Goal: Transaction & Acquisition: Obtain resource

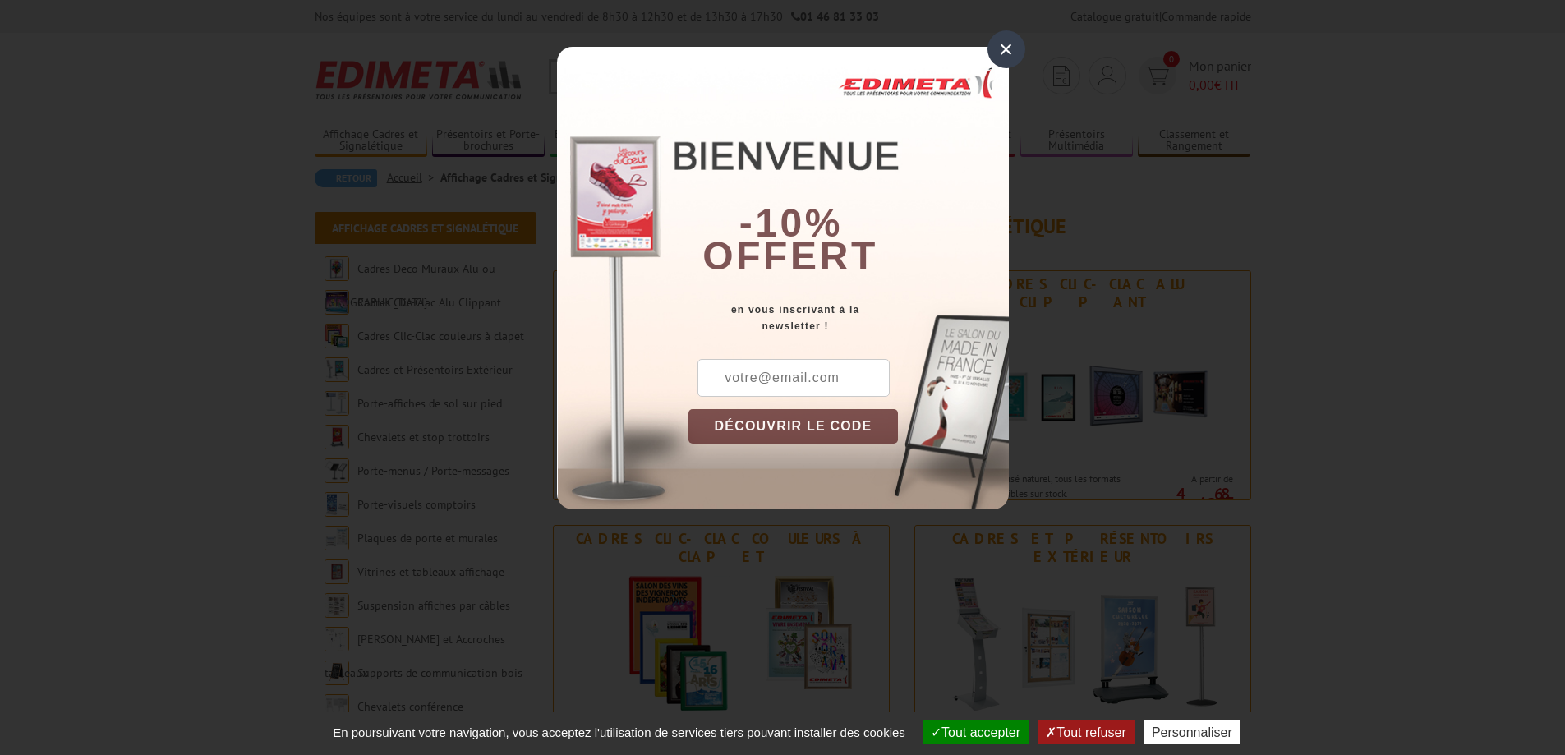
click at [1001, 52] on div "×" at bounding box center [1006, 49] width 38 height 38
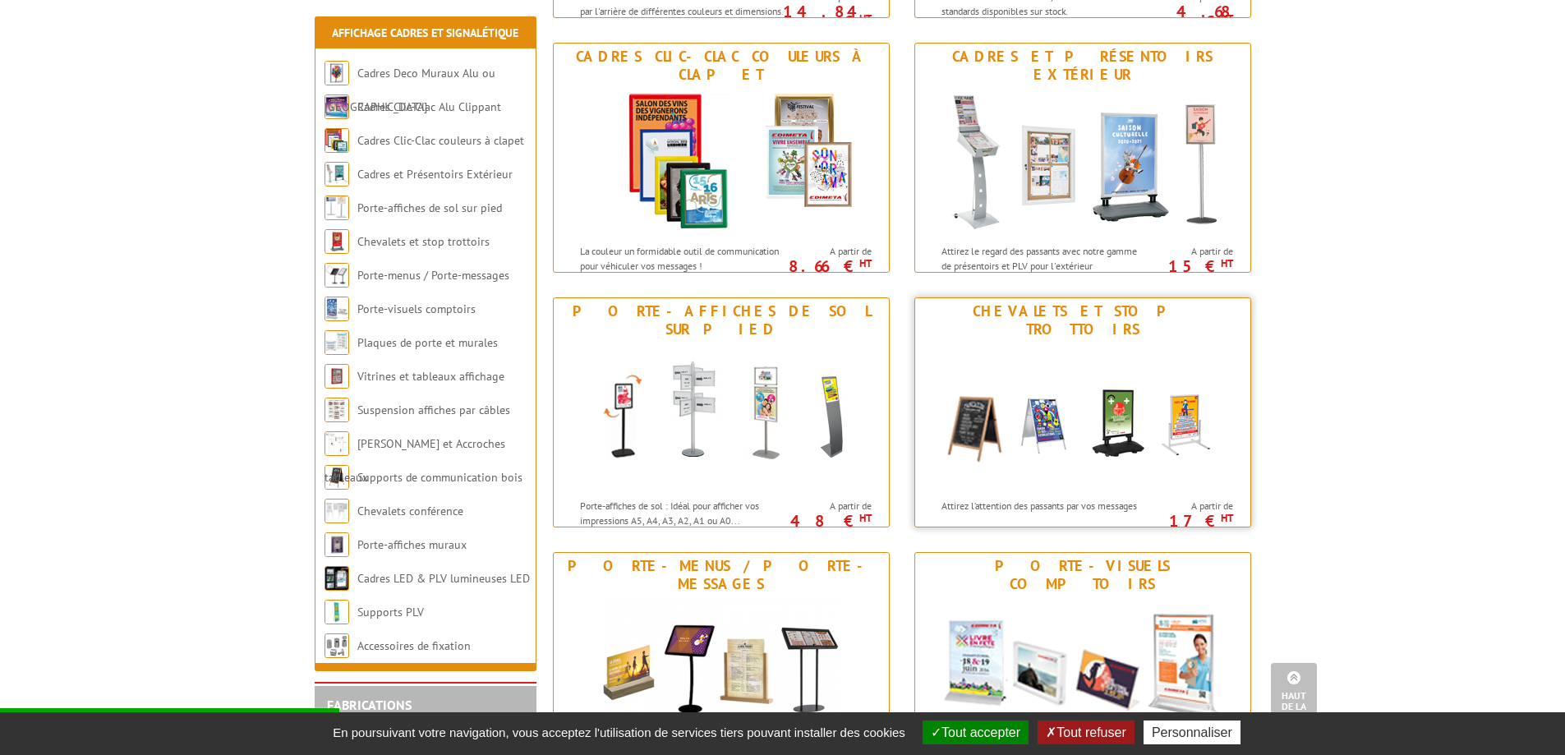
scroll to position [493, 0]
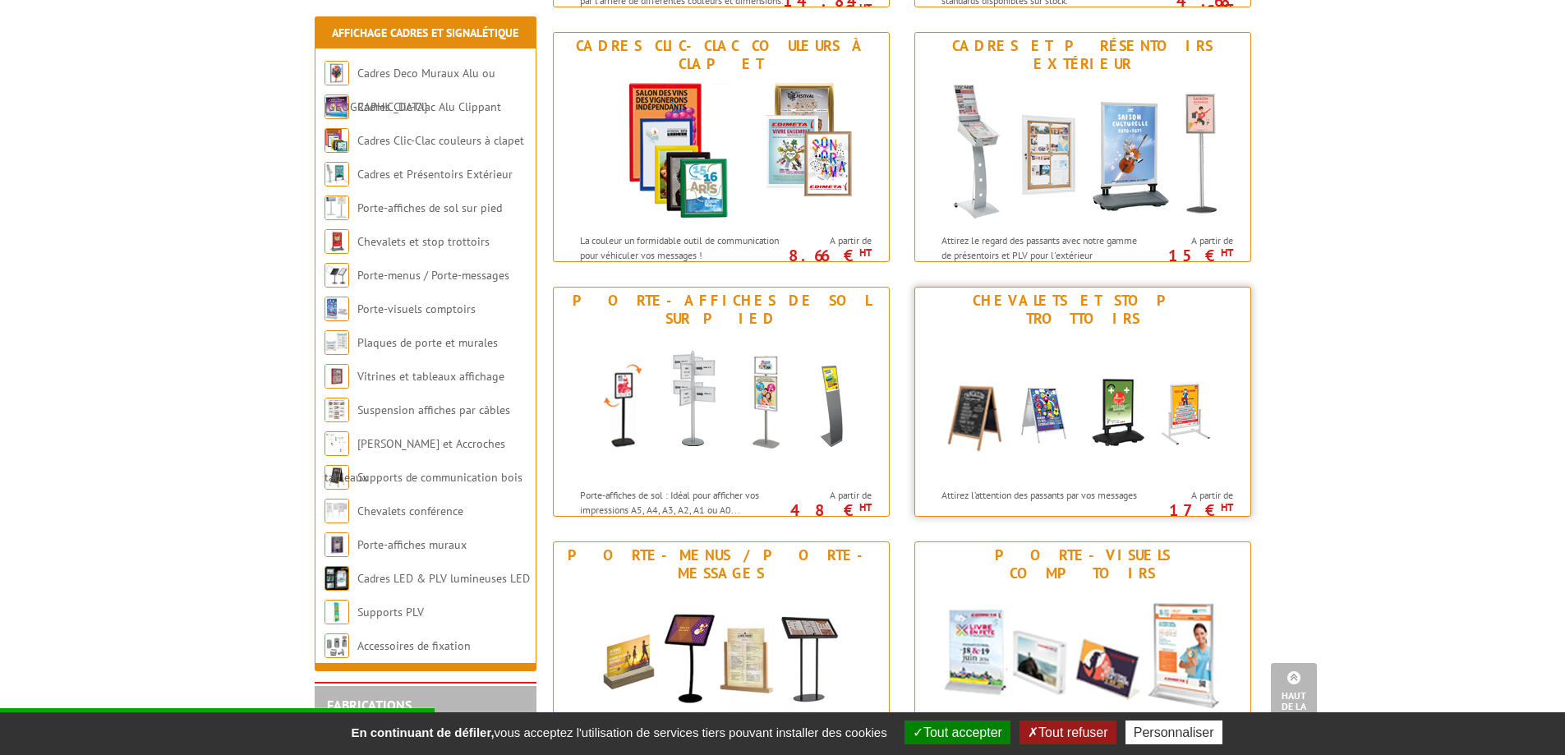
click at [1039, 398] on img at bounding box center [1083, 406] width 304 height 148
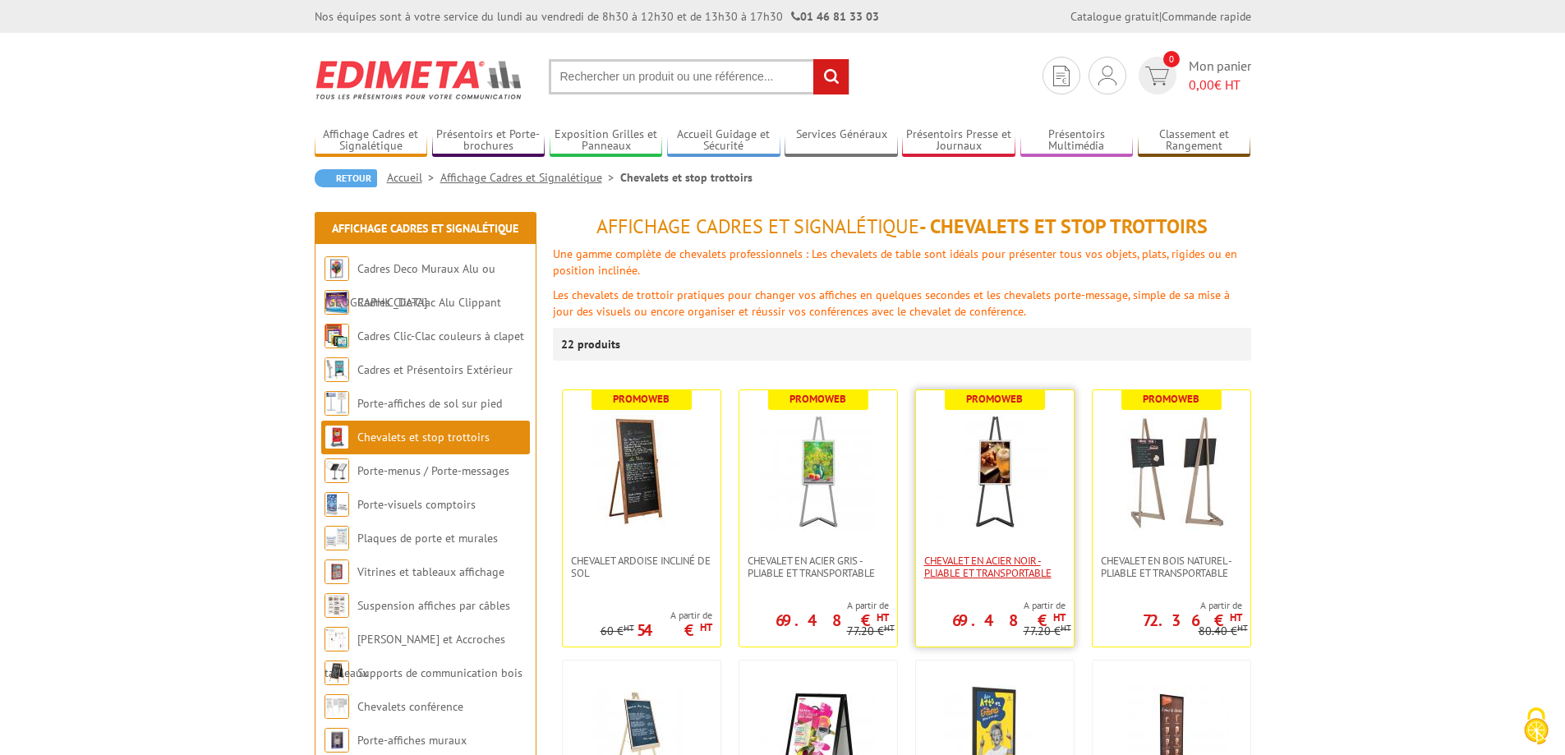
click at [975, 566] on span "Chevalet en Acier noir - Pliable et transportable" at bounding box center [994, 566] width 141 height 25
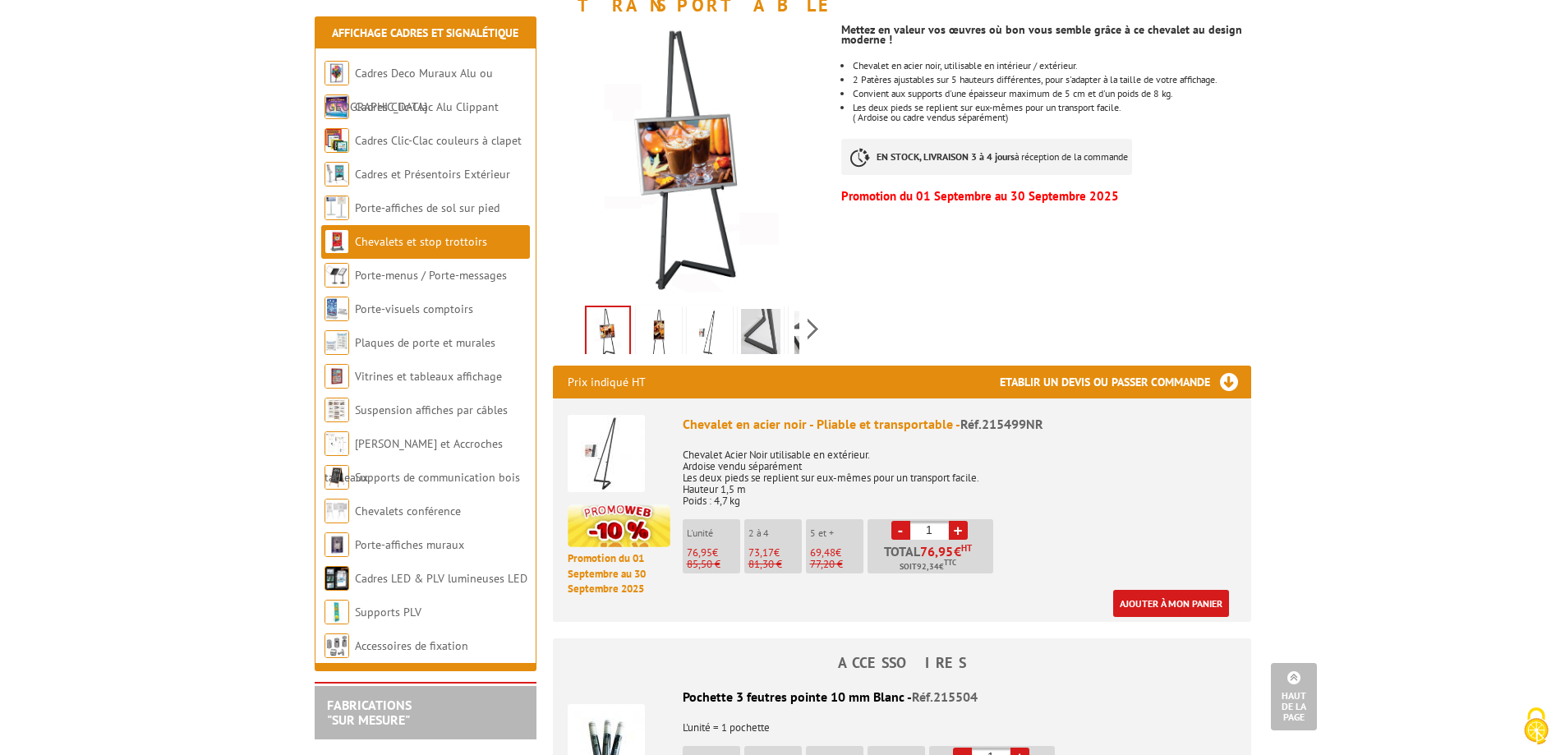
scroll to position [246, 0]
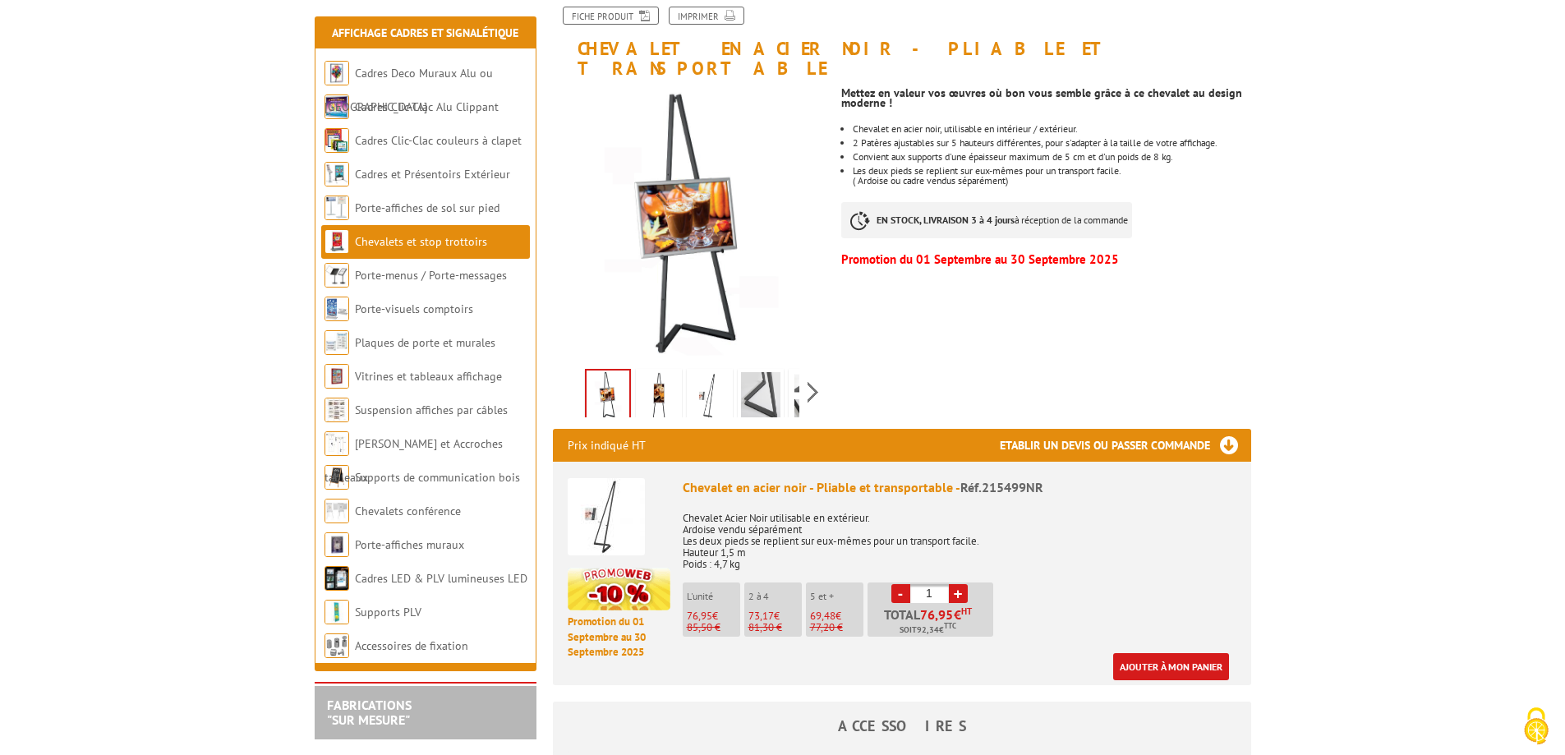
click at [667, 387] on img at bounding box center [658, 397] width 39 height 51
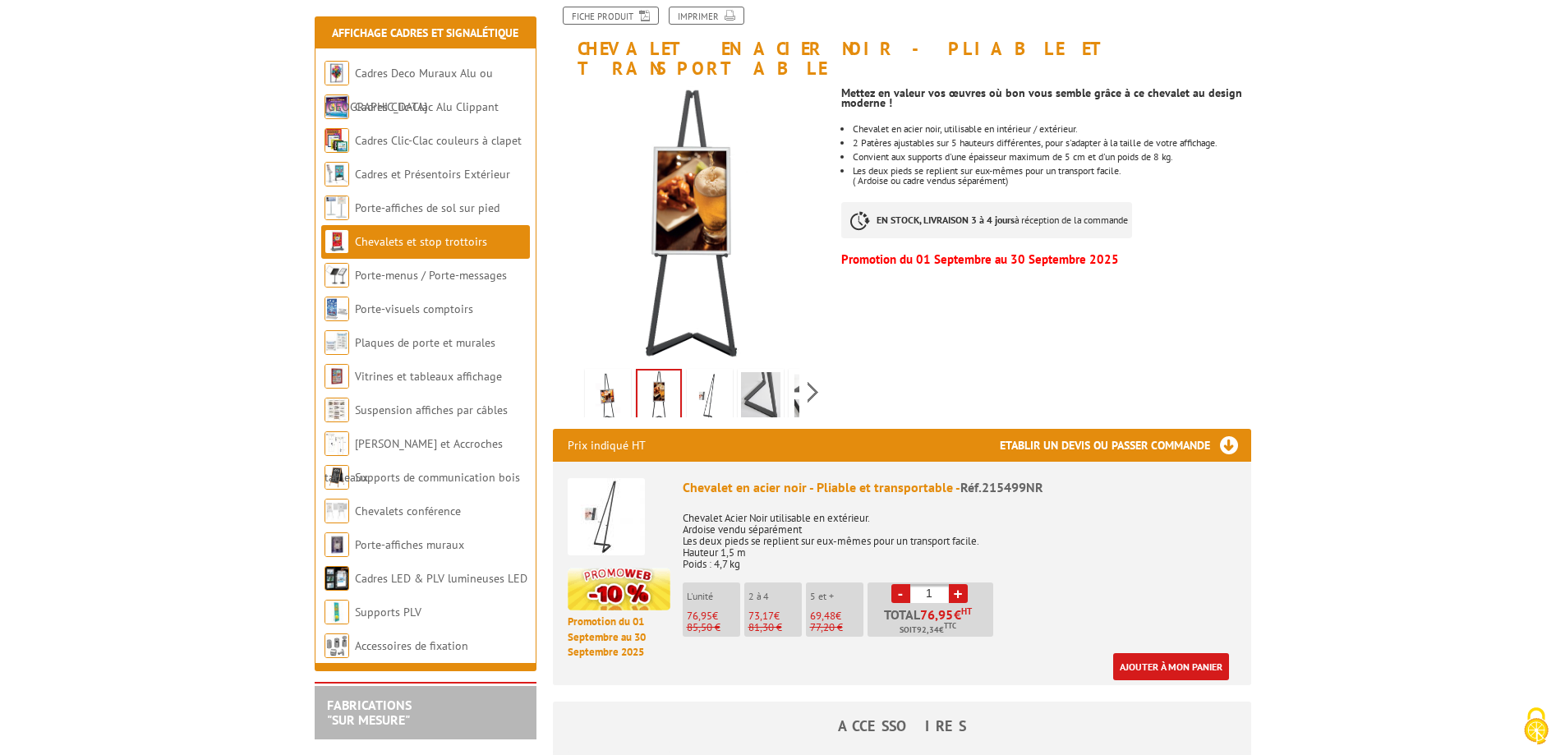
click at [715, 384] on img at bounding box center [709, 397] width 39 height 51
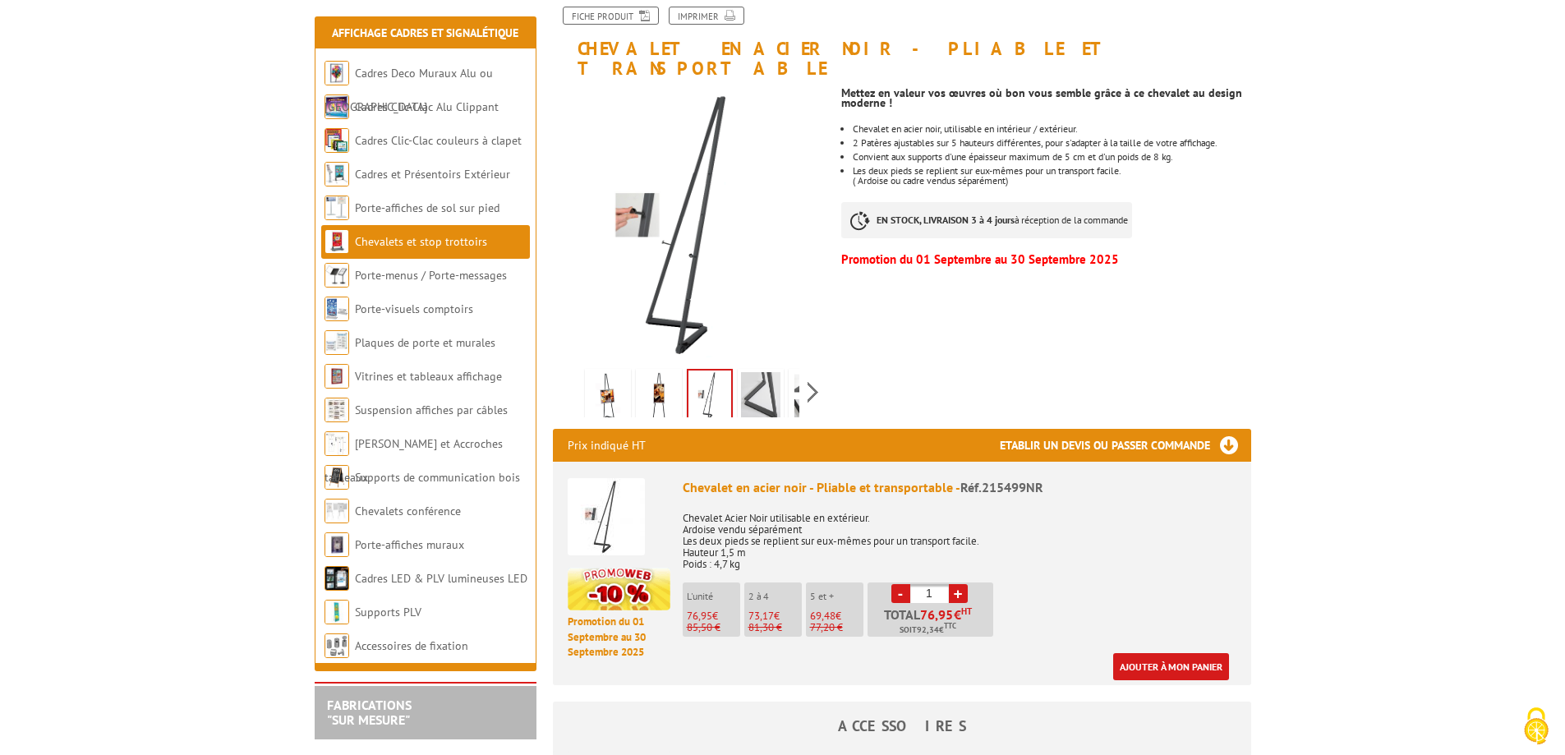
click at [750, 378] on img at bounding box center [760, 397] width 39 height 51
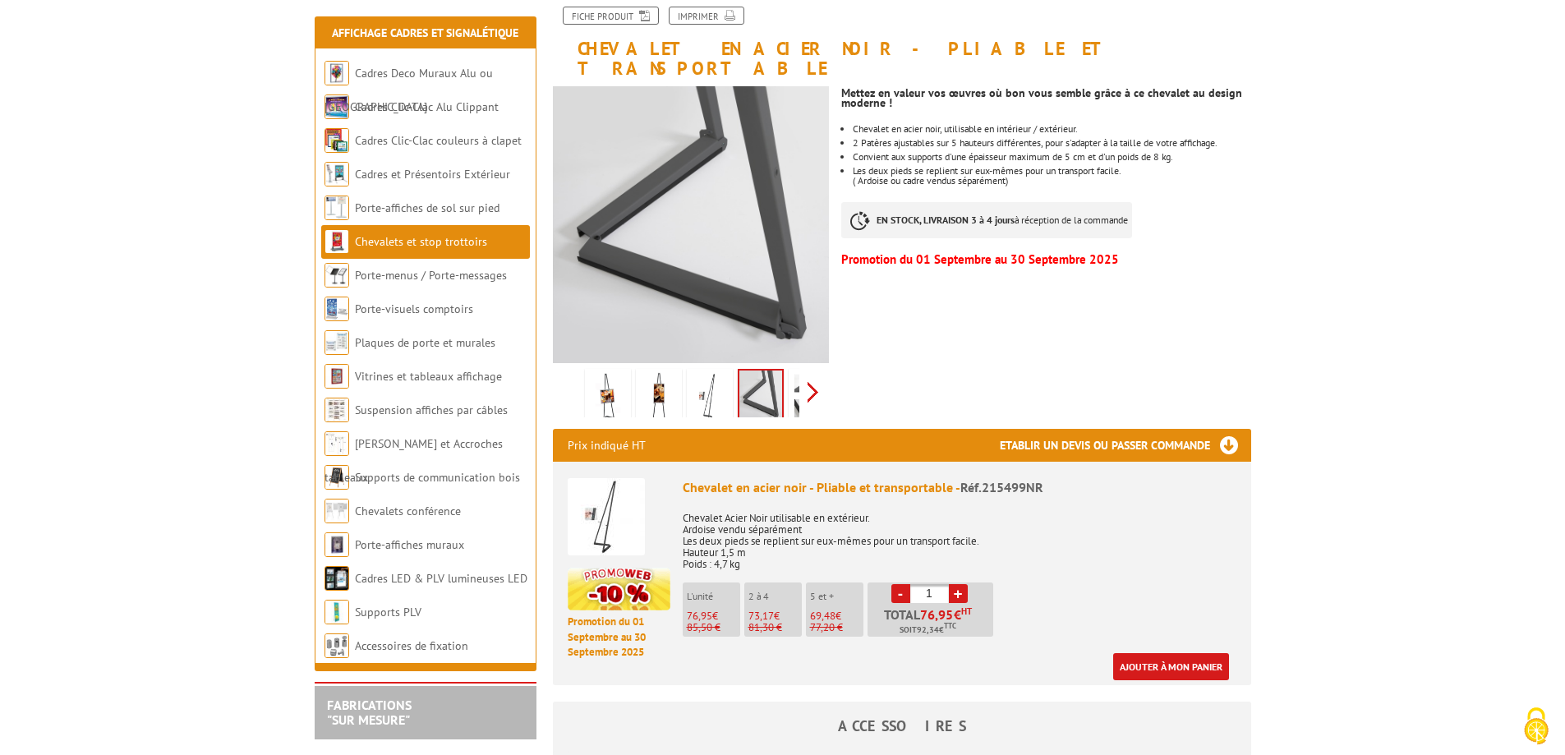
click at [808, 371] on div "Previous Next" at bounding box center [691, 391] width 277 height 57
click at [710, 377] on img at bounding box center [723, 397] width 39 height 51
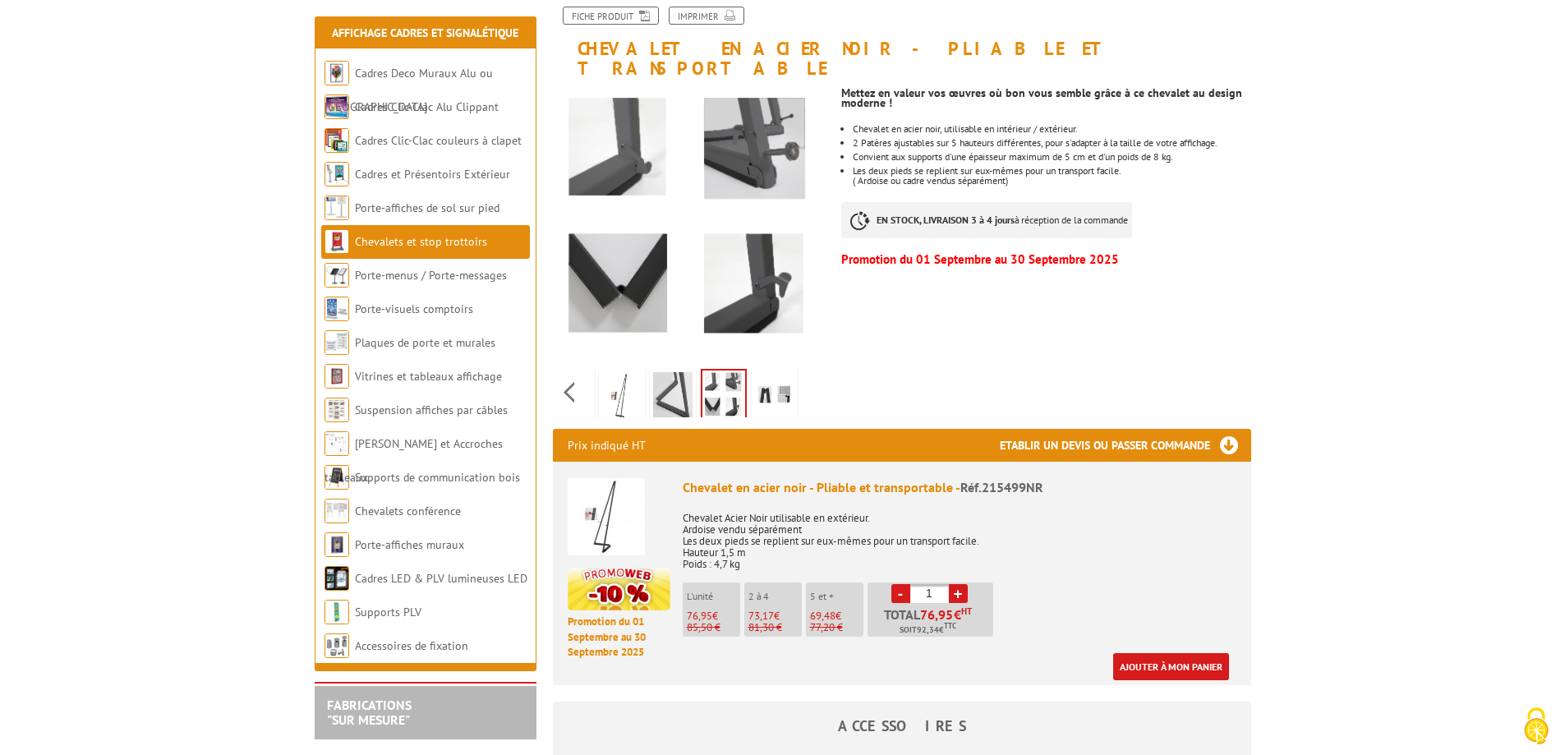
click at [783, 372] on img at bounding box center [774, 397] width 39 height 51
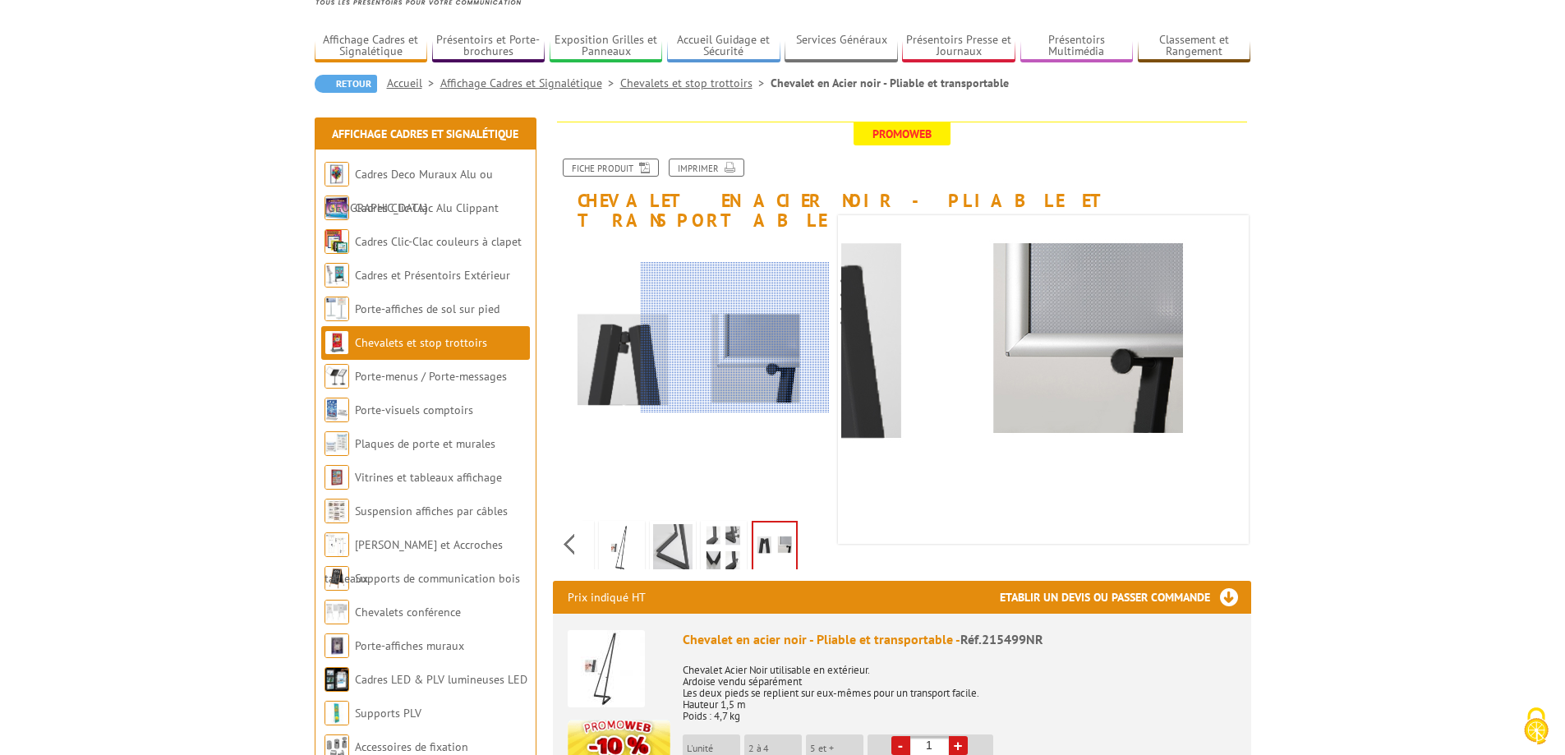
scroll to position [82, 0]
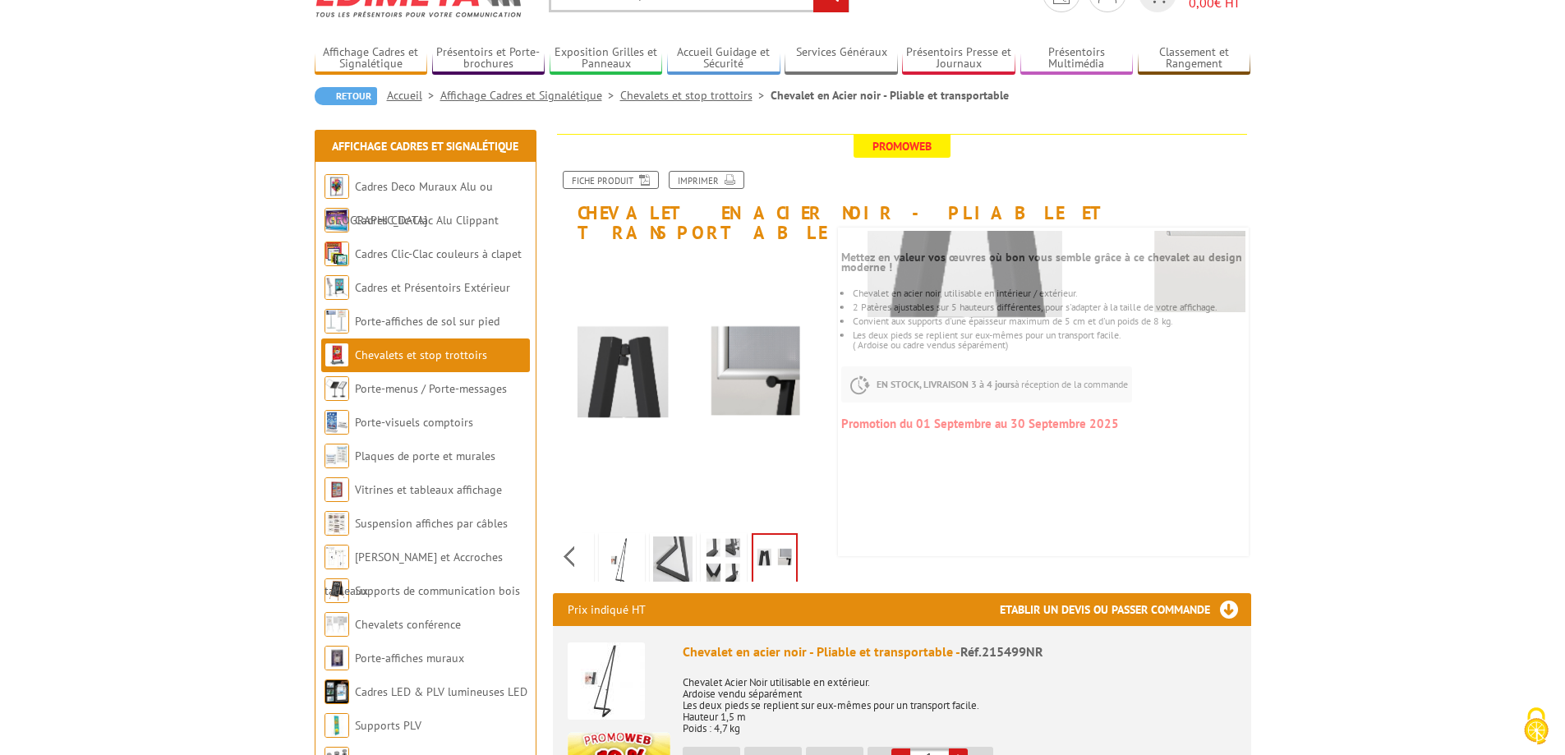
drag, startPoint x: 674, startPoint y: 531, endPoint x: 655, endPoint y: 536, distance: 19.5
click at [674, 536] on img at bounding box center [672, 561] width 39 height 51
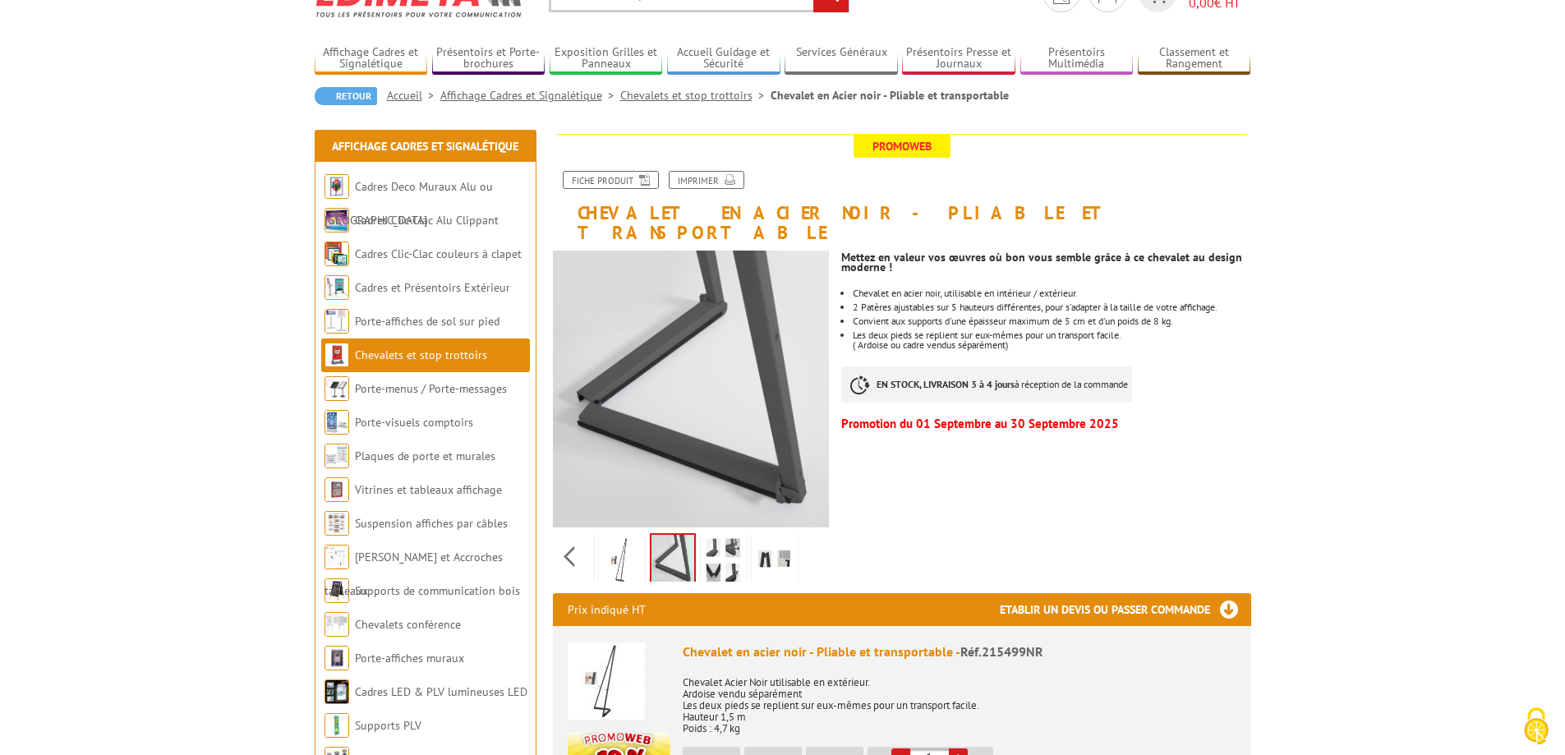
click at [614, 539] on img at bounding box center [621, 561] width 39 height 51
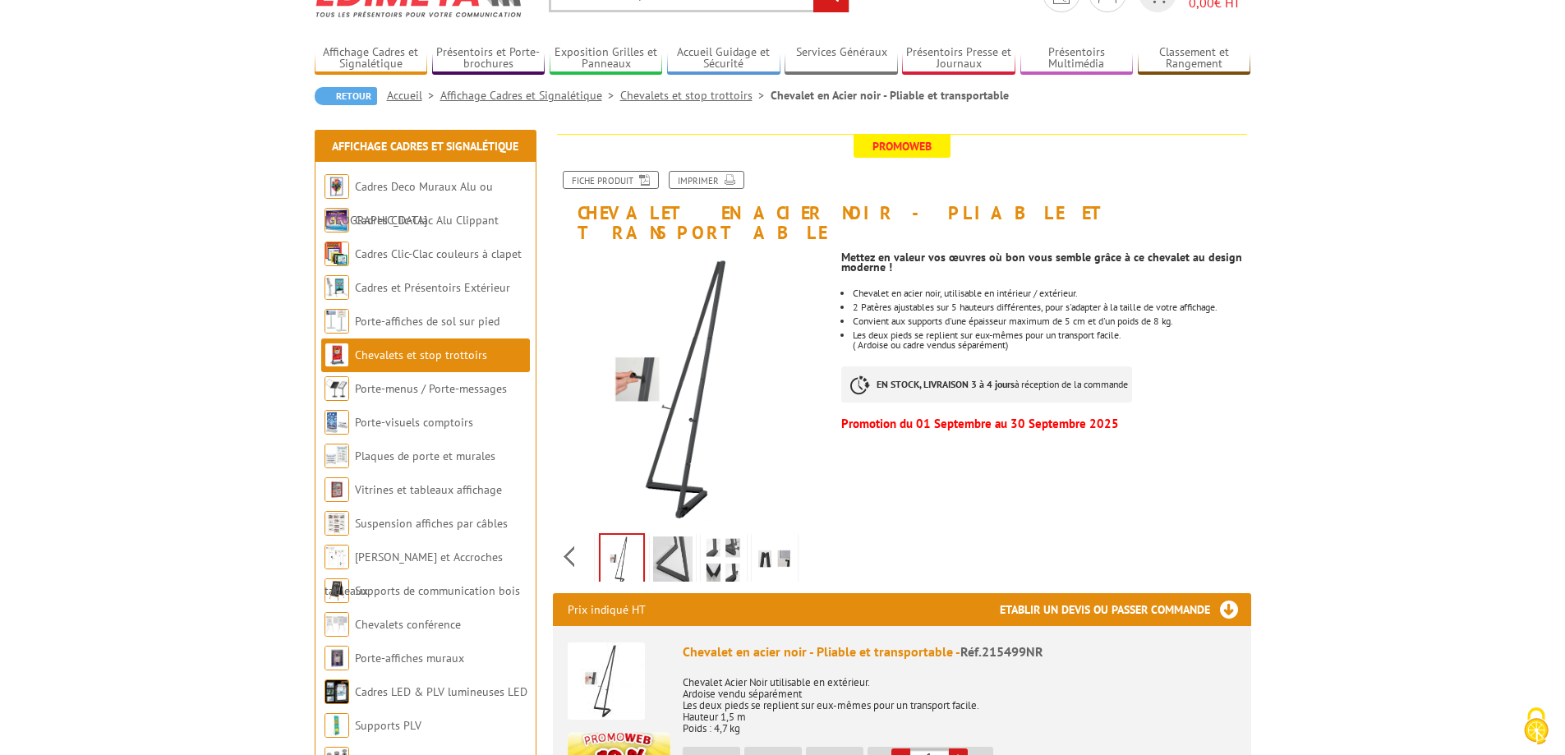
click at [589, 538] on img at bounding box center [570, 561] width 39 height 51
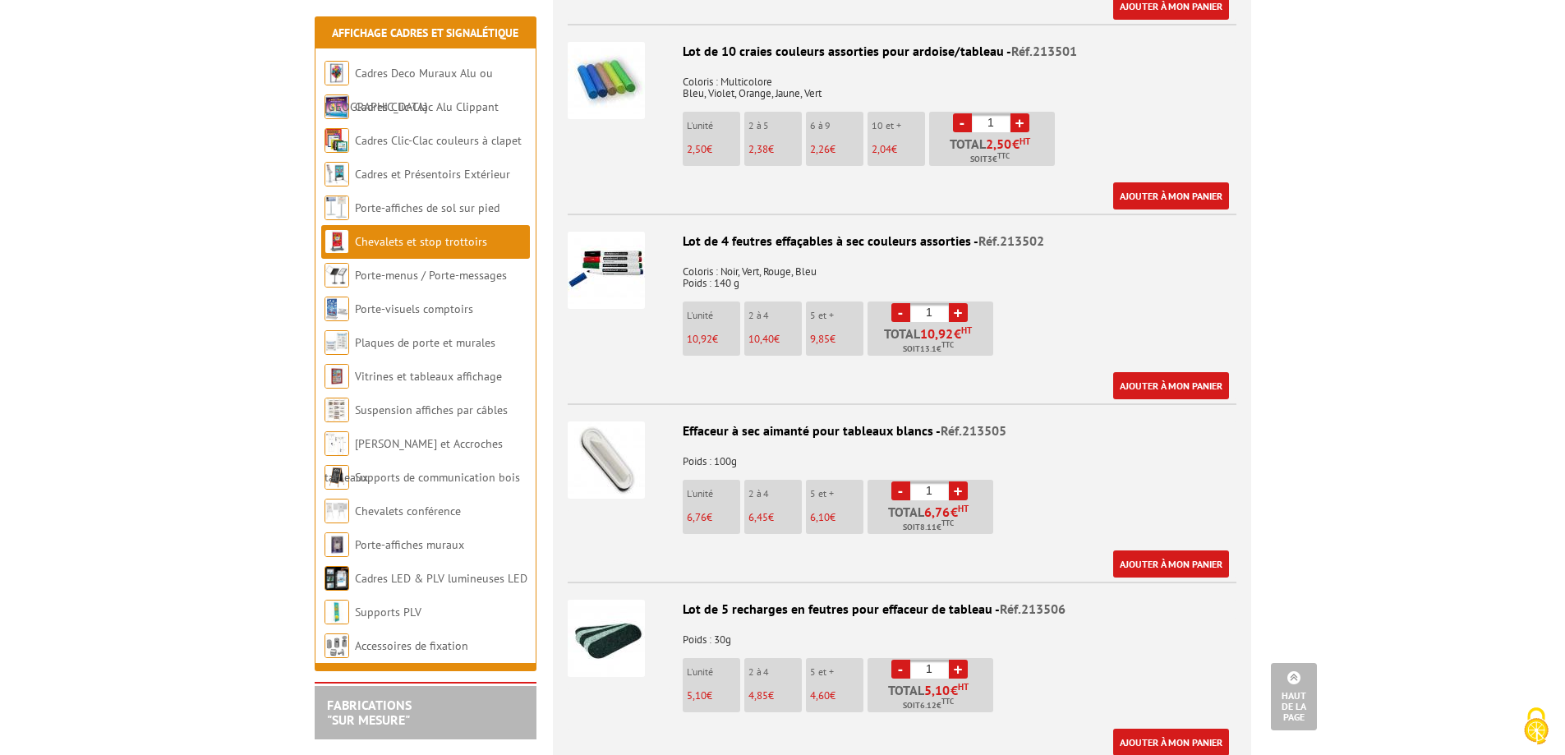
scroll to position [4354, 0]
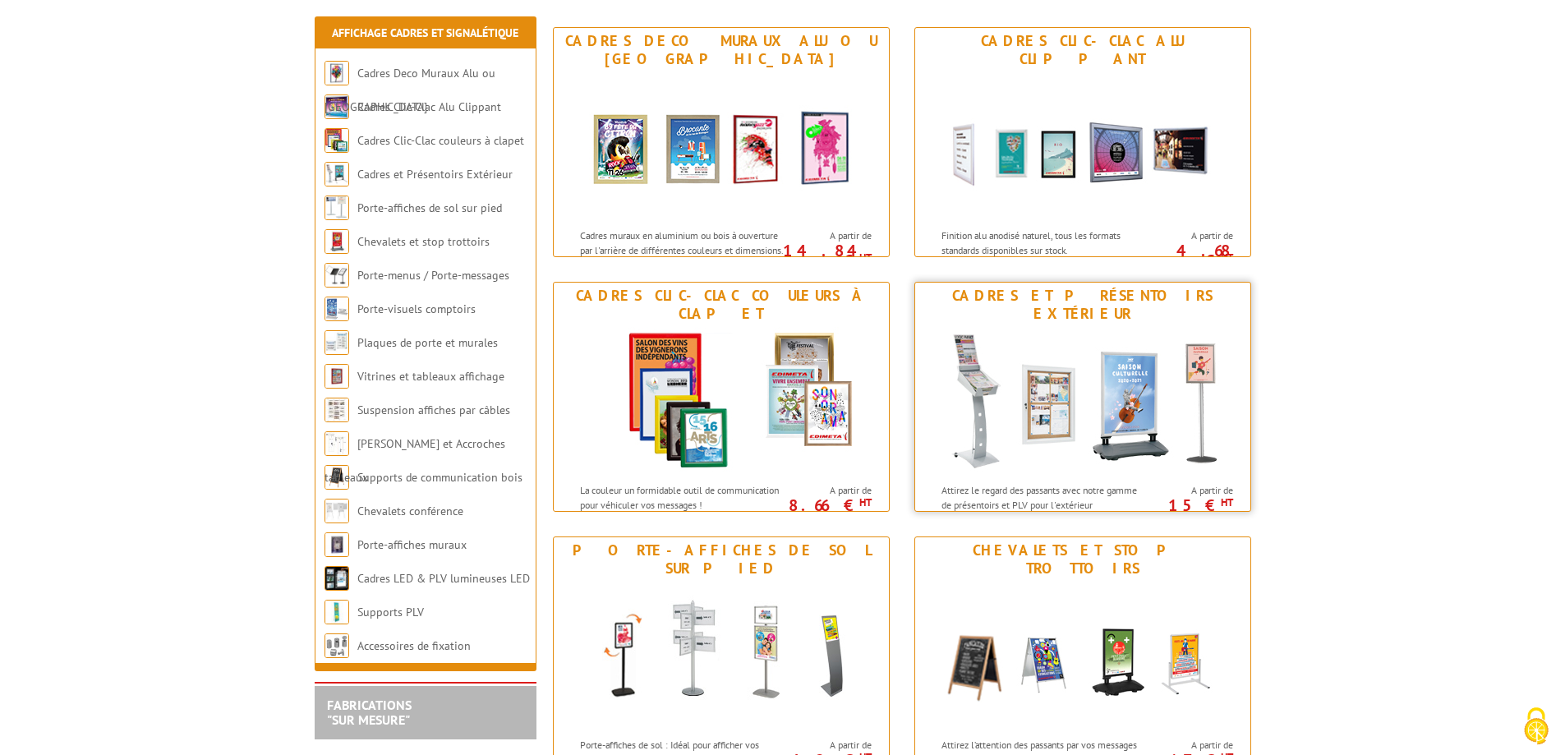
scroll to position [246, 0]
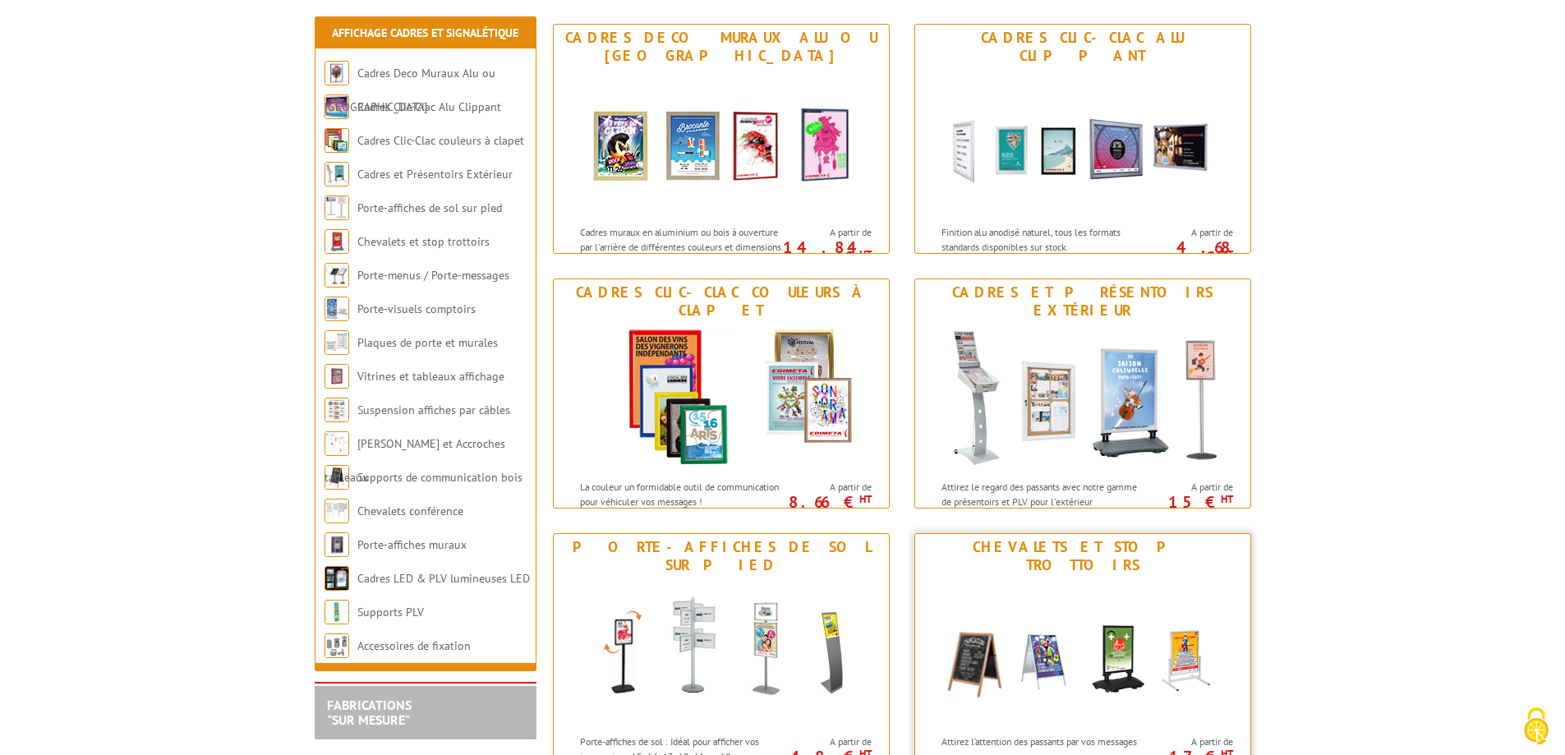
click at [1016, 616] on img at bounding box center [1083, 652] width 304 height 148
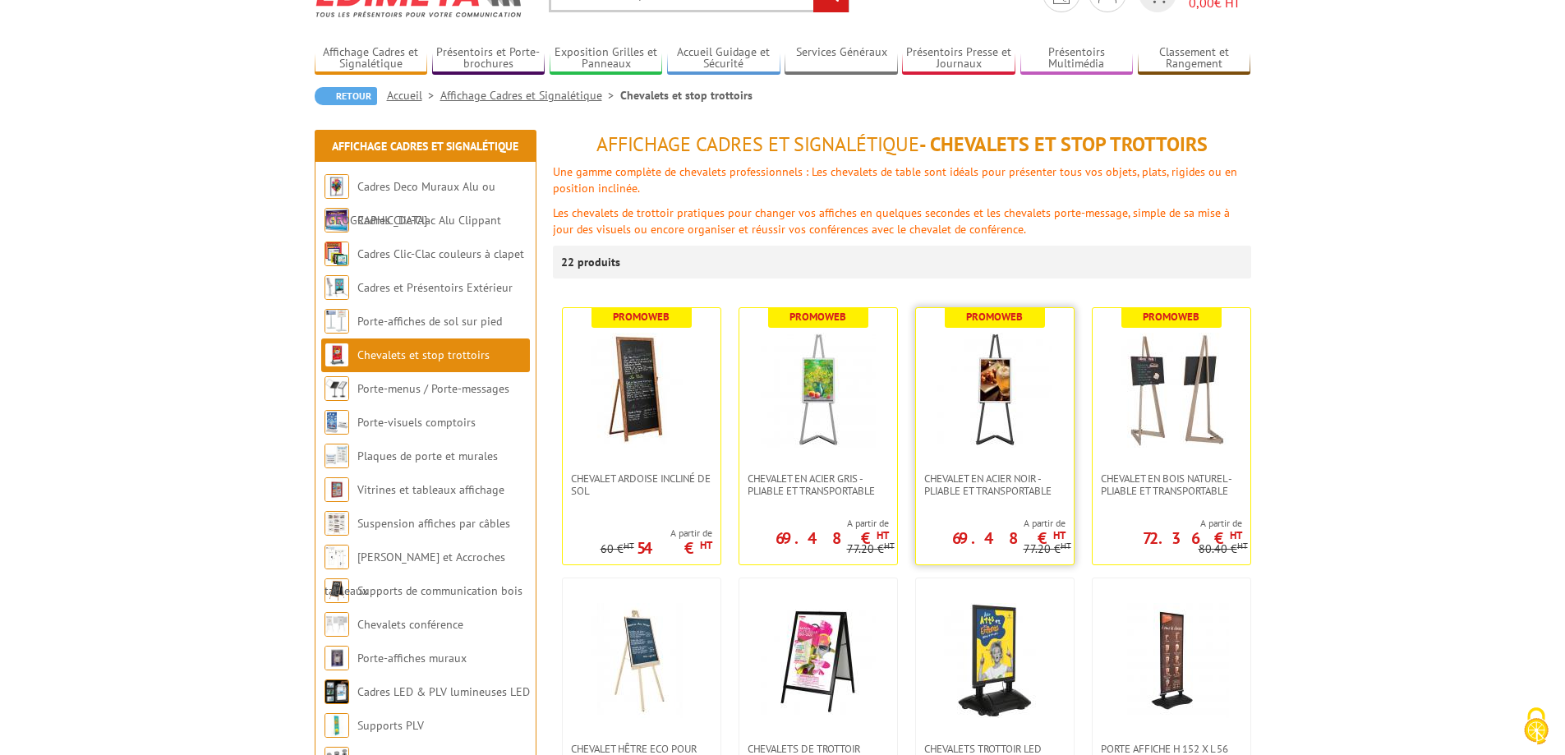
click at [976, 419] on img at bounding box center [994, 390] width 115 height 115
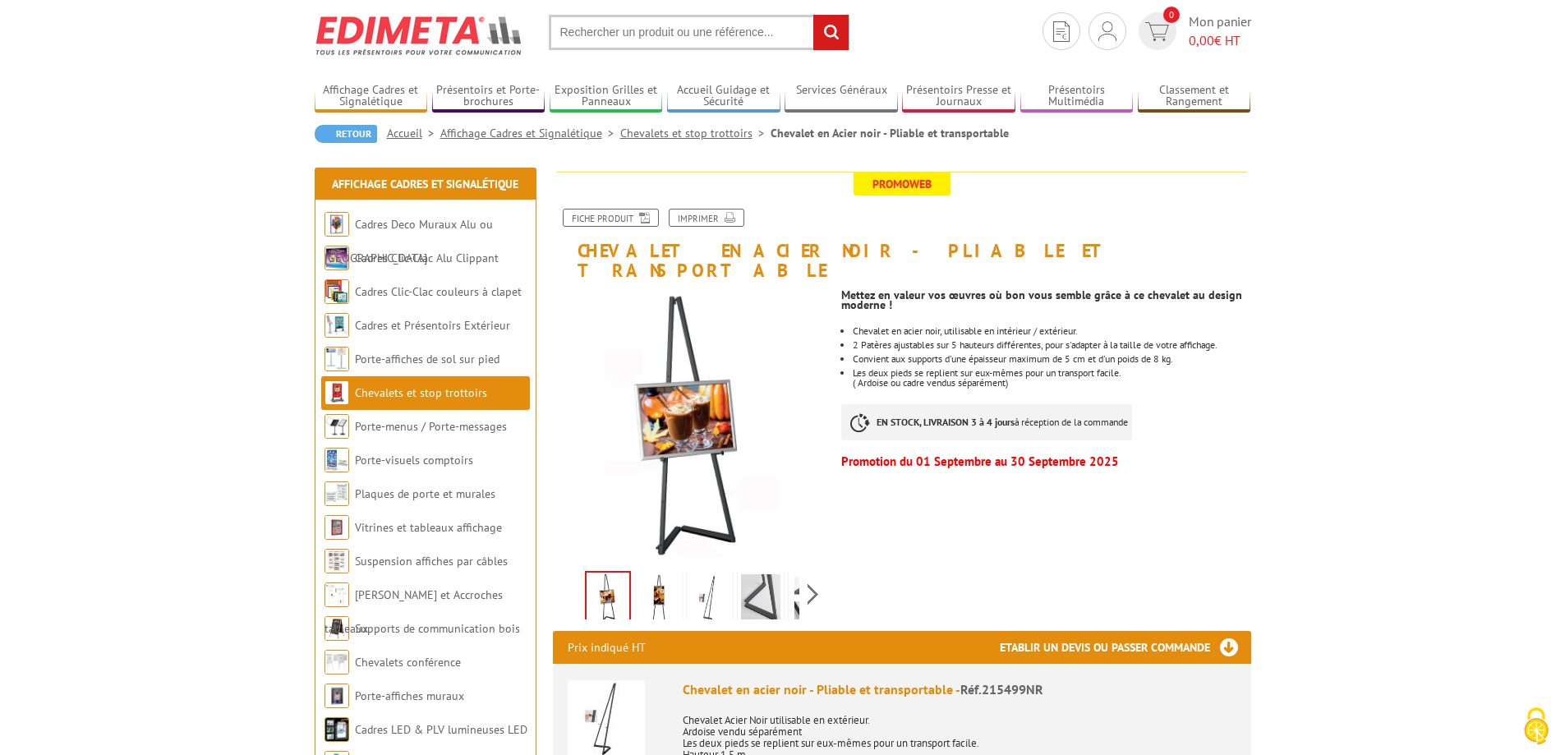
scroll to position [82, 0]
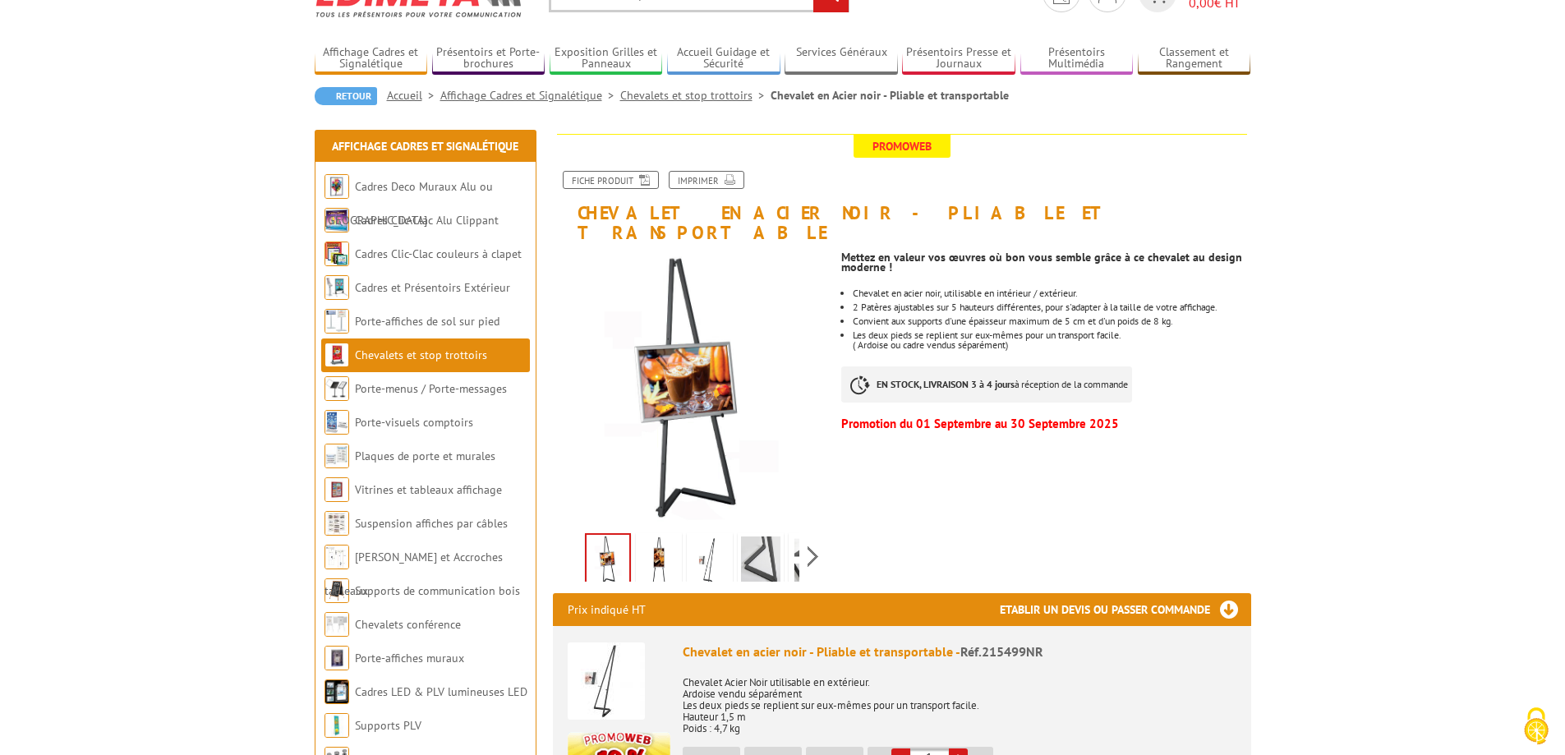
click at [664, 536] on img at bounding box center [658, 561] width 39 height 51
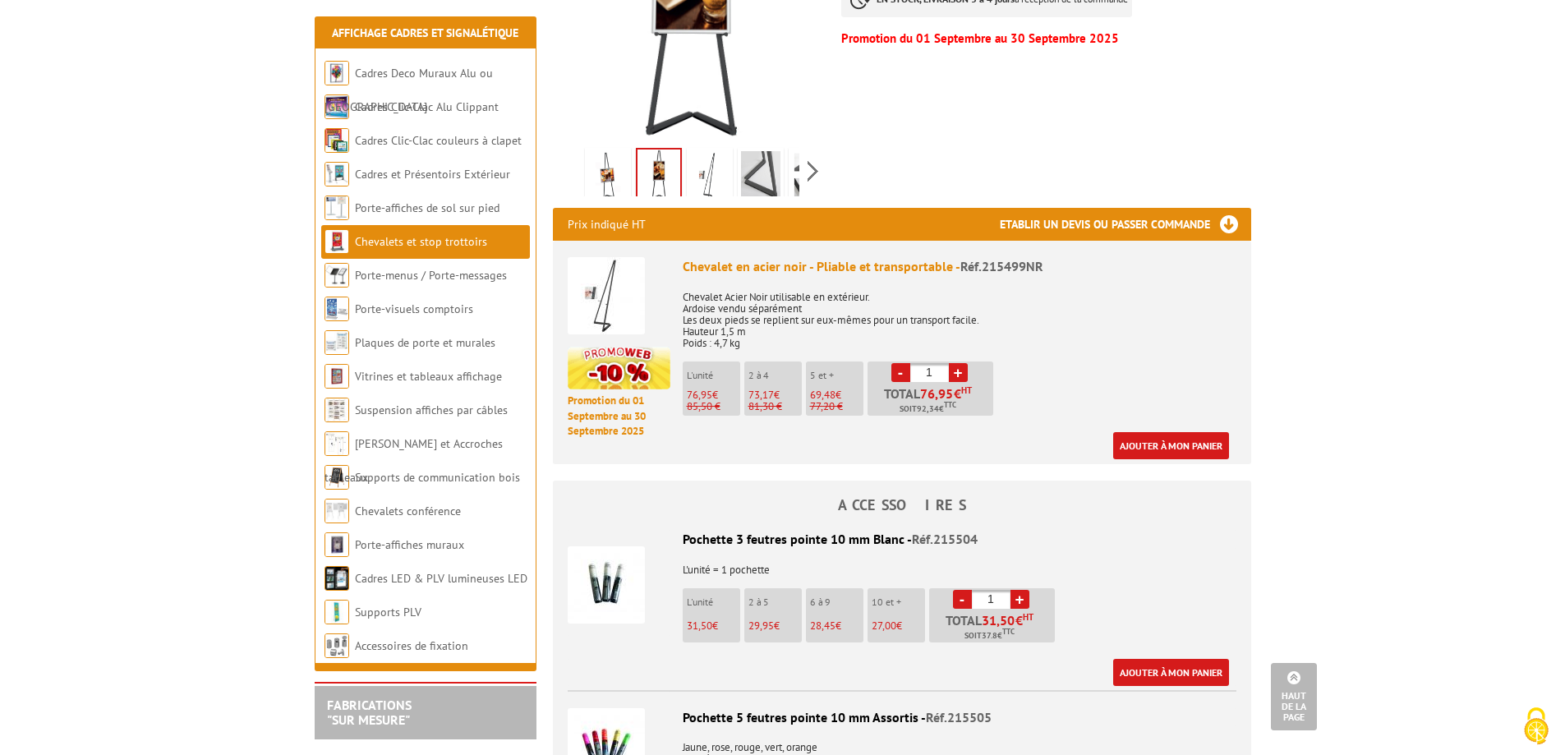
scroll to position [493, 0]
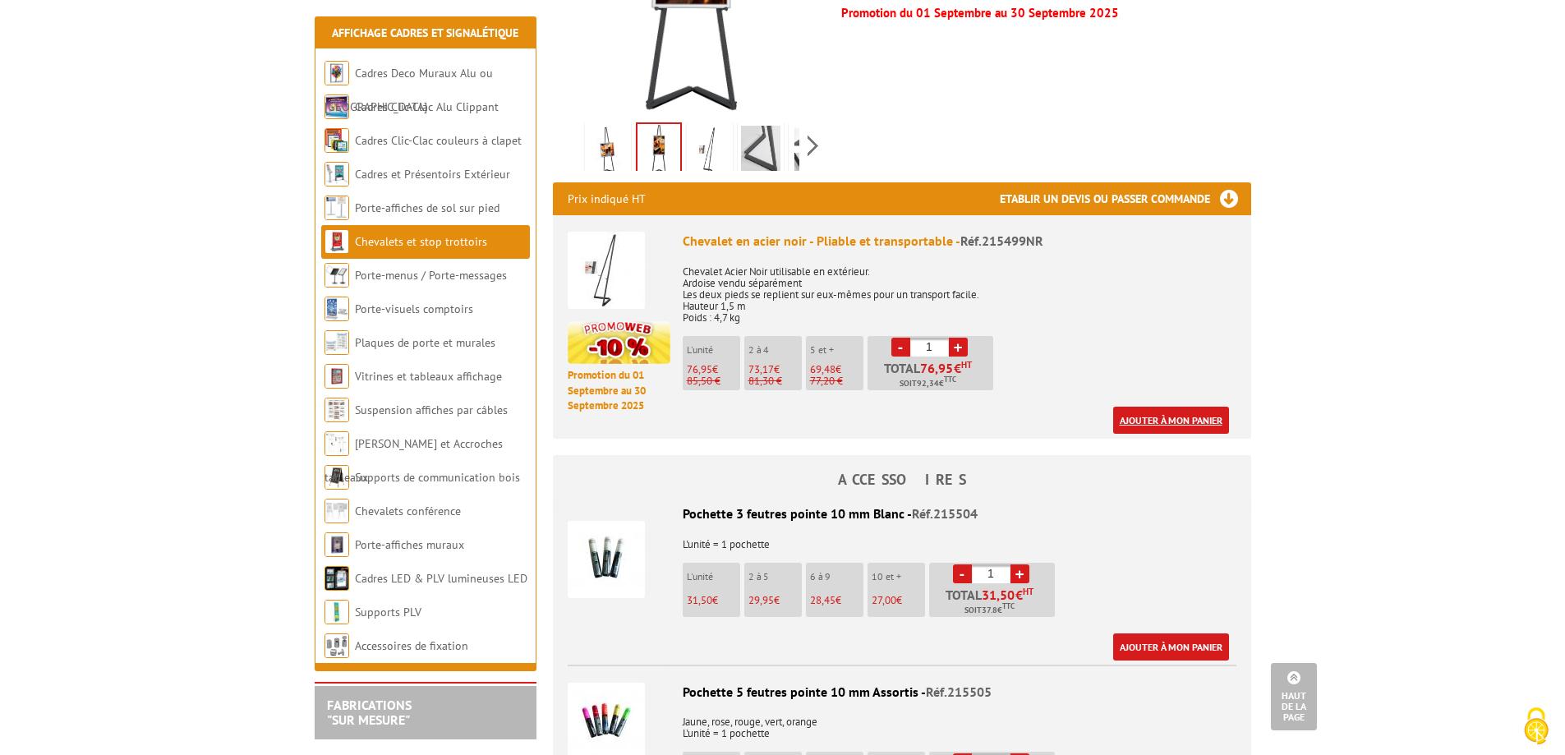
click at [1144, 407] on link "Ajouter à mon panier" at bounding box center [1171, 420] width 116 height 27
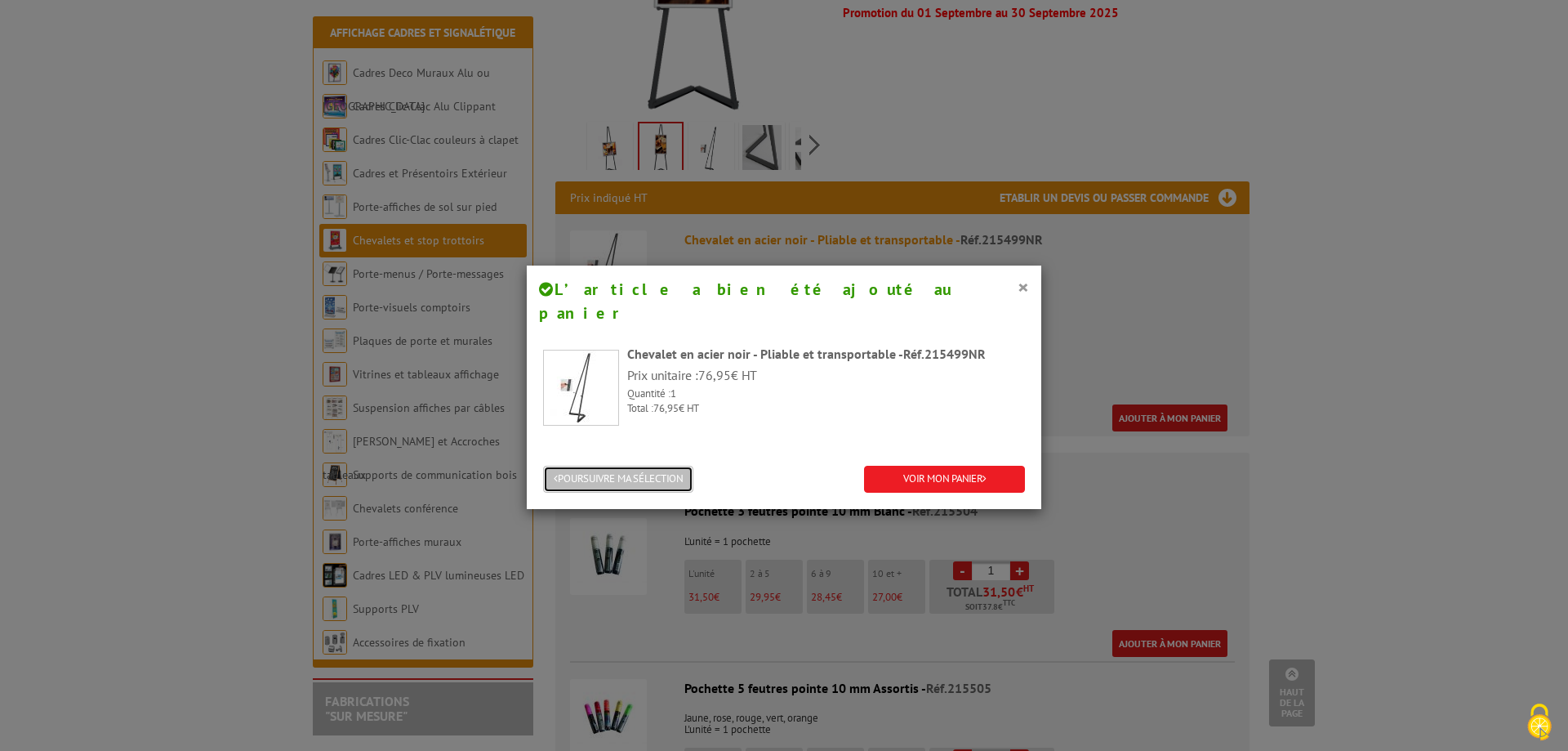
click at [615, 466] on button "POURSUIVRE MA SÉLECTION" at bounding box center [617, 478] width 150 height 27
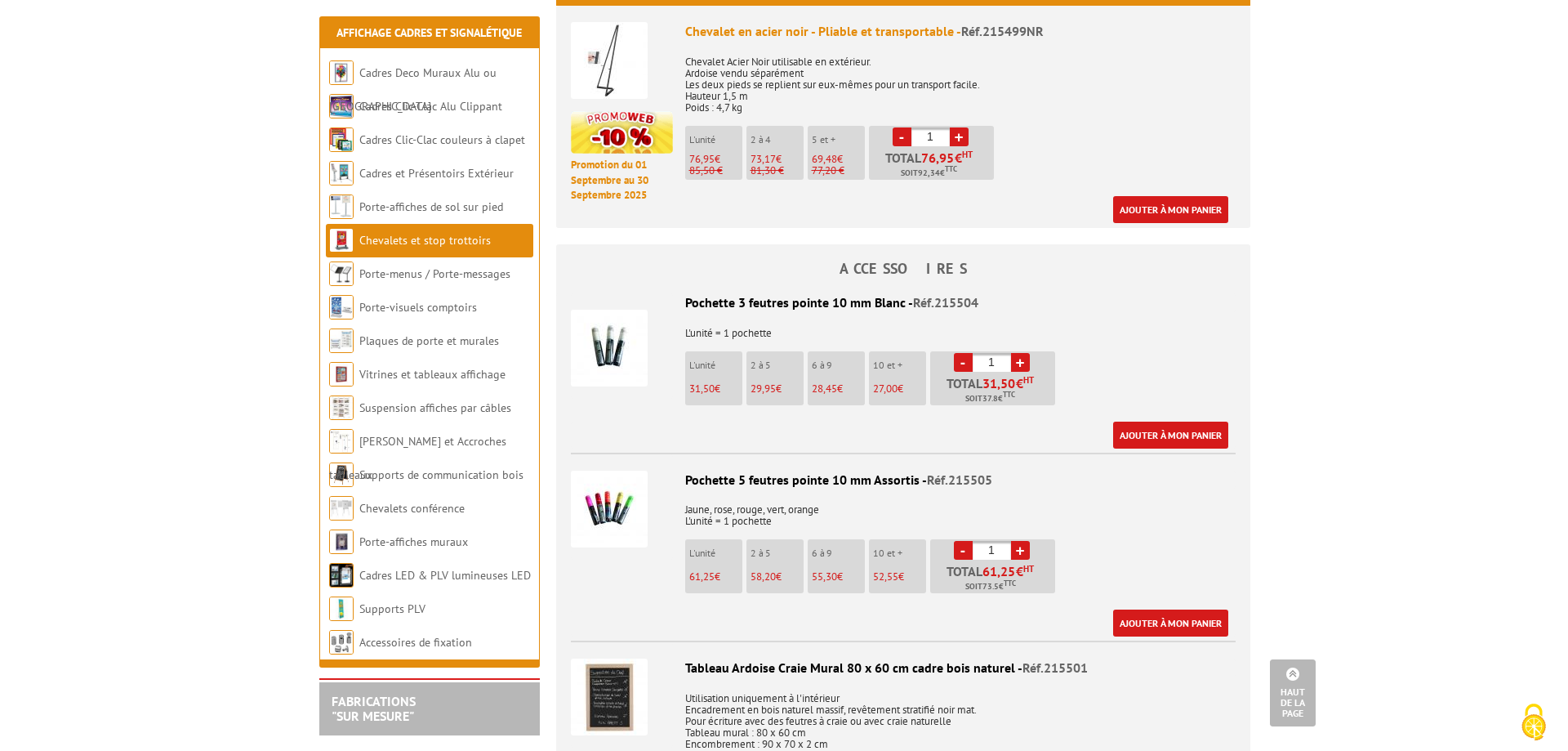
scroll to position [735, 0]
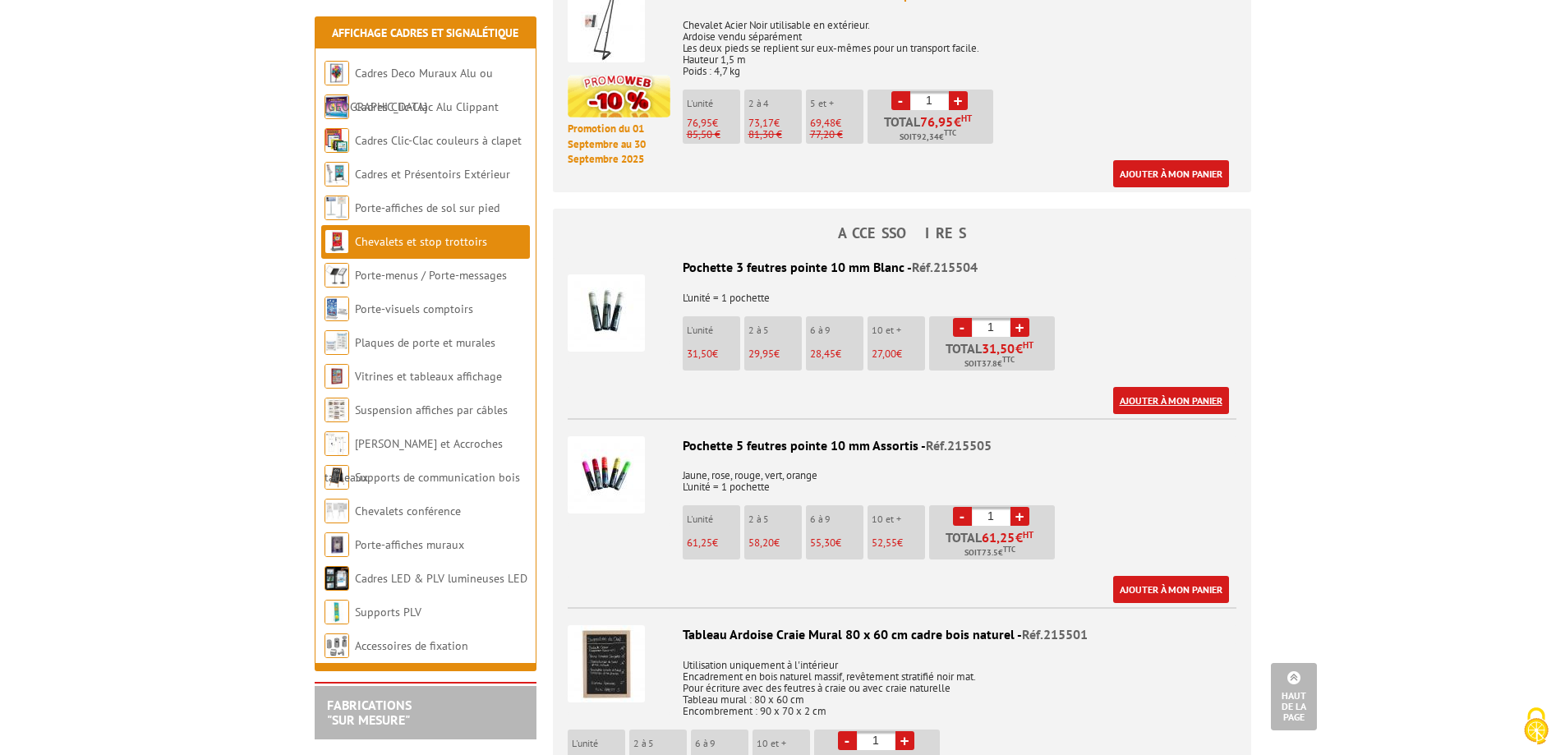
click at [1152, 387] on link "Ajouter à mon panier" at bounding box center [1171, 400] width 116 height 27
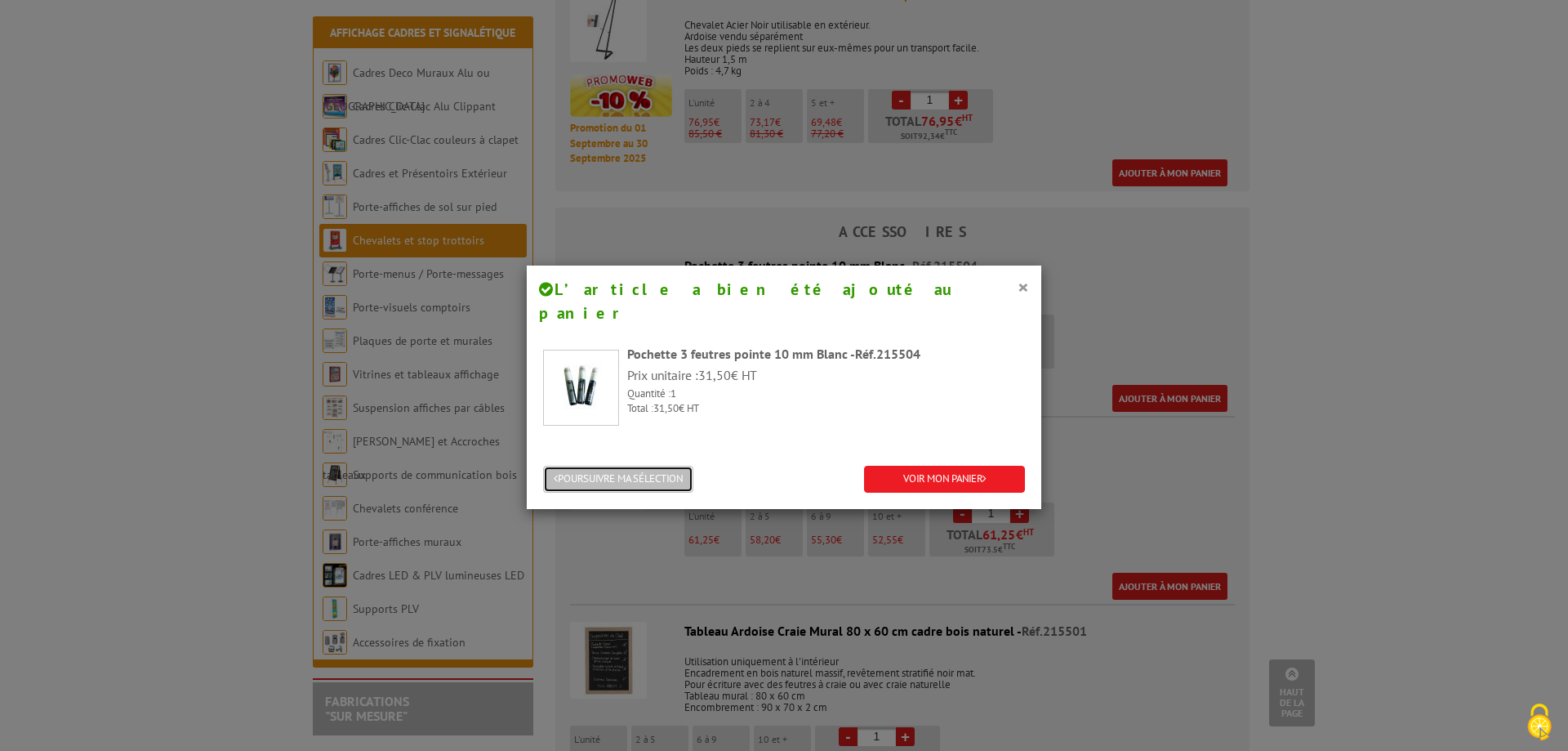
click at [589, 466] on button "POURSUIVRE MA SÉLECTION" at bounding box center [617, 478] width 150 height 27
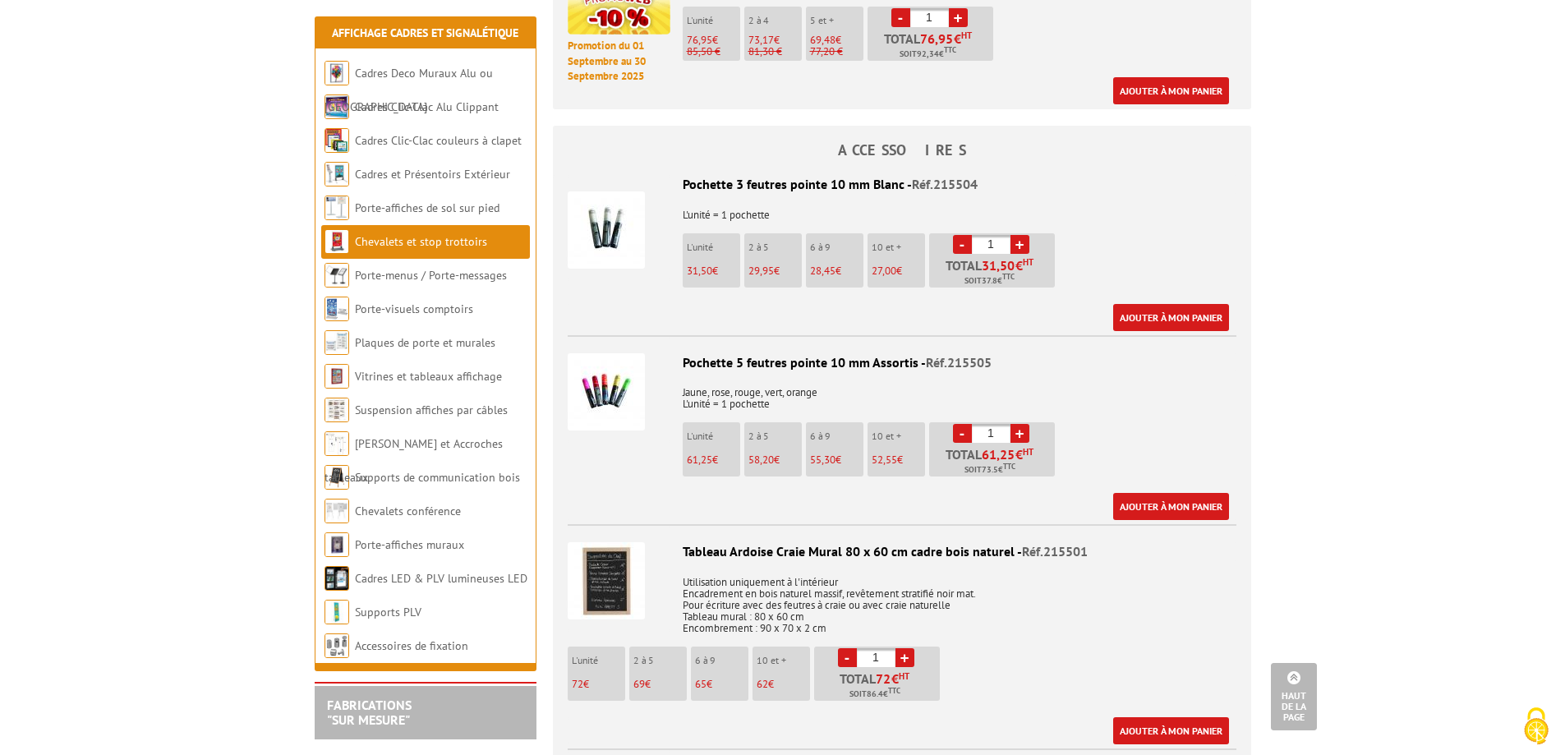
scroll to position [821, 0]
click at [600, 217] on img at bounding box center [606, 230] width 77 height 77
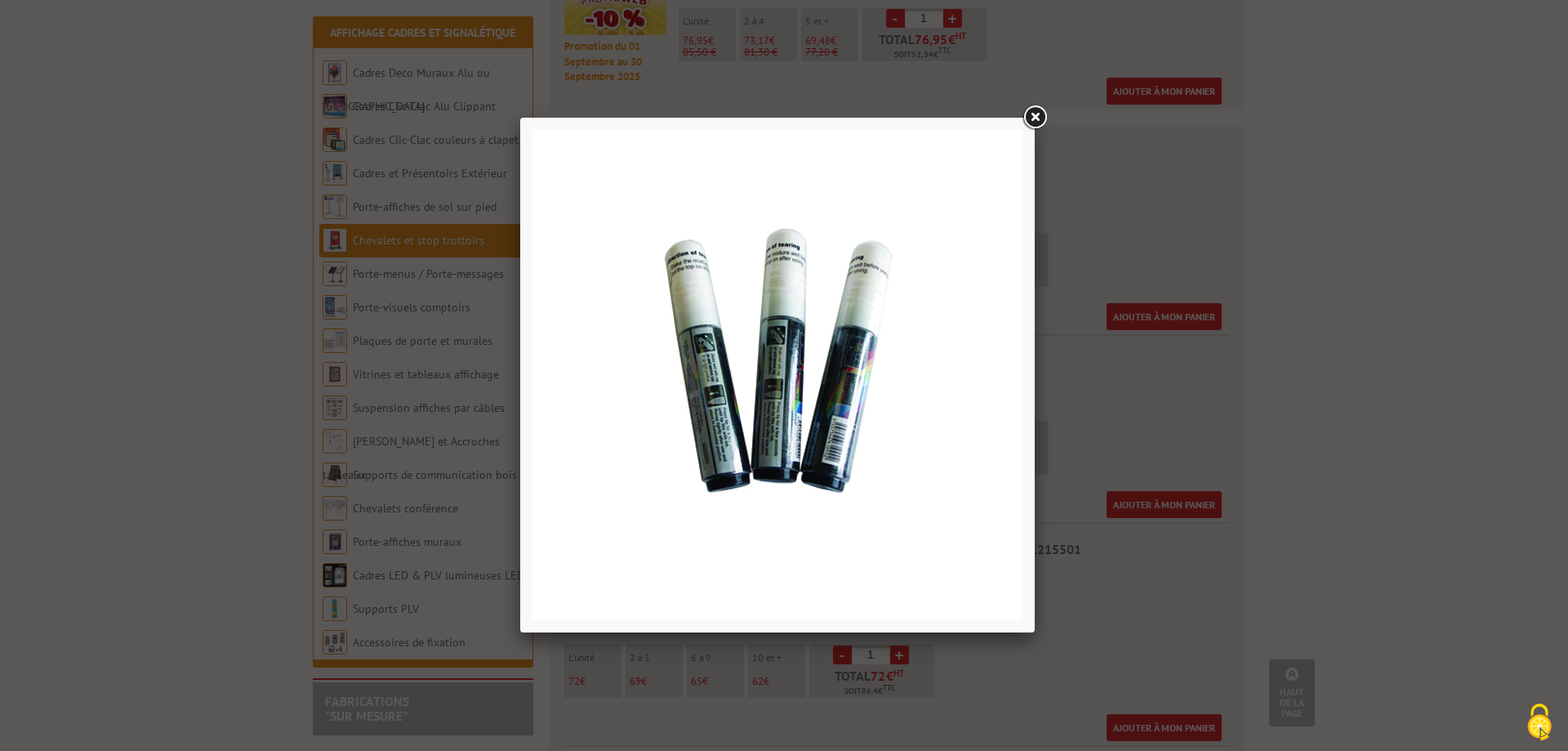
click at [1033, 115] on link at bounding box center [1035, 117] width 30 height 30
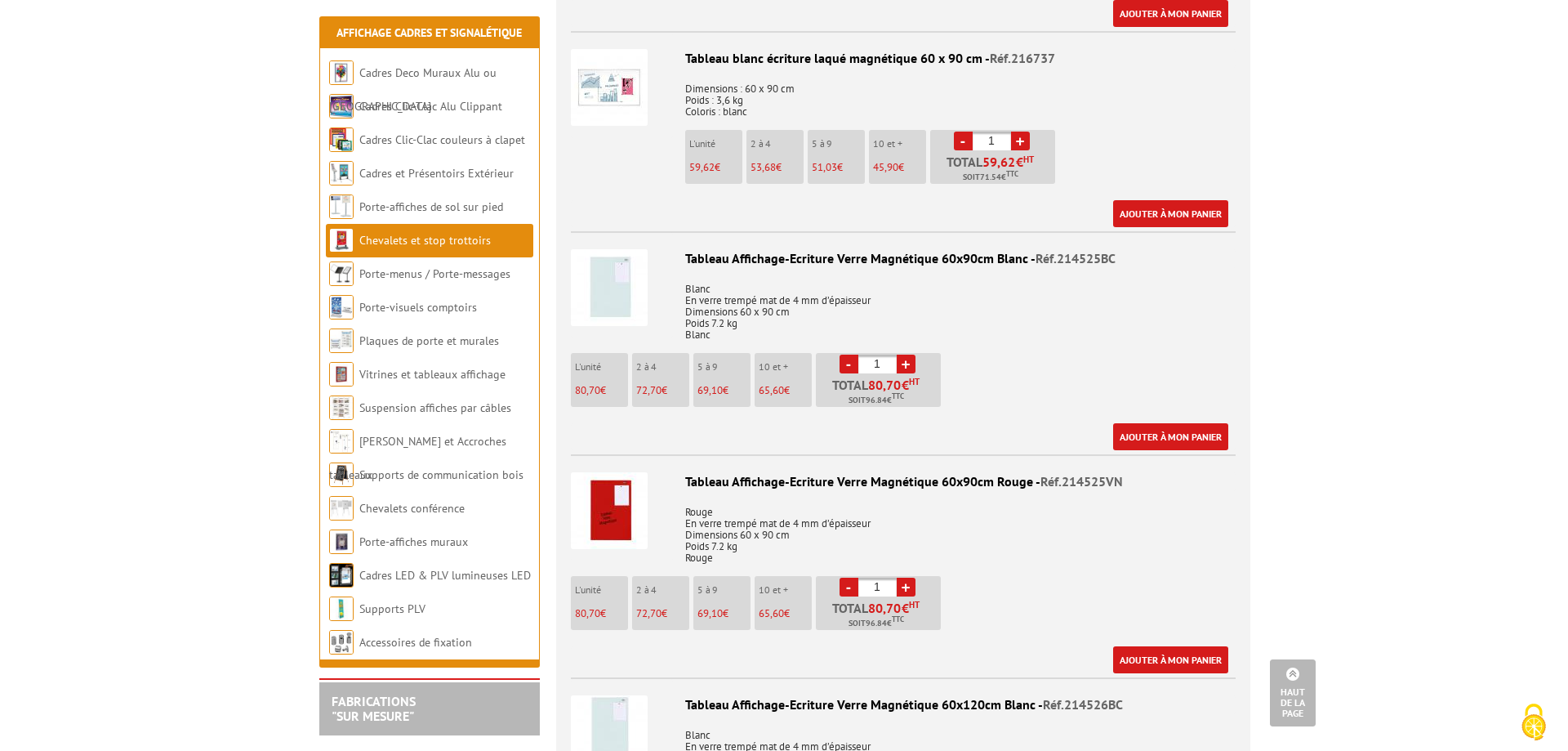
scroll to position [2860, 0]
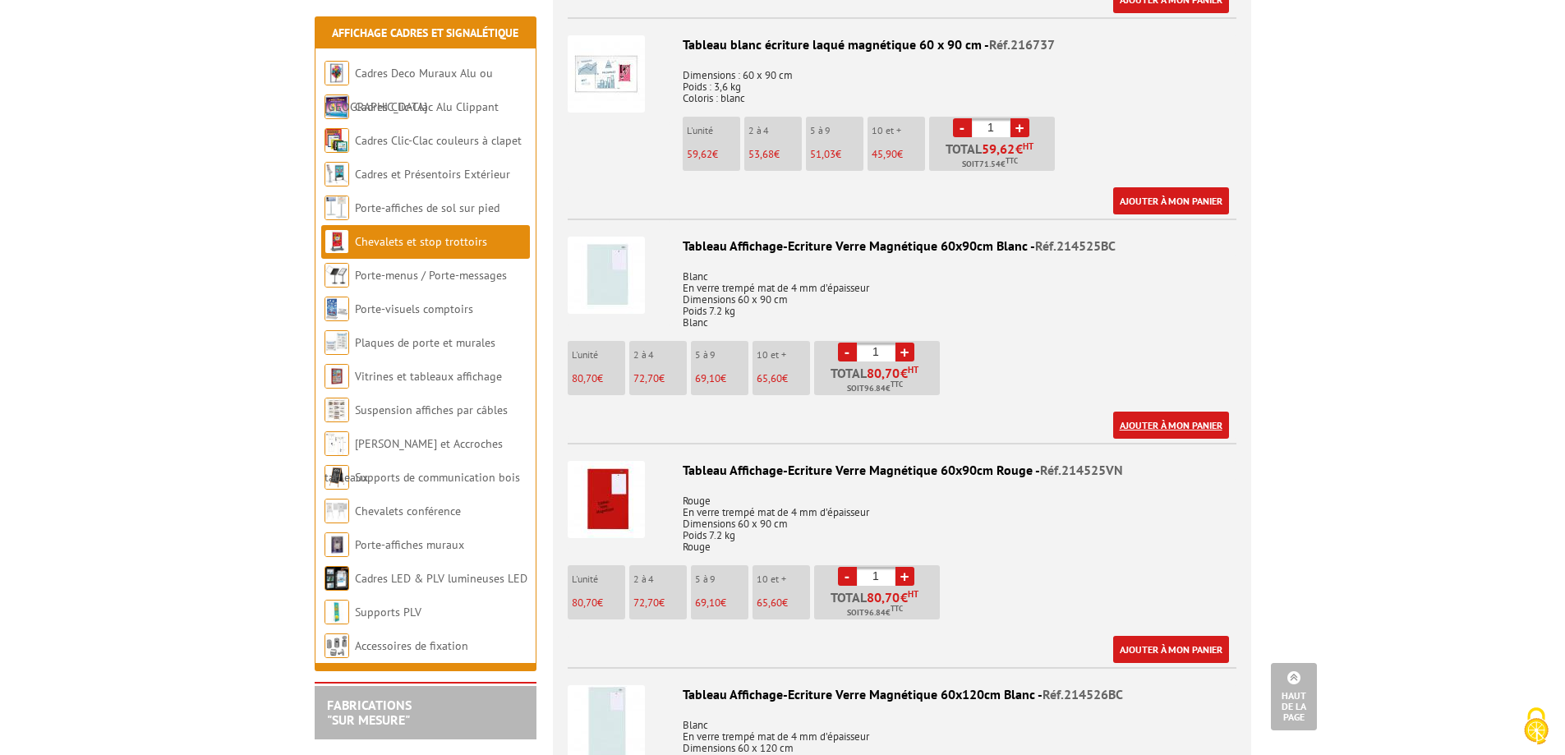
click at [1180, 412] on link "Ajouter à mon panier" at bounding box center [1171, 425] width 116 height 27
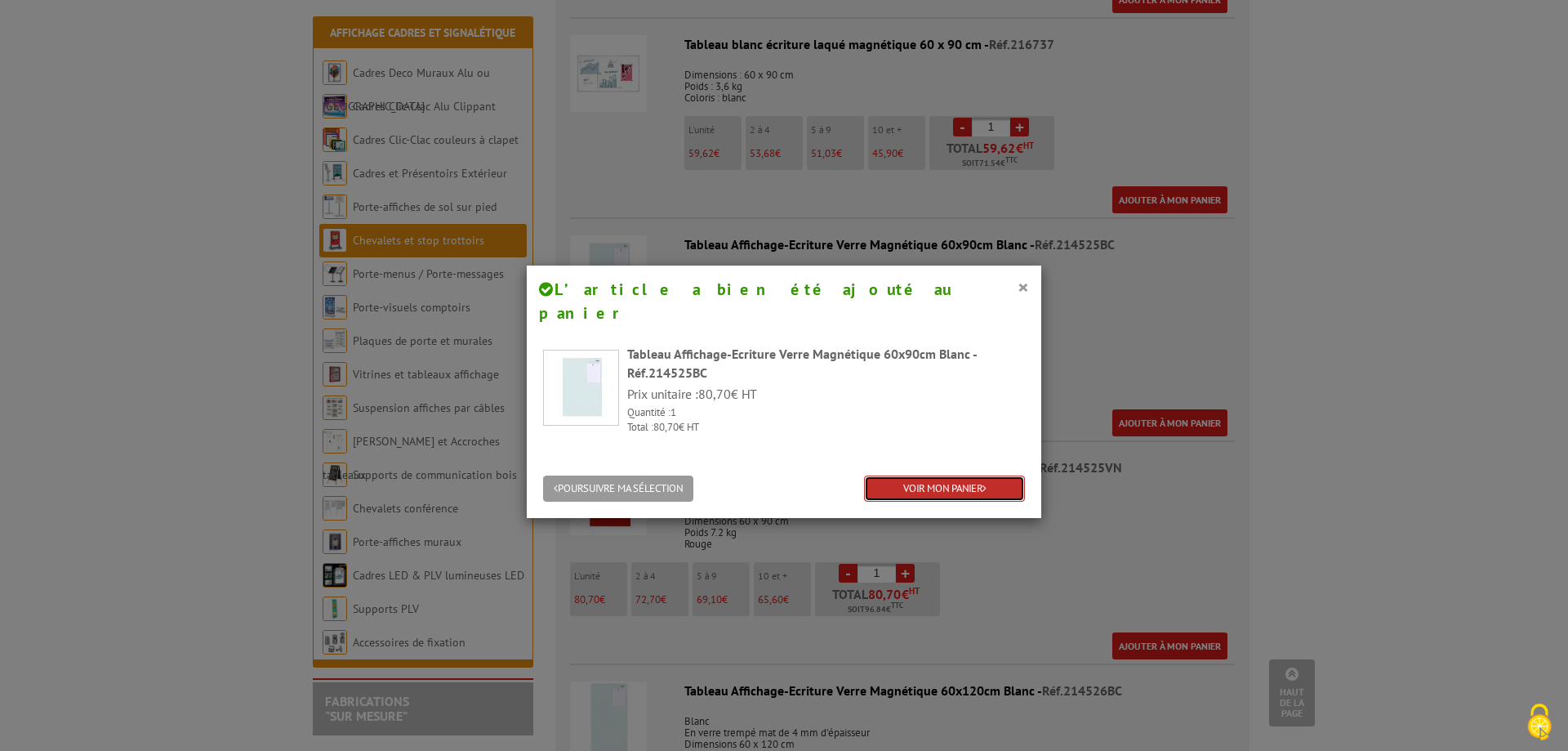
click at [931, 475] on link "VOIR MON PANIER" at bounding box center [945, 488] width 161 height 27
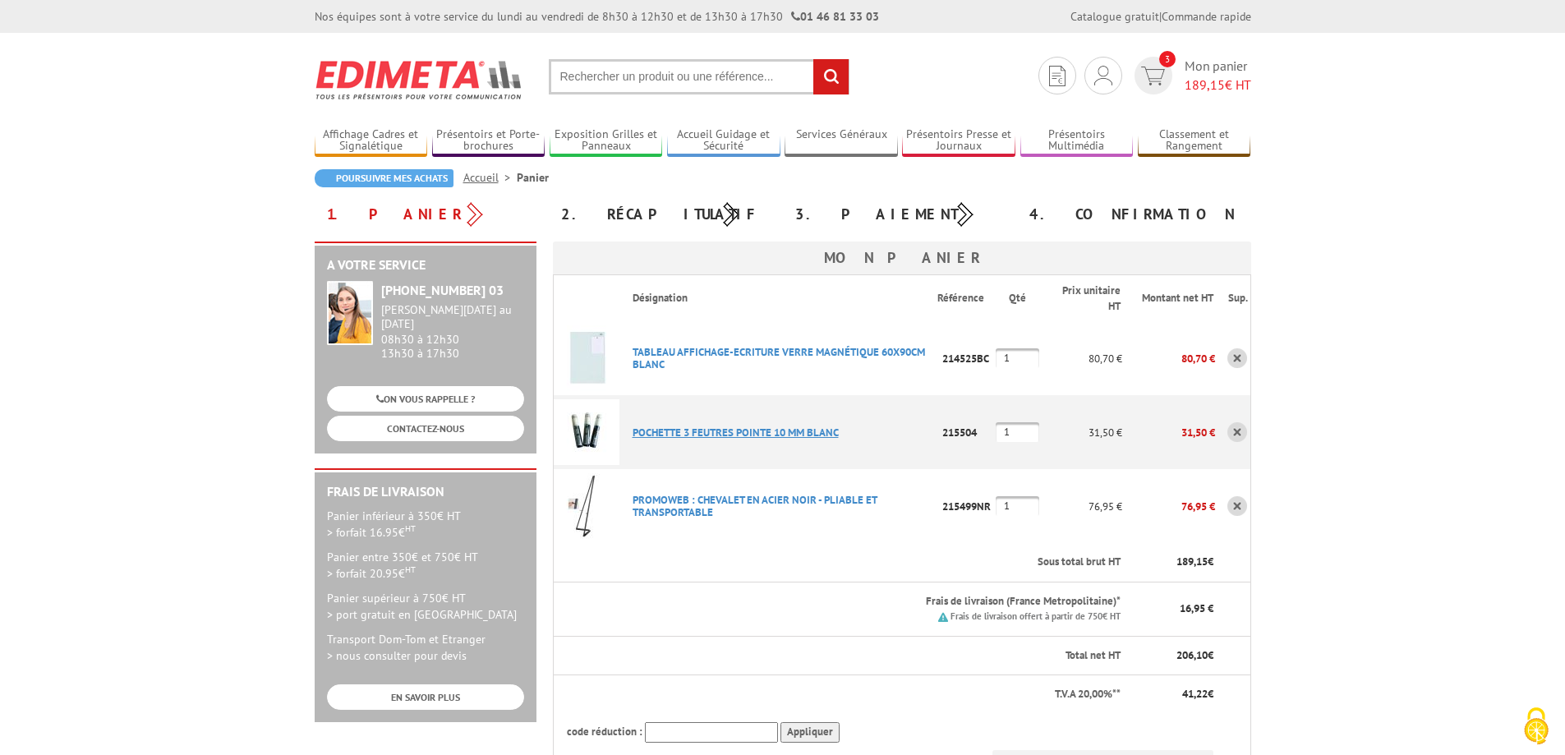
click at [698, 430] on link "POCHETTE 3 FEUTRES POINTE 10 MM BLANC" at bounding box center [735, 432] width 206 height 14
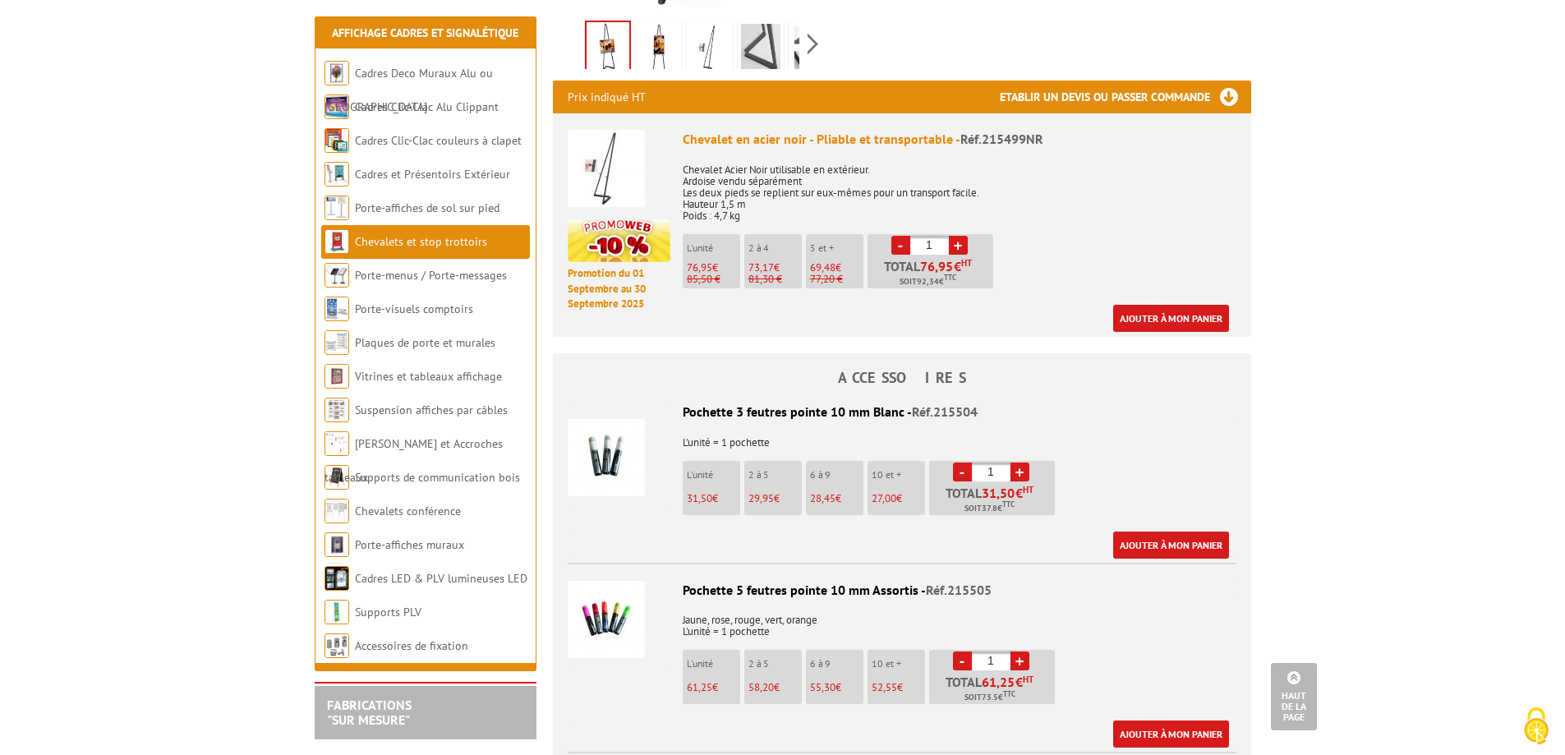
scroll to position [246, 0]
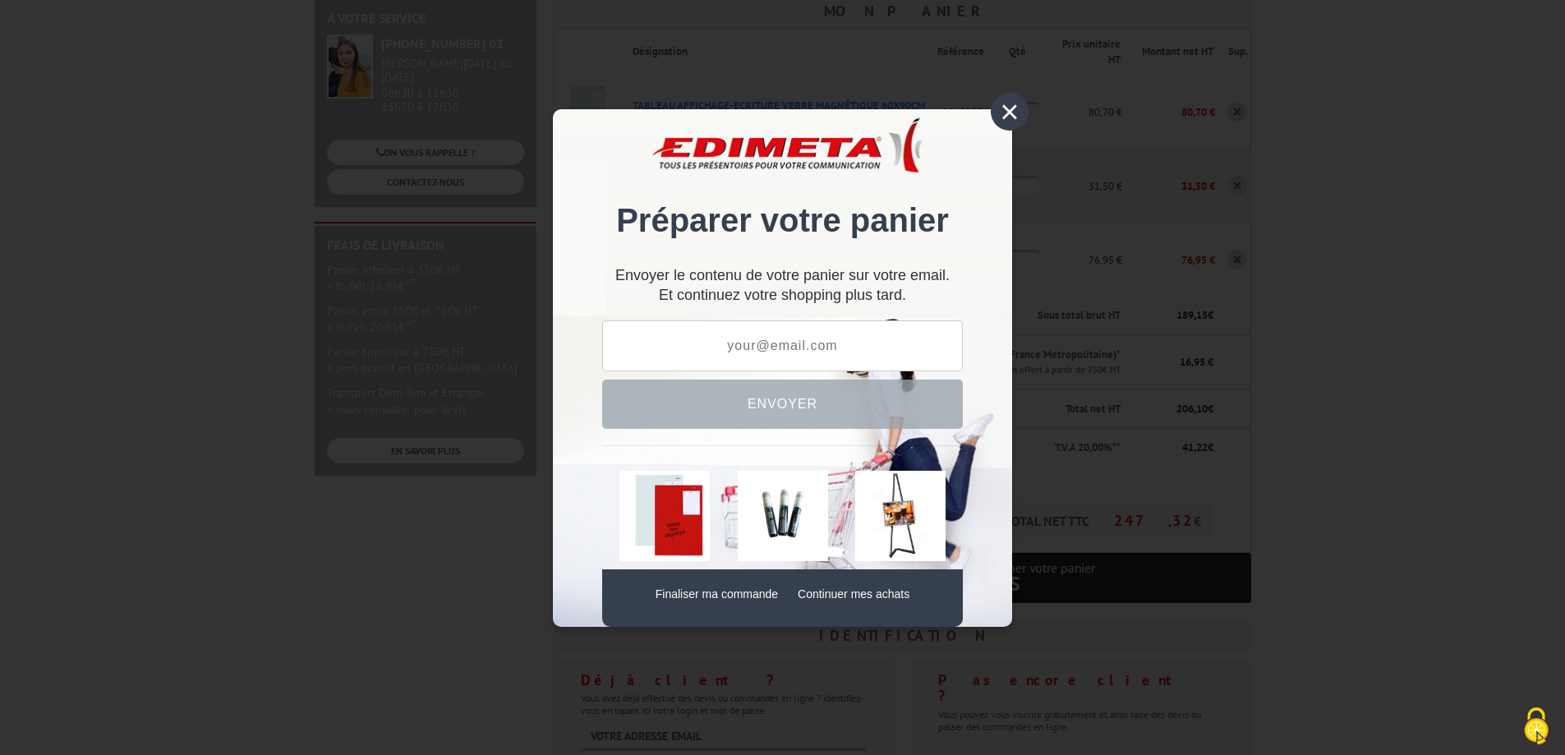
click at [1005, 113] on div "×" at bounding box center [1010, 112] width 38 height 38
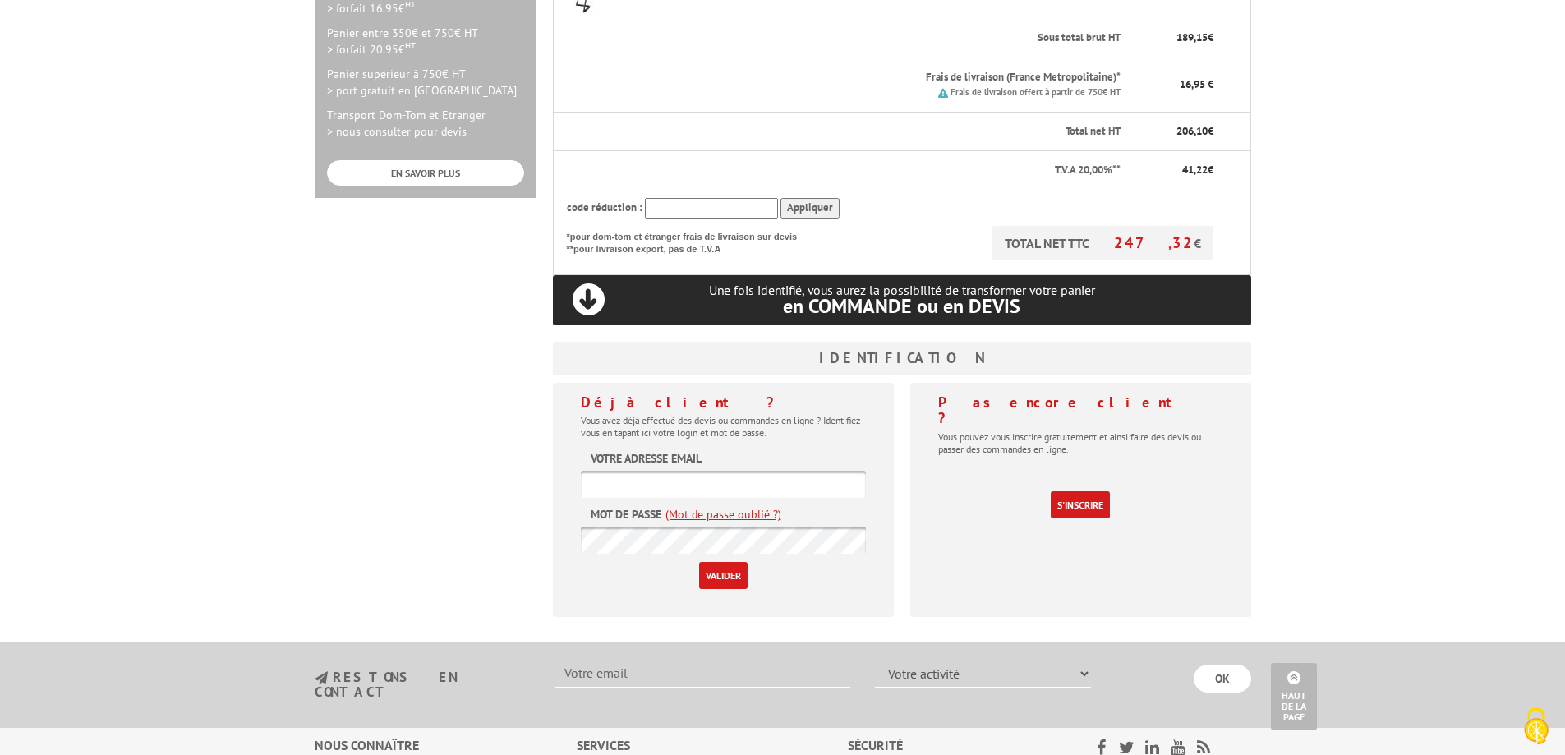
scroll to position [575, 0]
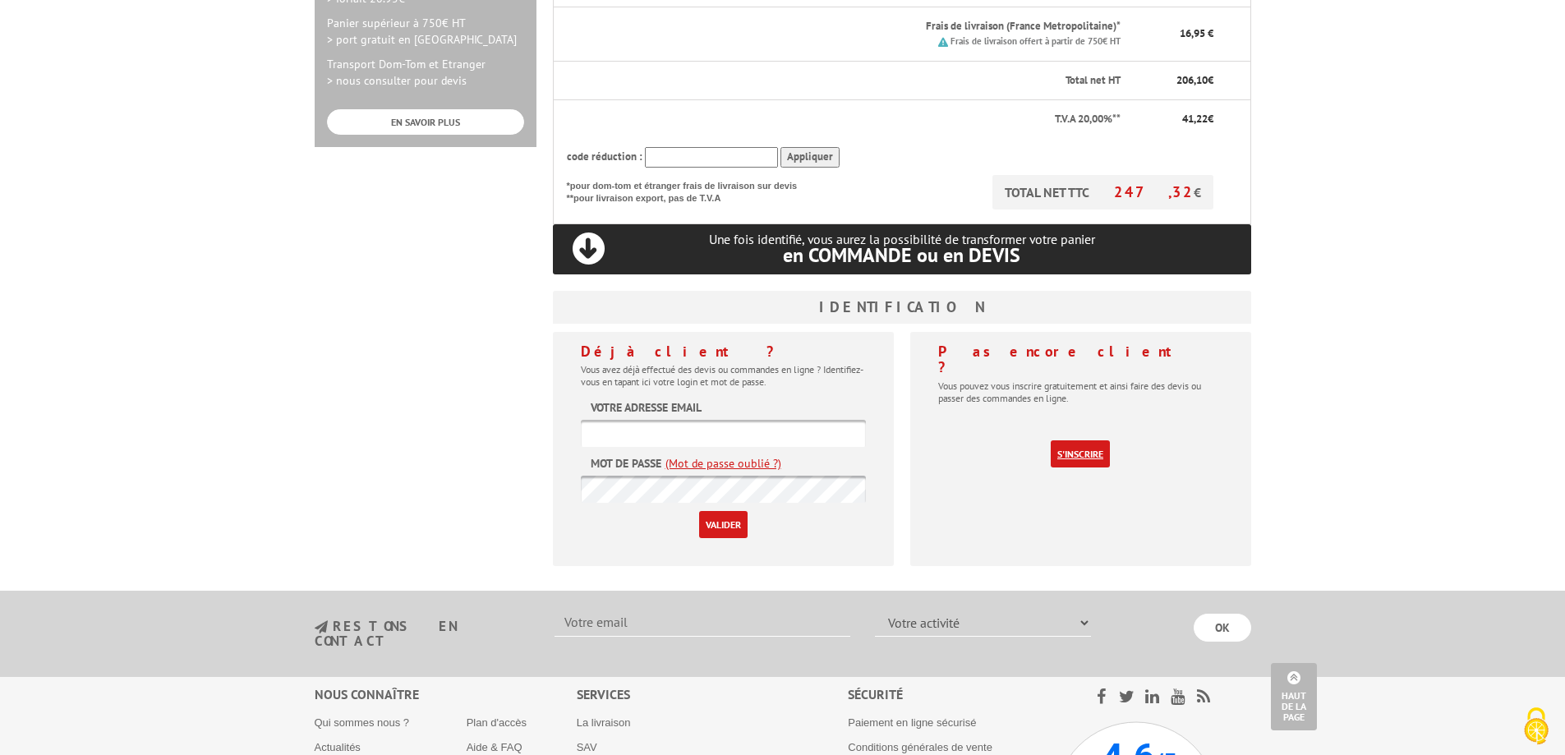
click at [1059, 440] on link "S'inscrire" at bounding box center [1080, 453] width 59 height 27
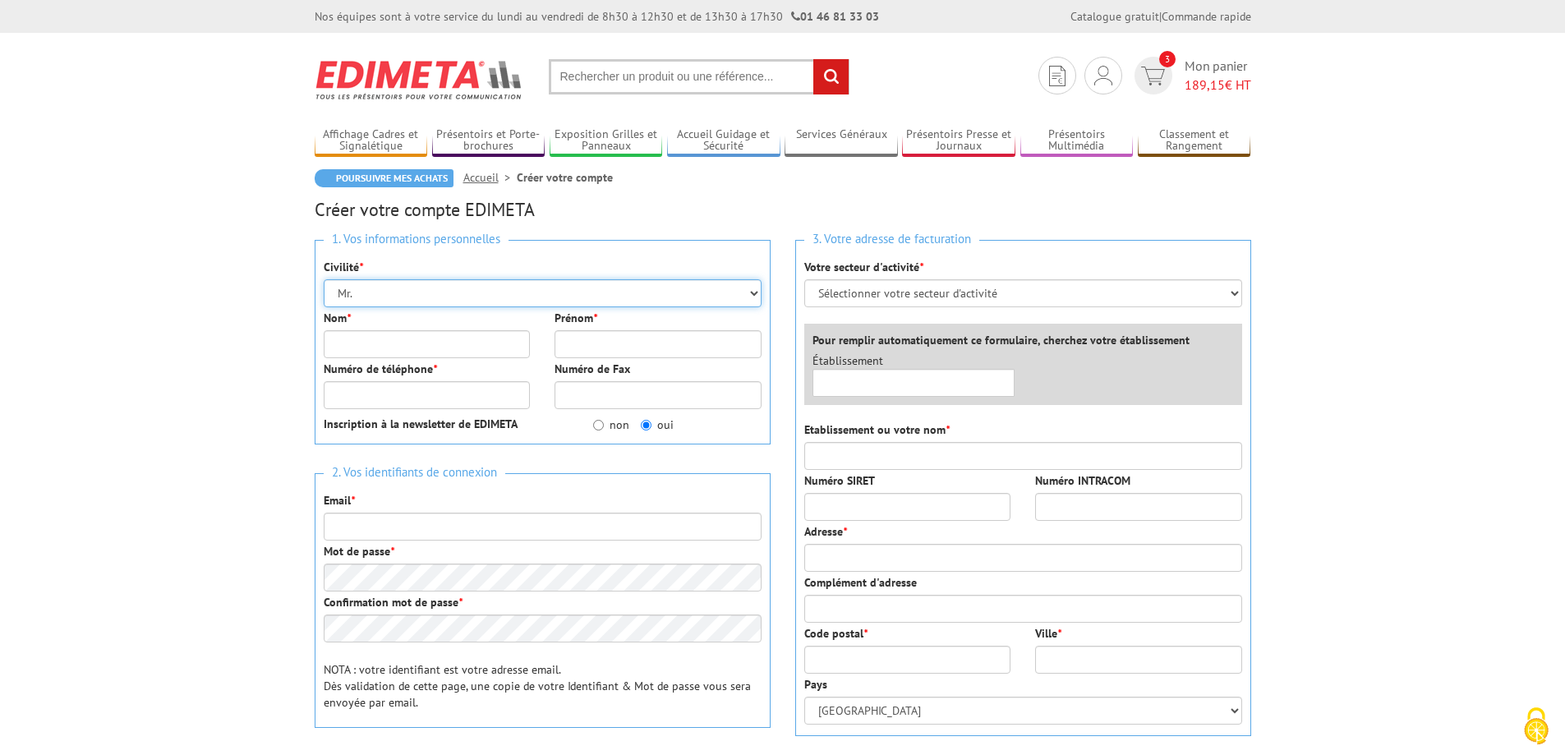
click at [407, 294] on select "Mr. Mme. Mlle." at bounding box center [543, 293] width 438 height 28
select select "Mme."
click at [324, 279] on select "Mr. Mme. Mlle." at bounding box center [543, 293] width 438 height 28
click at [379, 346] on input "Nom *" at bounding box center [427, 344] width 207 height 28
type input "Laurelli"
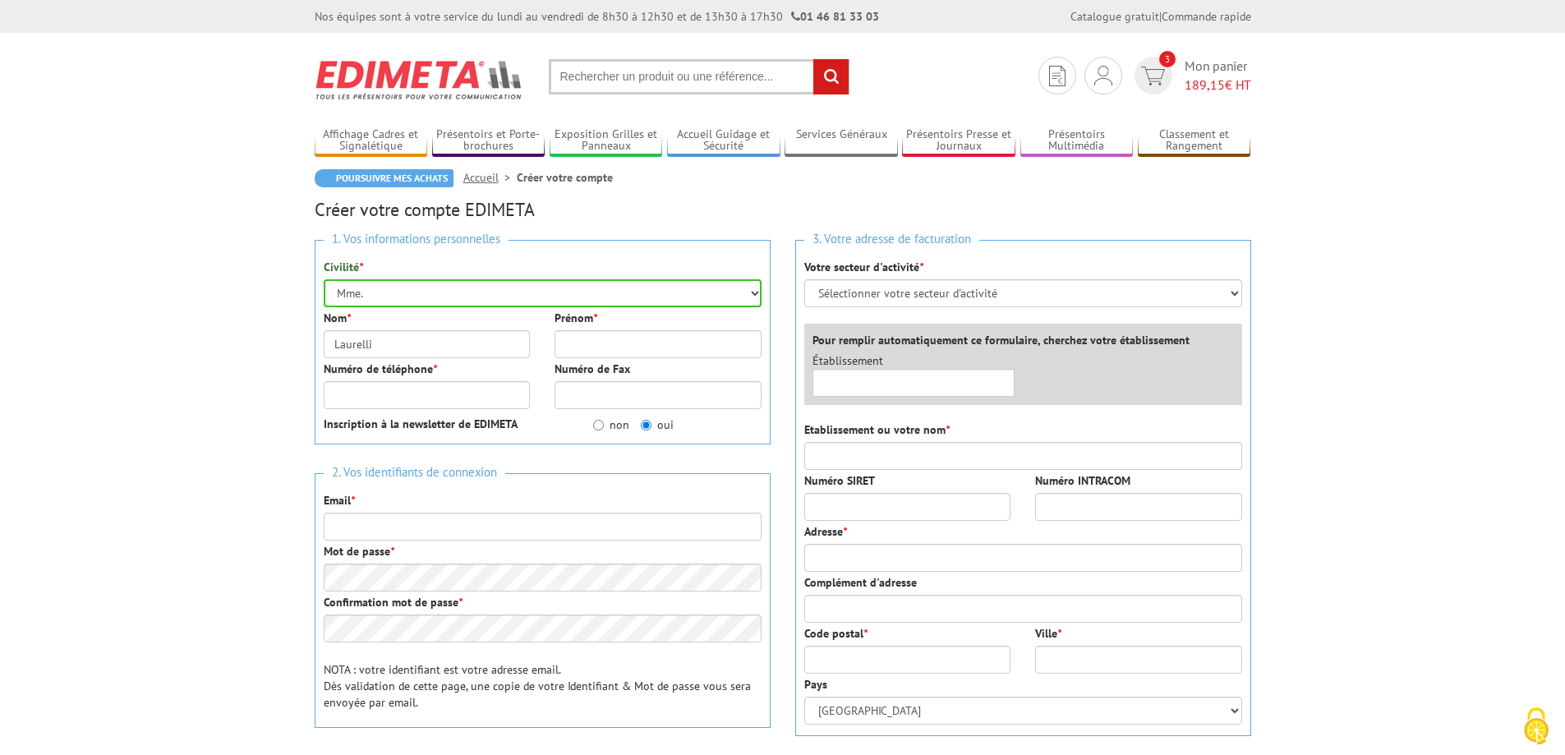
type input "Pauline"
type input "0613771889"
type input "pauline.laurelli@gournay-en-bray.fr"
type input "Médiathèque Michel Bussi"
type input "44 Avenue du Général Leclerc"
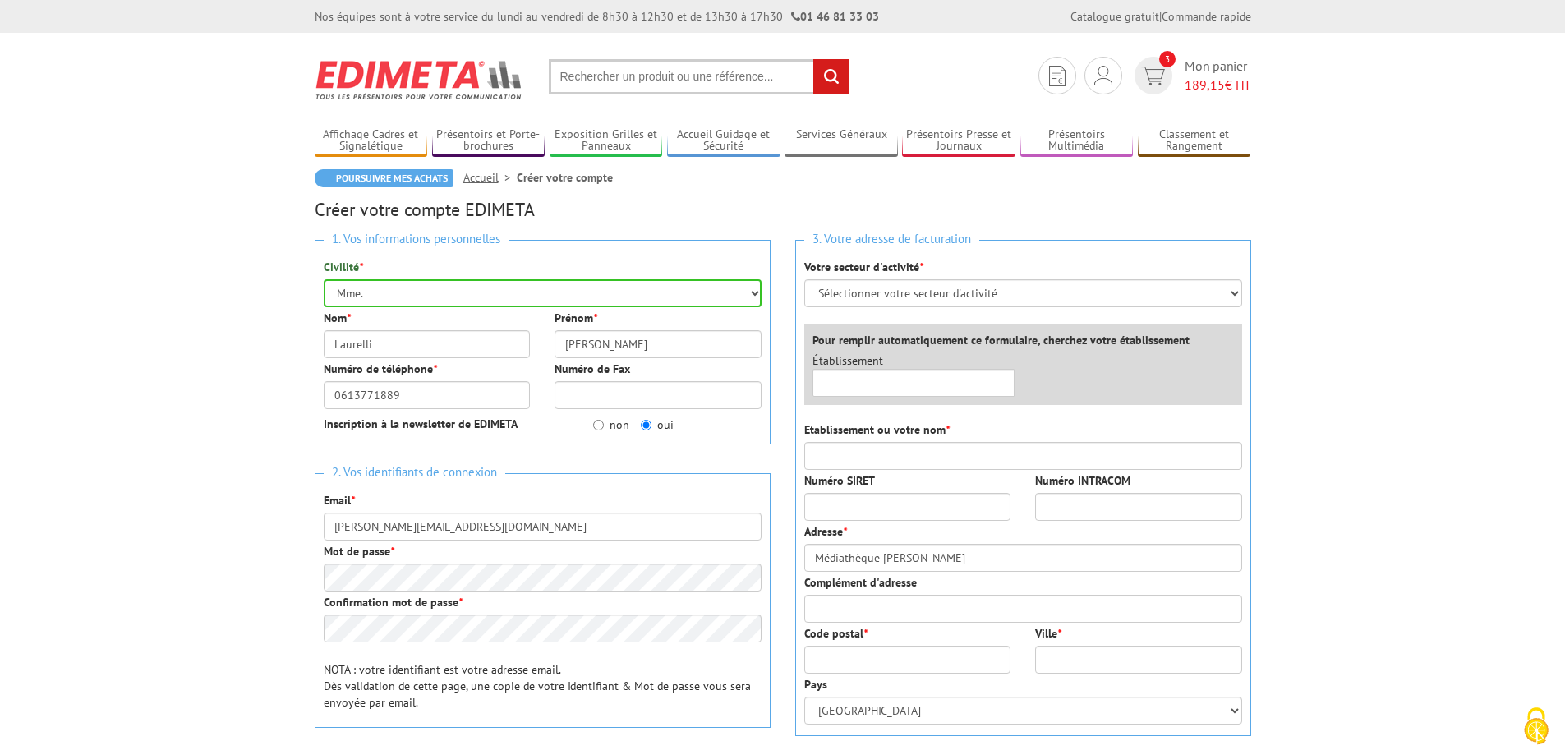
type input "76220"
type input "Gournay-en-Bray"
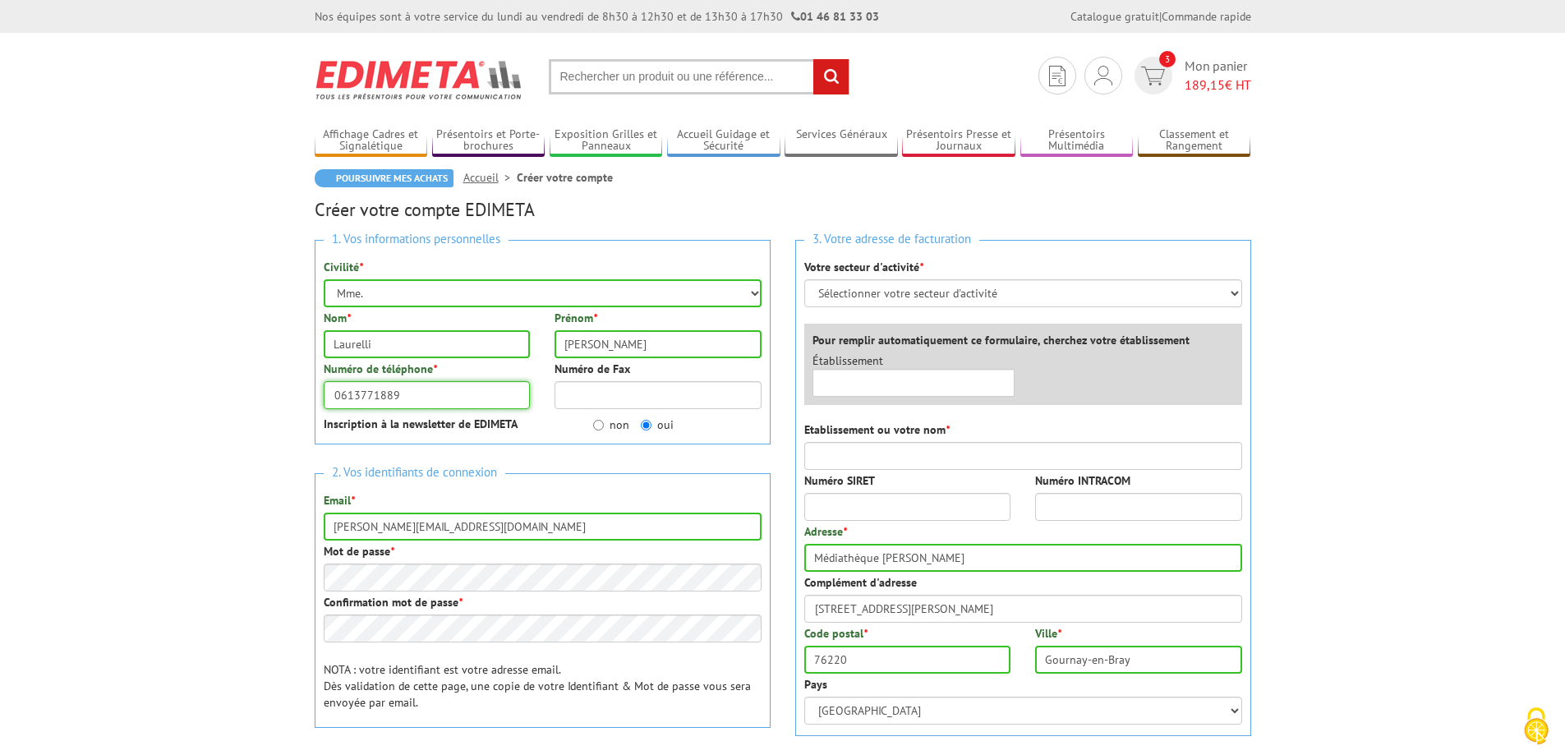
click at [427, 395] on input "0613771889" at bounding box center [427, 395] width 207 height 28
type input "0232898385"
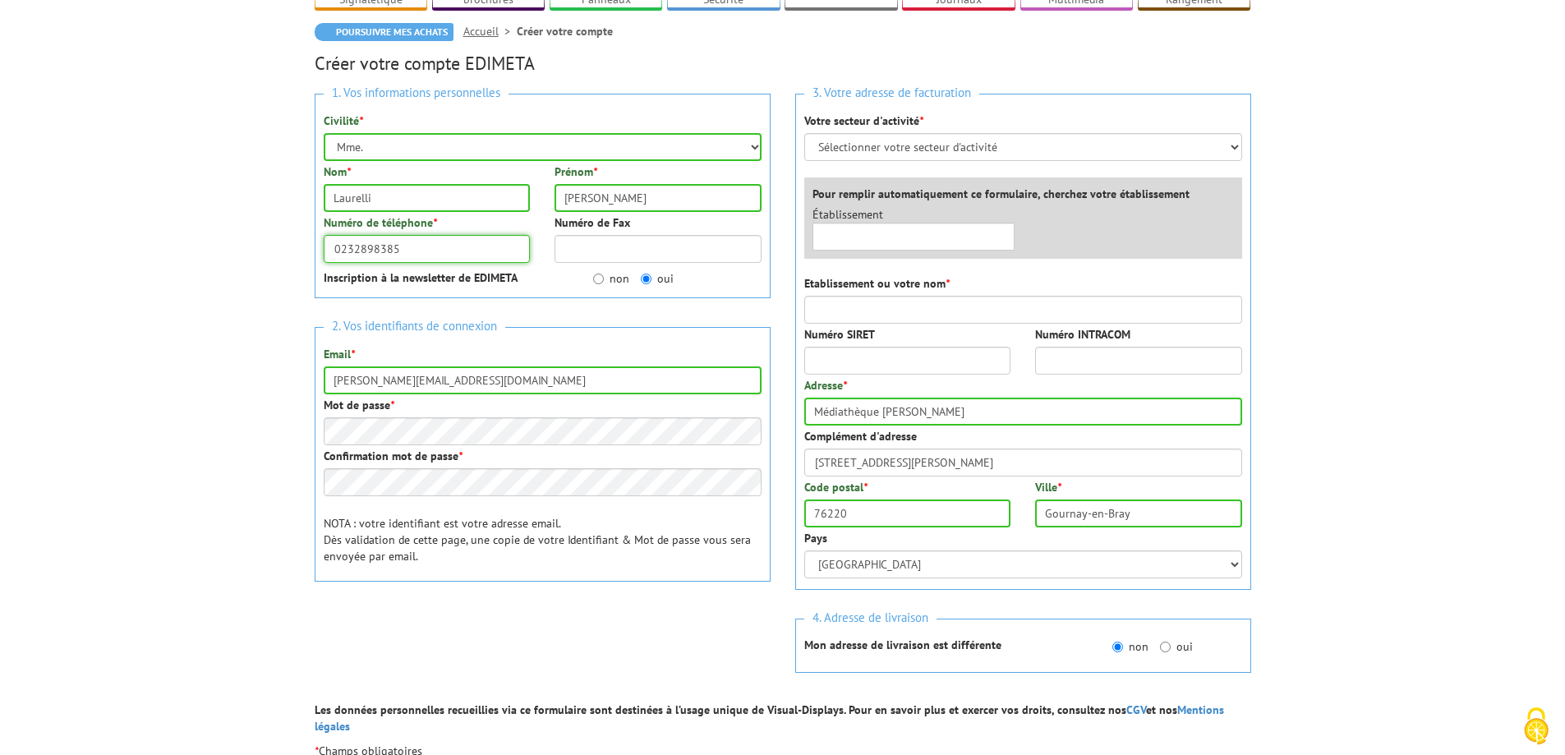
scroll to position [164, 0]
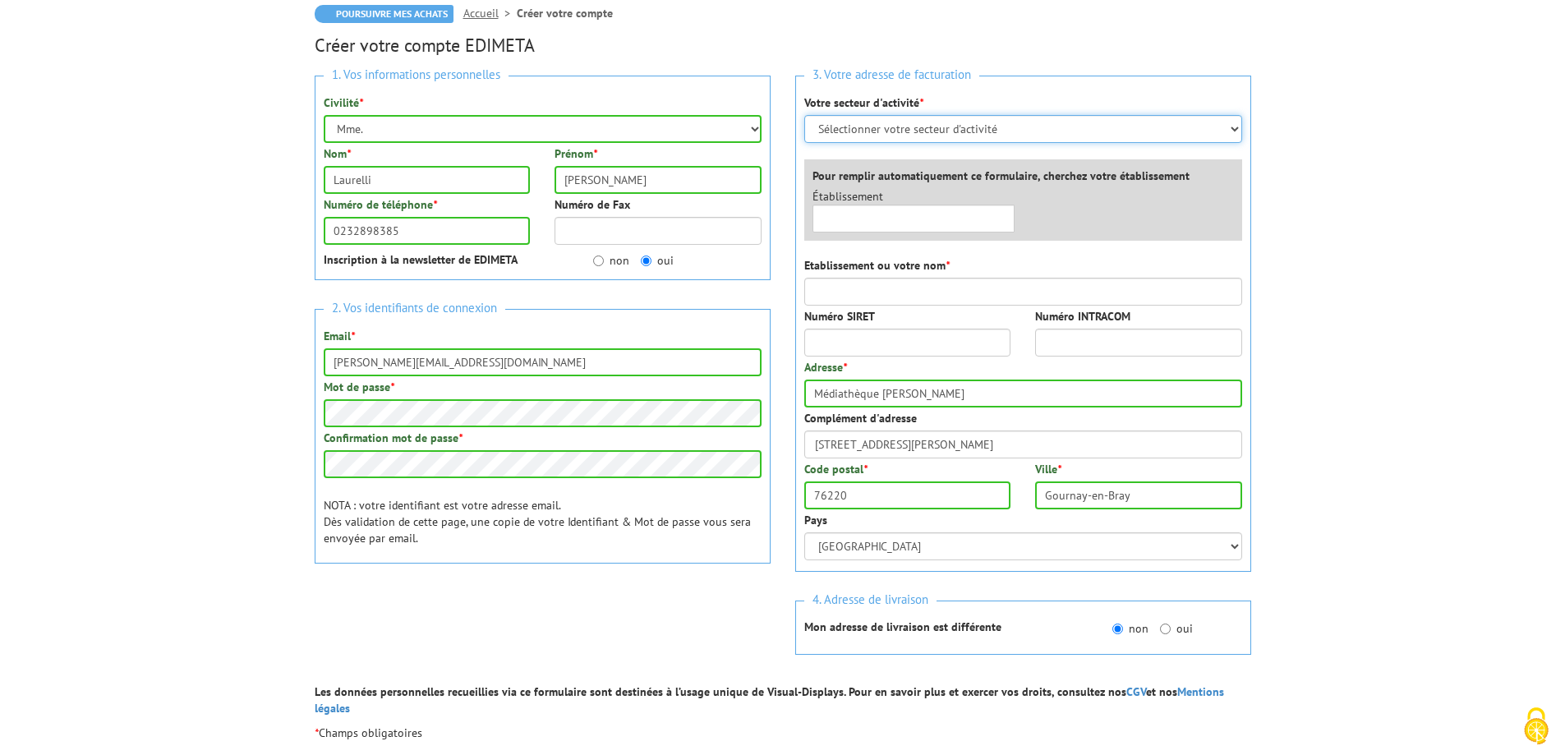
click at [855, 131] on select "Sélectionner votre secteur d'activité Administrations et collectivités Magasins…" at bounding box center [1023, 129] width 438 height 28
select select "876"
click at [804, 115] on select "Sélectionner votre secteur d'activité Administrations et collectivités Magasins…" at bounding box center [1023, 129] width 438 height 28
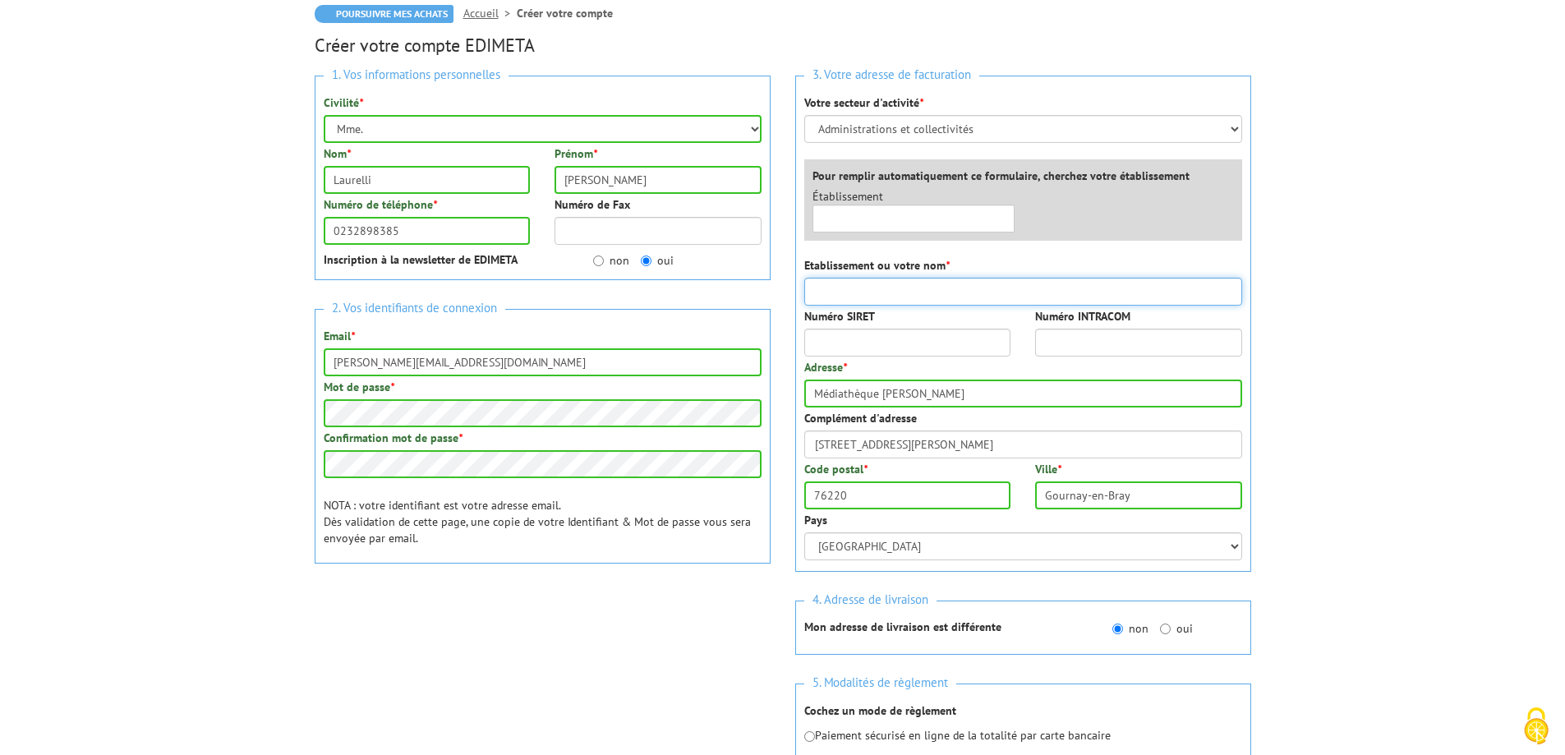
click at [830, 288] on input "Etablissement ou votre nom *" at bounding box center [1023, 292] width 438 height 28
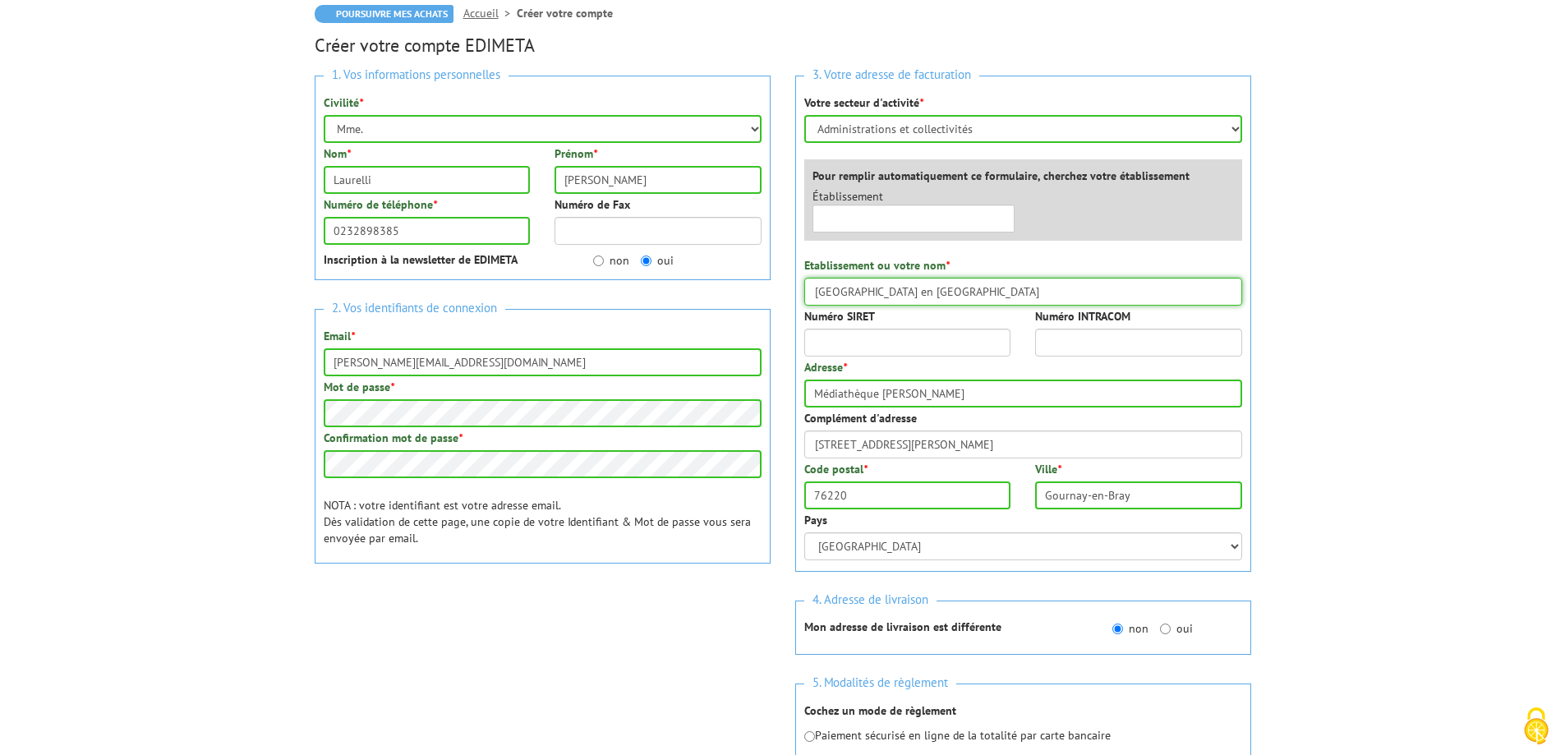
type input "[GEOGRAPHIC_DATA] en [GEOGRAPHIC_DATA]"
click at [879, 339] on input "Numéro SIRET" at bounding box center [907, 343] width 207 height 28
paste input "217.603.125.0"
click at [881, 338] on input "217.603.125.0" at bounding box center [907, 343] width 207 height 28
click at [859, 340] on input "217.603.1250" at bounding box center [907, 343] width 207 height 28
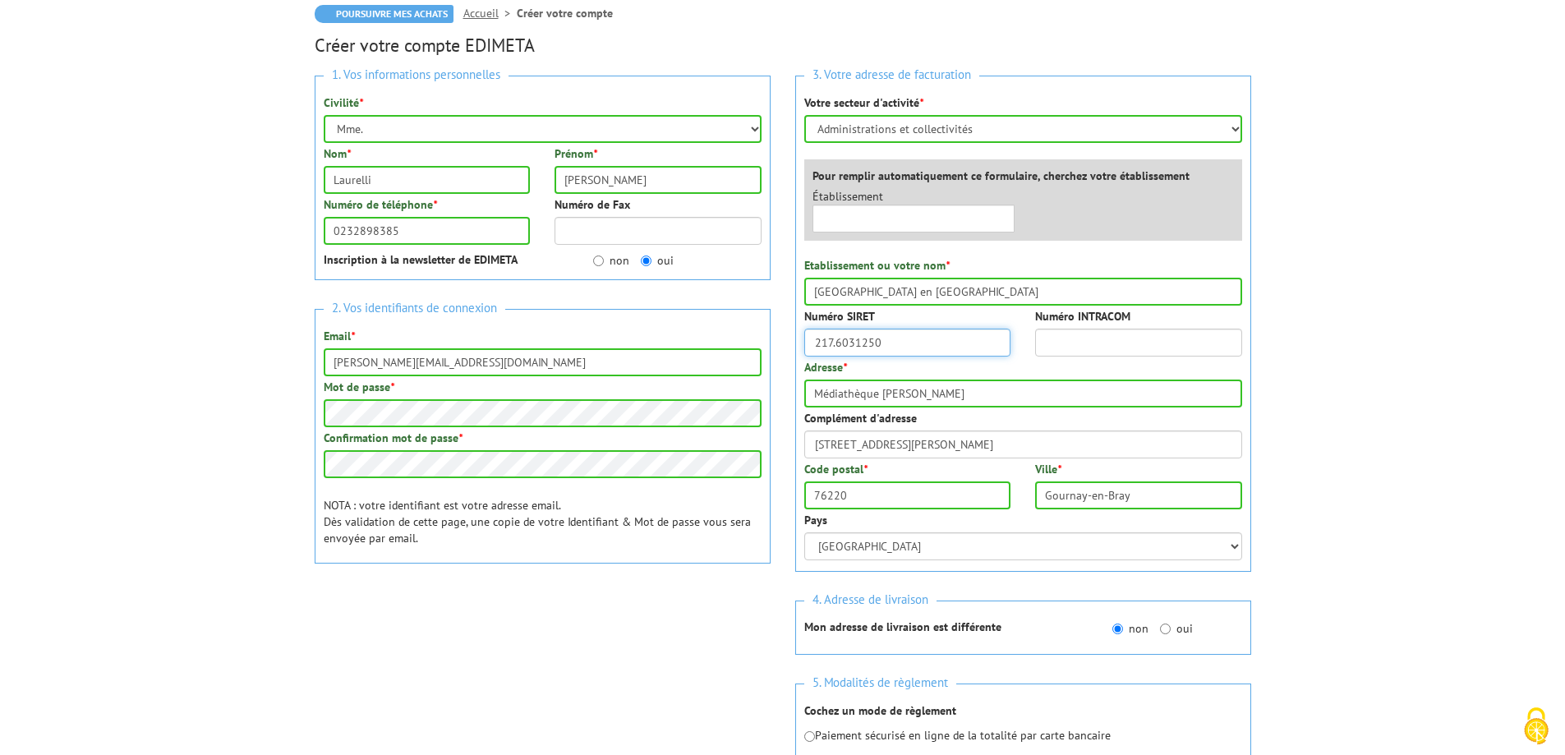
click at [840, 340] on input "217.6031250" at bounding box center [907, 343] width 207 height 28
click at [927, 343] on input "2176031250" at bounding box center [907, 343] width 207 height 28
click at [858, 337] on input "2176031250001" at bounding box center [907, 343] width 207 height 28
click at [817, 342] on input "2176031250001" at bounding box center [907, 343] width 207 height 28
click at [816, 345] on input "2176031250001" at bounding box center [907, 343] width 207 height 28
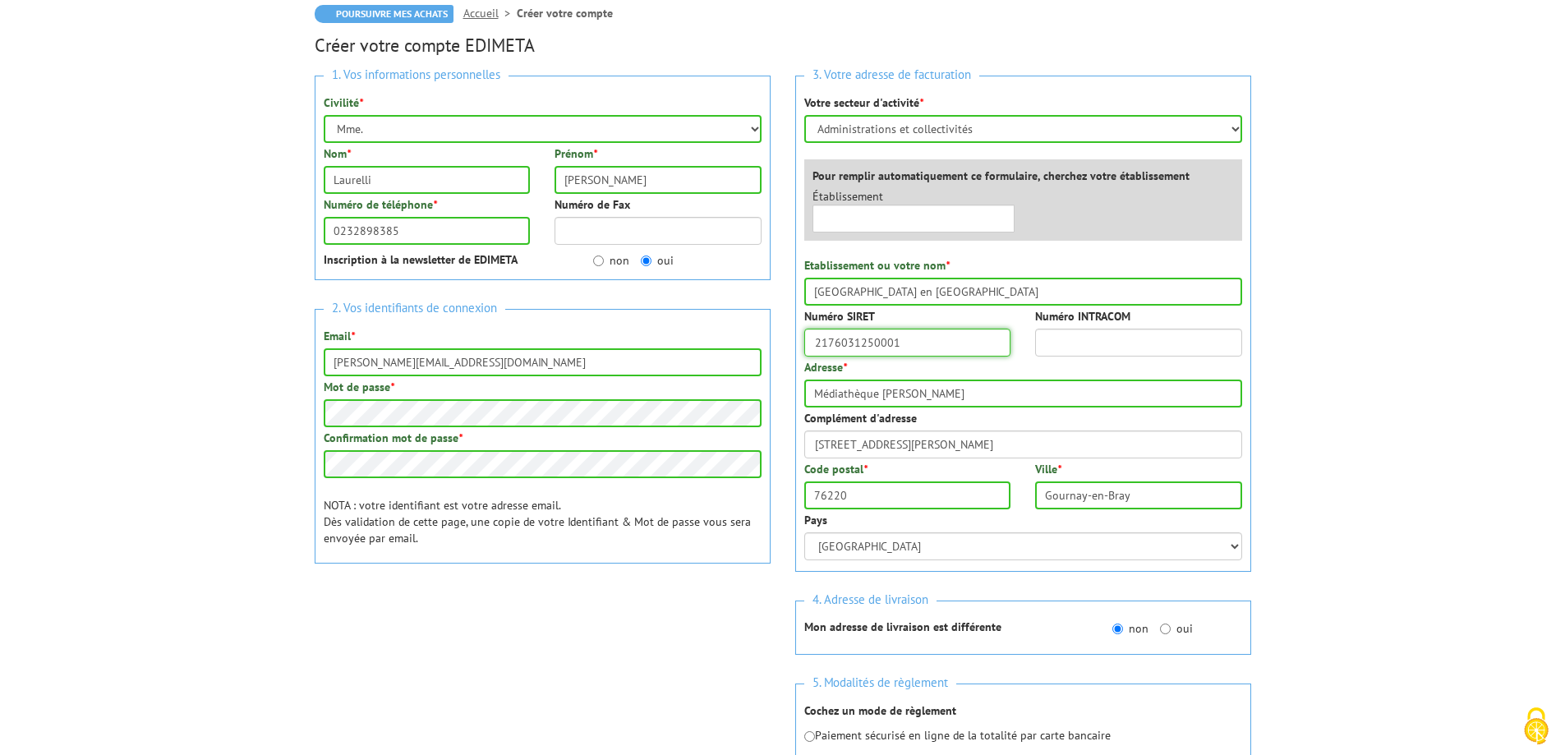
click at [897, 343] on input "2176031250001" at bounding box center [907, 343] width 207 height 28
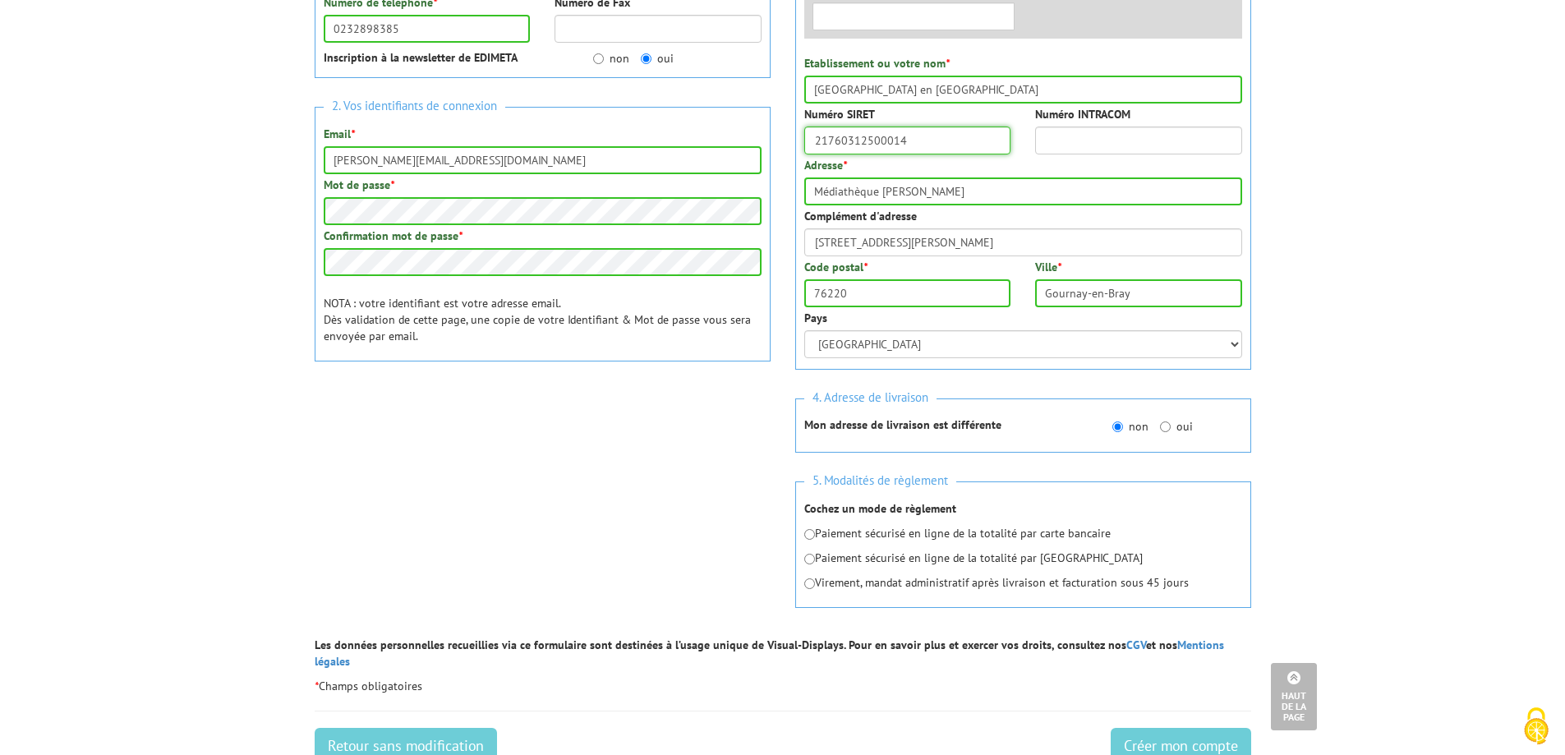
scroll to position [329, 0]
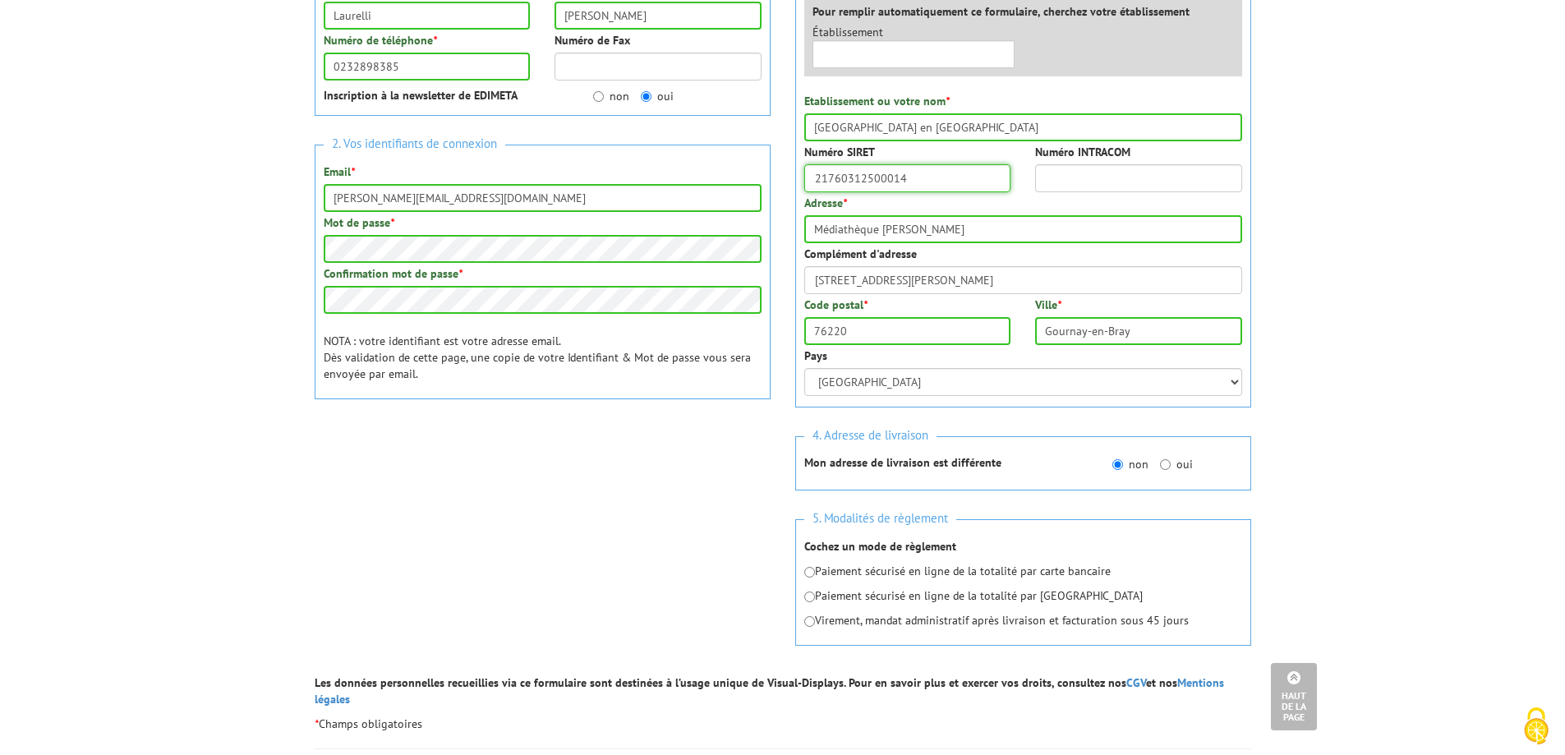
type input "21760312500014"
click at [1169, 462] on input "oui" at bounding box center [1165, 464] width 11 height 11
radio input "true"
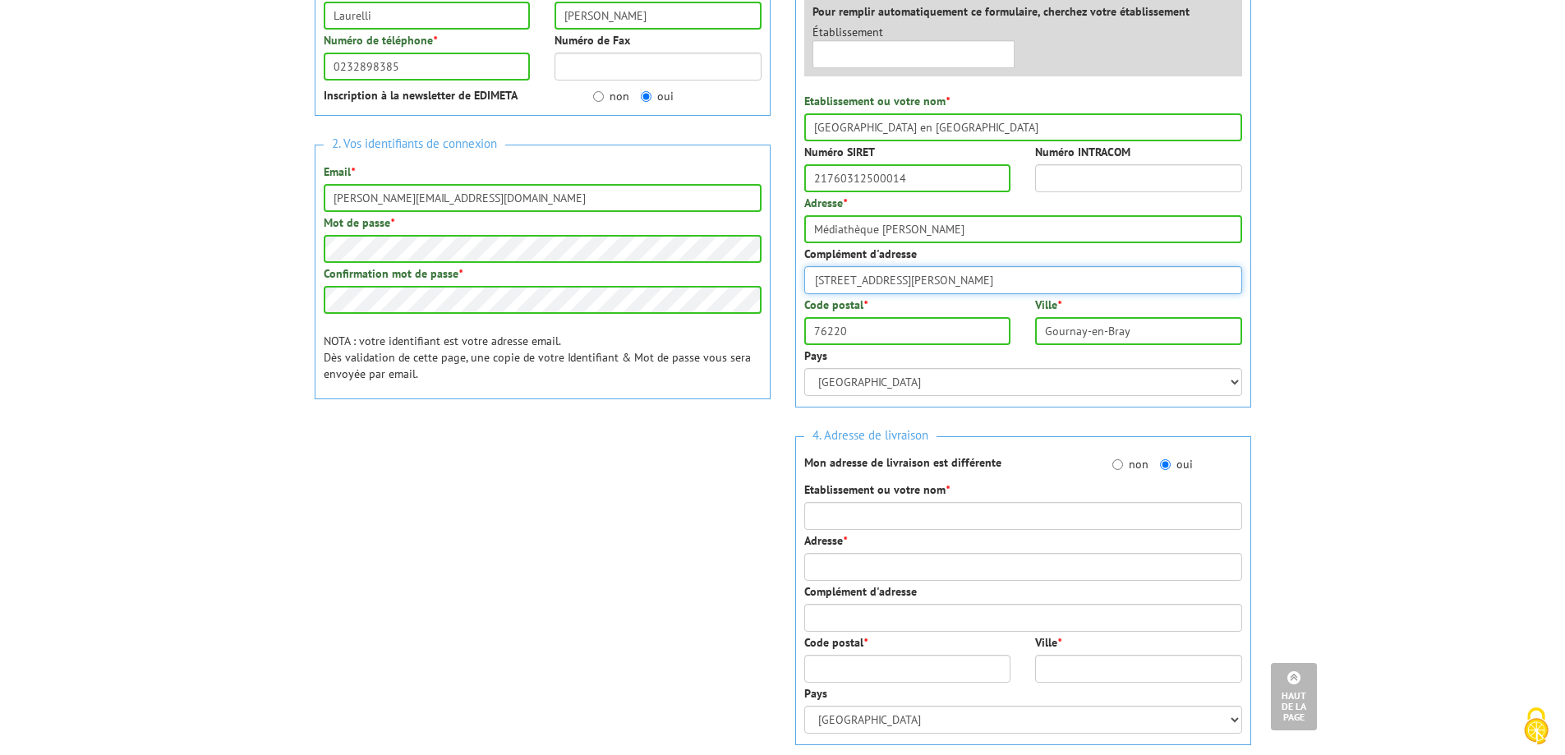
click at [953, 272] on input "44 Avenue du Général Leclerc" at bounding box center [1023, 280] width 438 height 28
click at [945, 225] on input "Médiathèque Michel Bussi" at bounding box center [1023, 229] width 438 height 28
type input "7 Rue legrand Baudu"
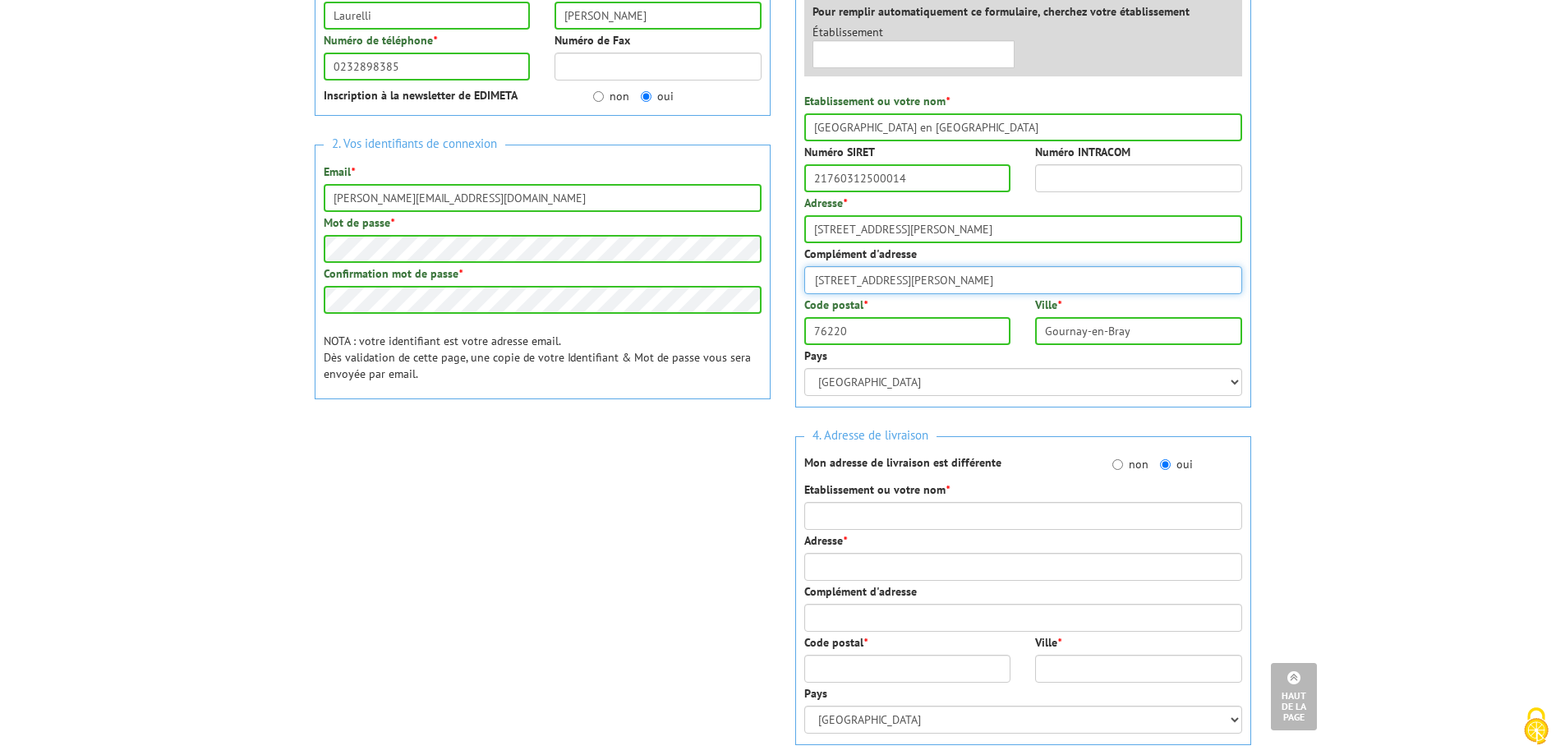
click at [908, 274] on input "44 Avenue du Général Leclerc" at bounding box center [1023, 280] width 438 height 28
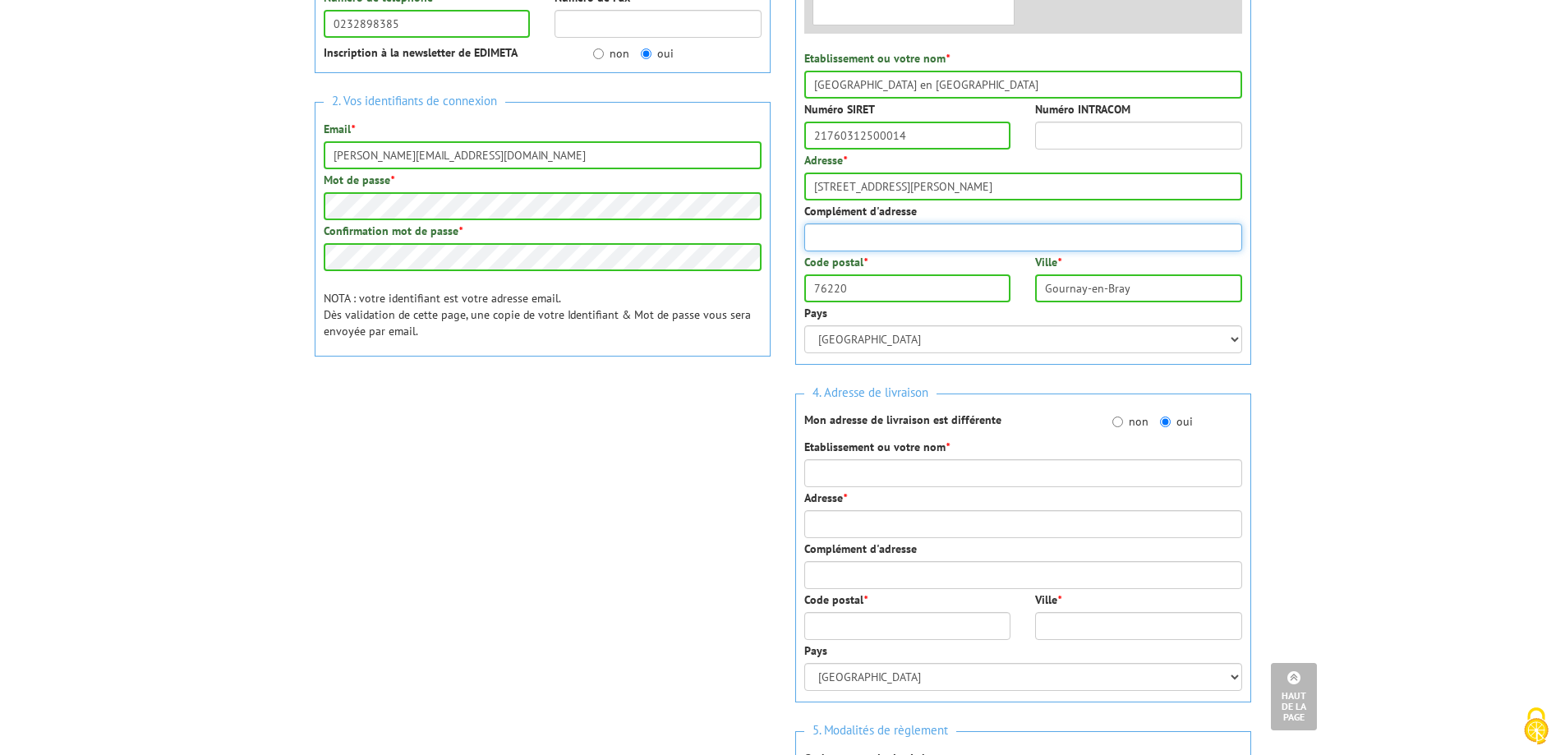
scroll to position [411, 0]
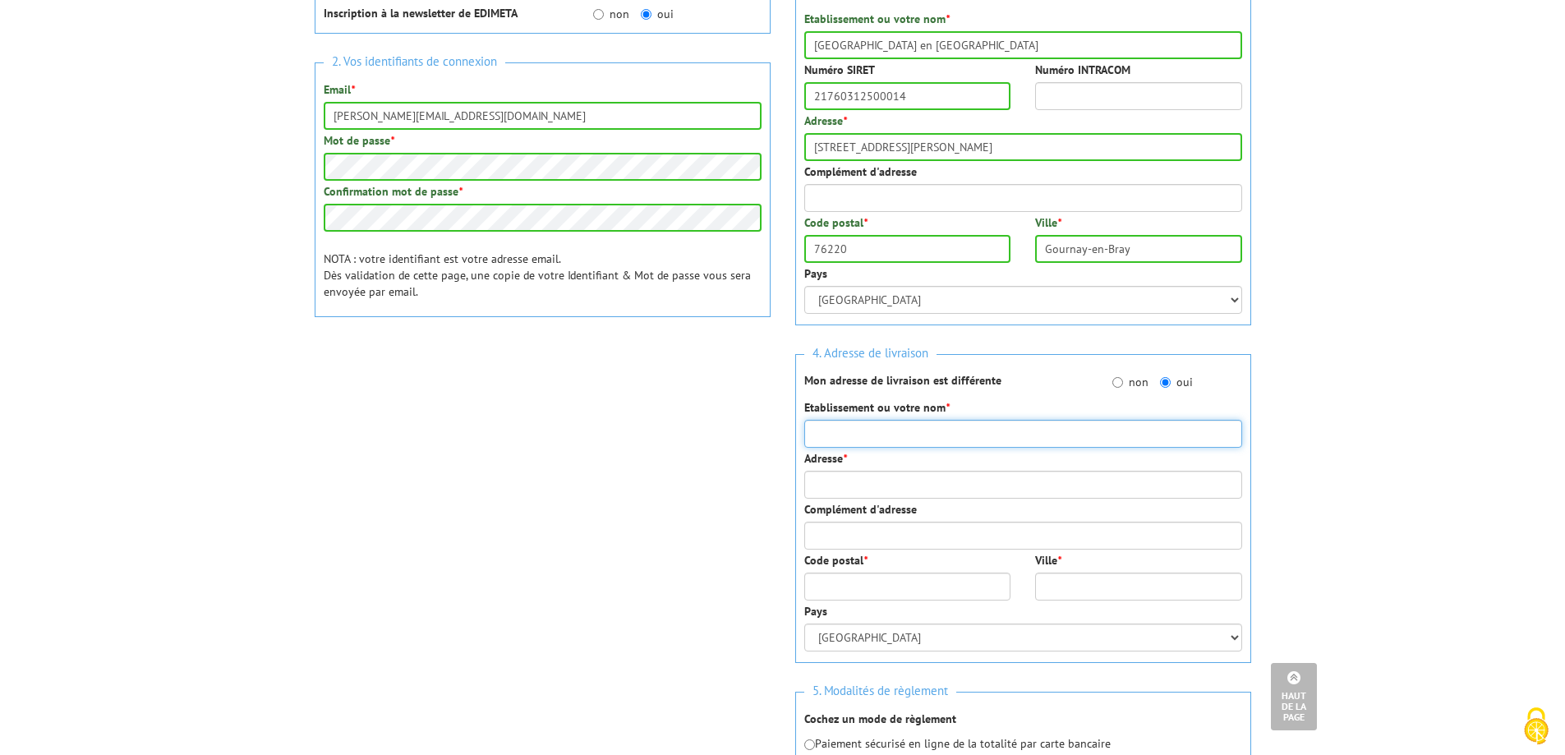
click at [893, 434] on input "Etablissement ou votre nom *" at bounding box center [1023, 434] width 438 height 28
type input "Espace culturel L'Atelier"
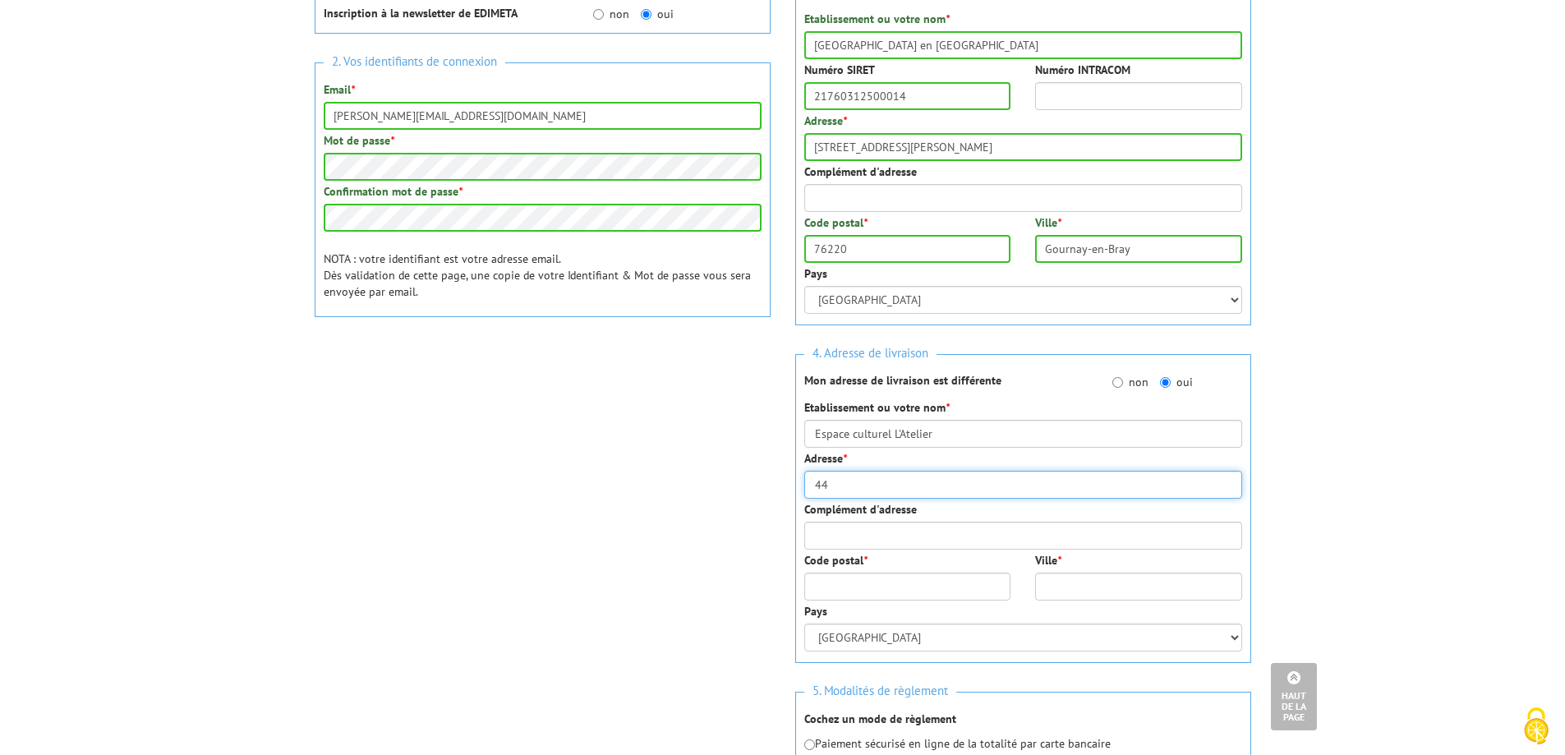
type input "44 Avenue du Général Leclerc"
type input "76220"
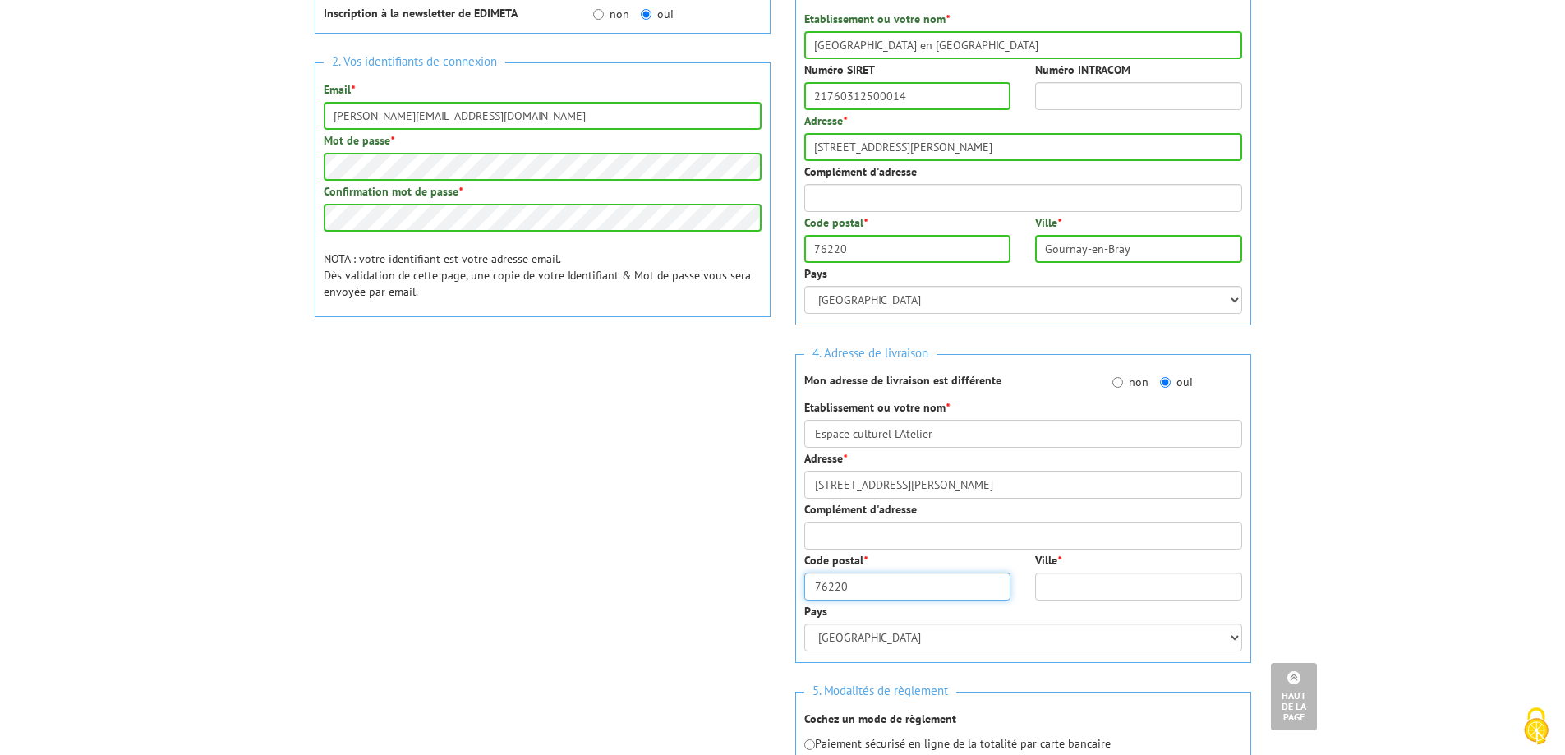
type input "Gournay-en-Bray"
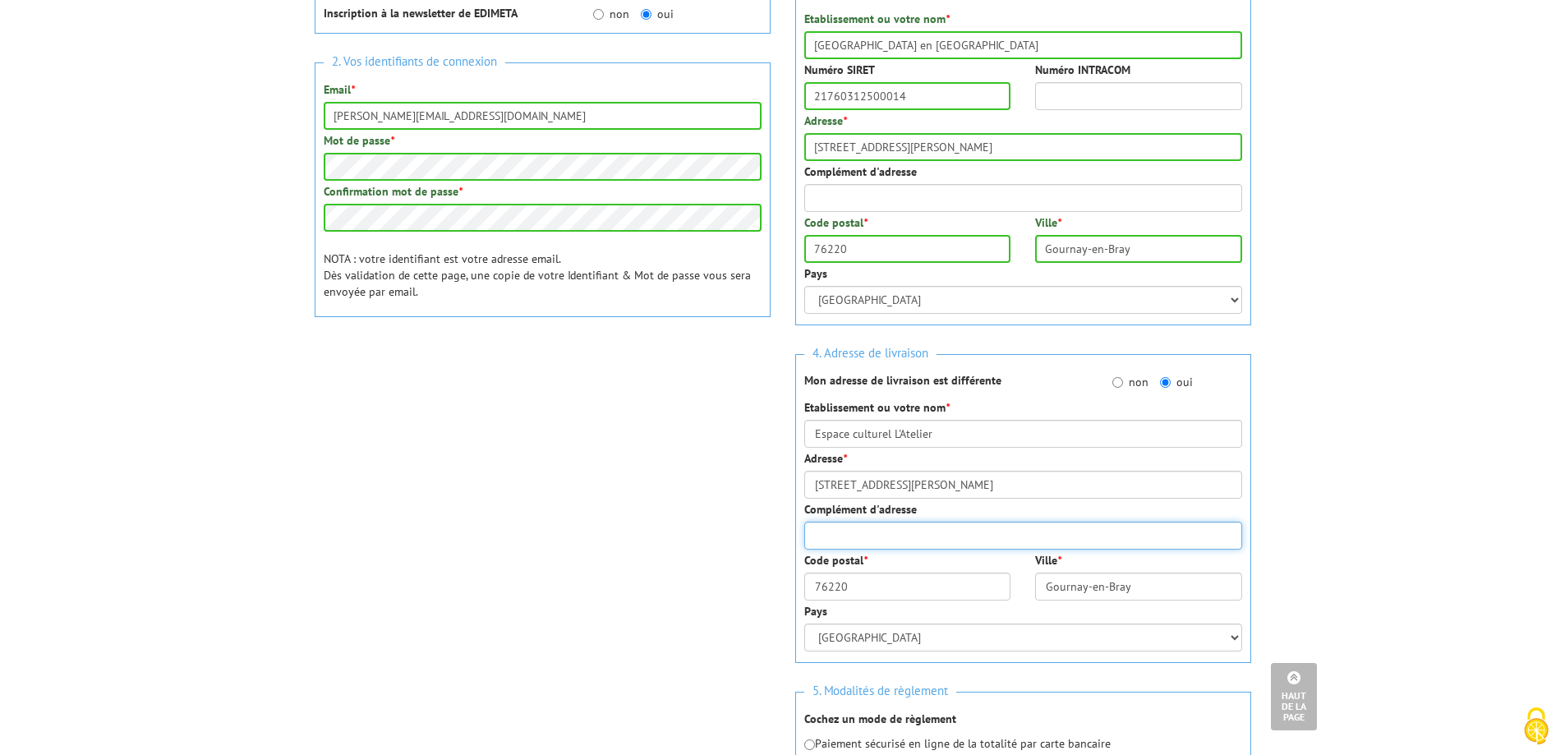
click at [899, 541] on input "Complément d'adresse" at bounding box center [1023, 536] width 438 height 28
click at [682, 577] on div "1. Vos informations personnelles Civilité * Mr. Mme. Mlle. Nom * Laurelli Préno…" at bounding box center [782, 332] width 961 height 1030
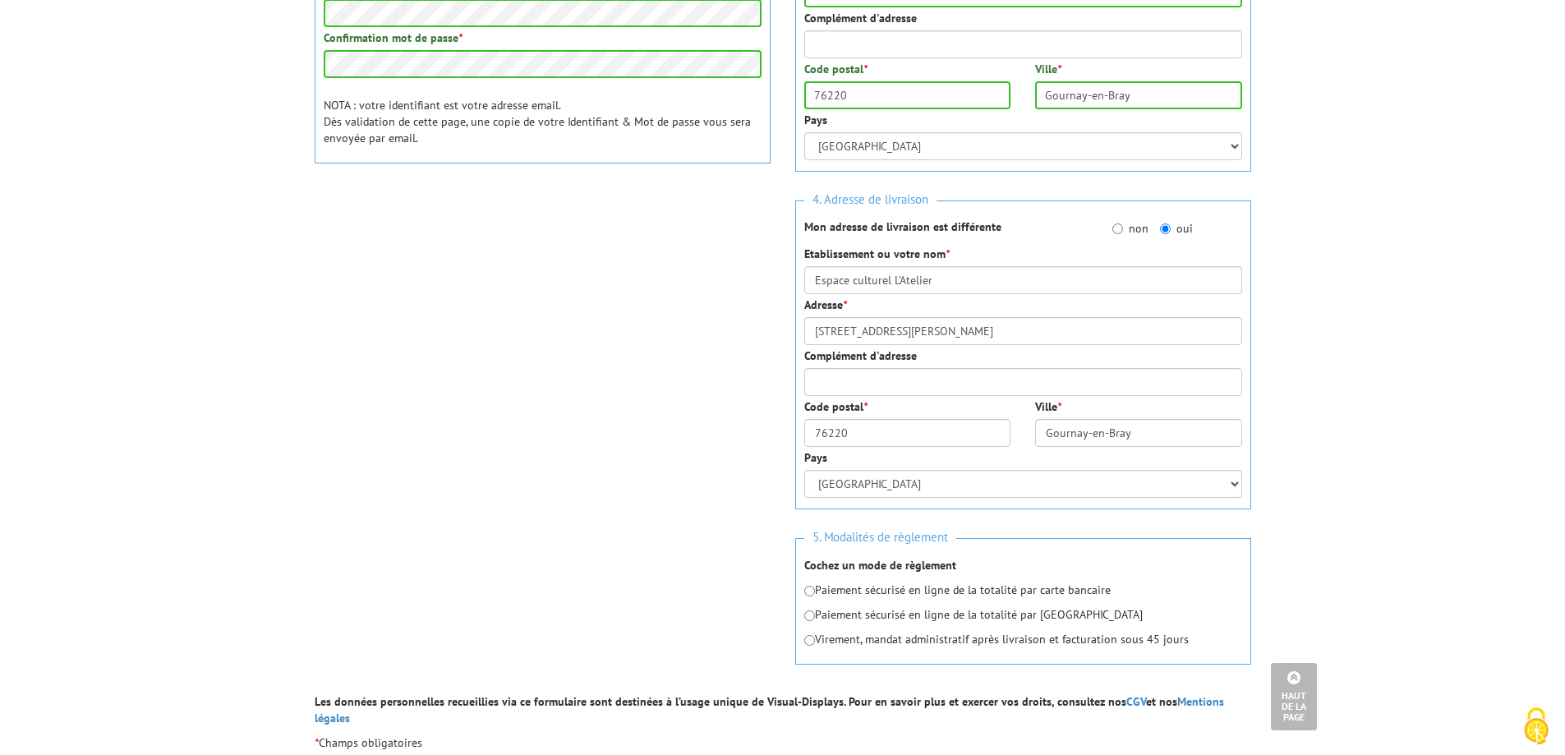
scroll to position [739, 0]
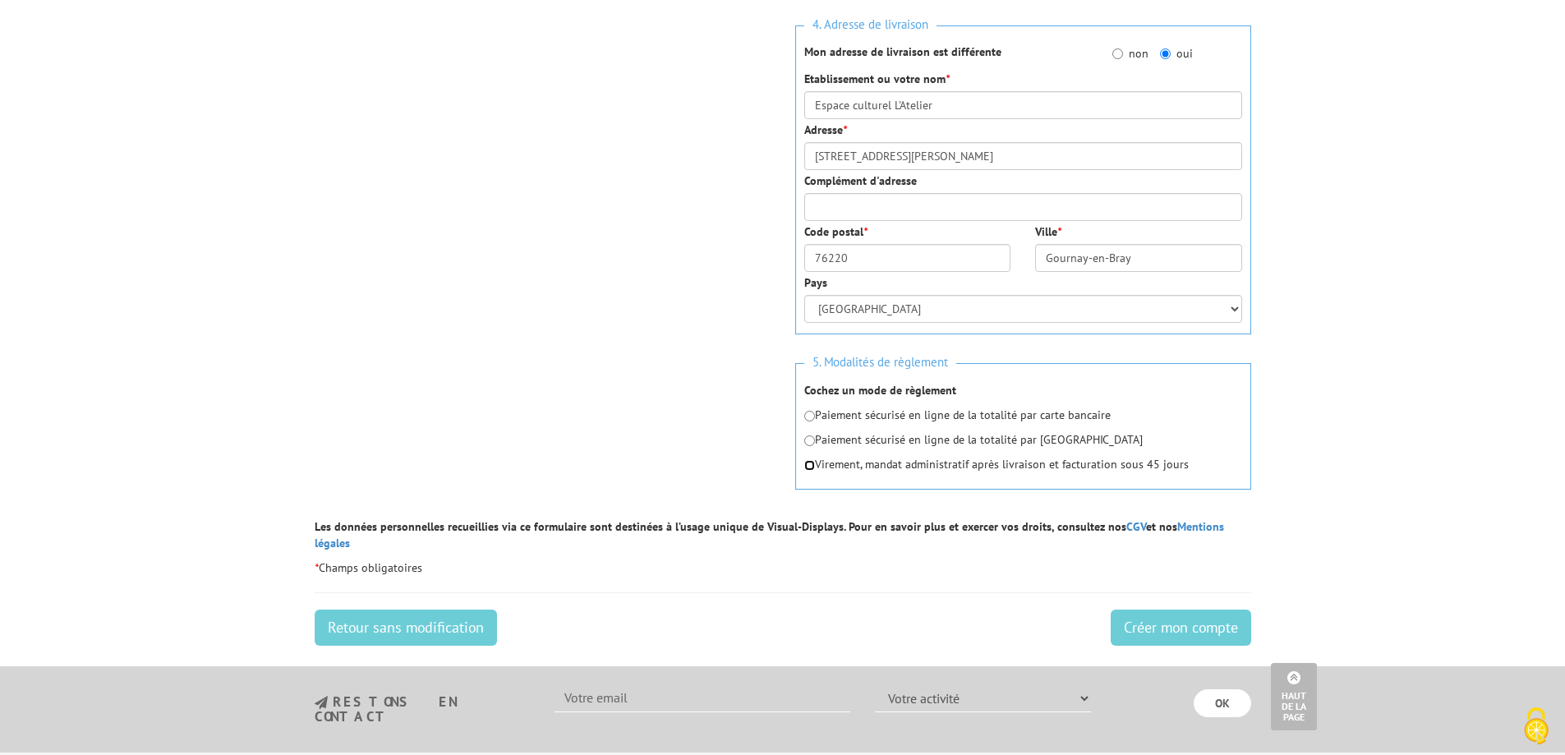
click at [807, 464] on input "radio" at bounding box center [809, 465] width 11 height 11
radio input "true"
click at [1199, 614] on input "Créer mon compte" at bounding box center [1181, 627] width 140 height 36
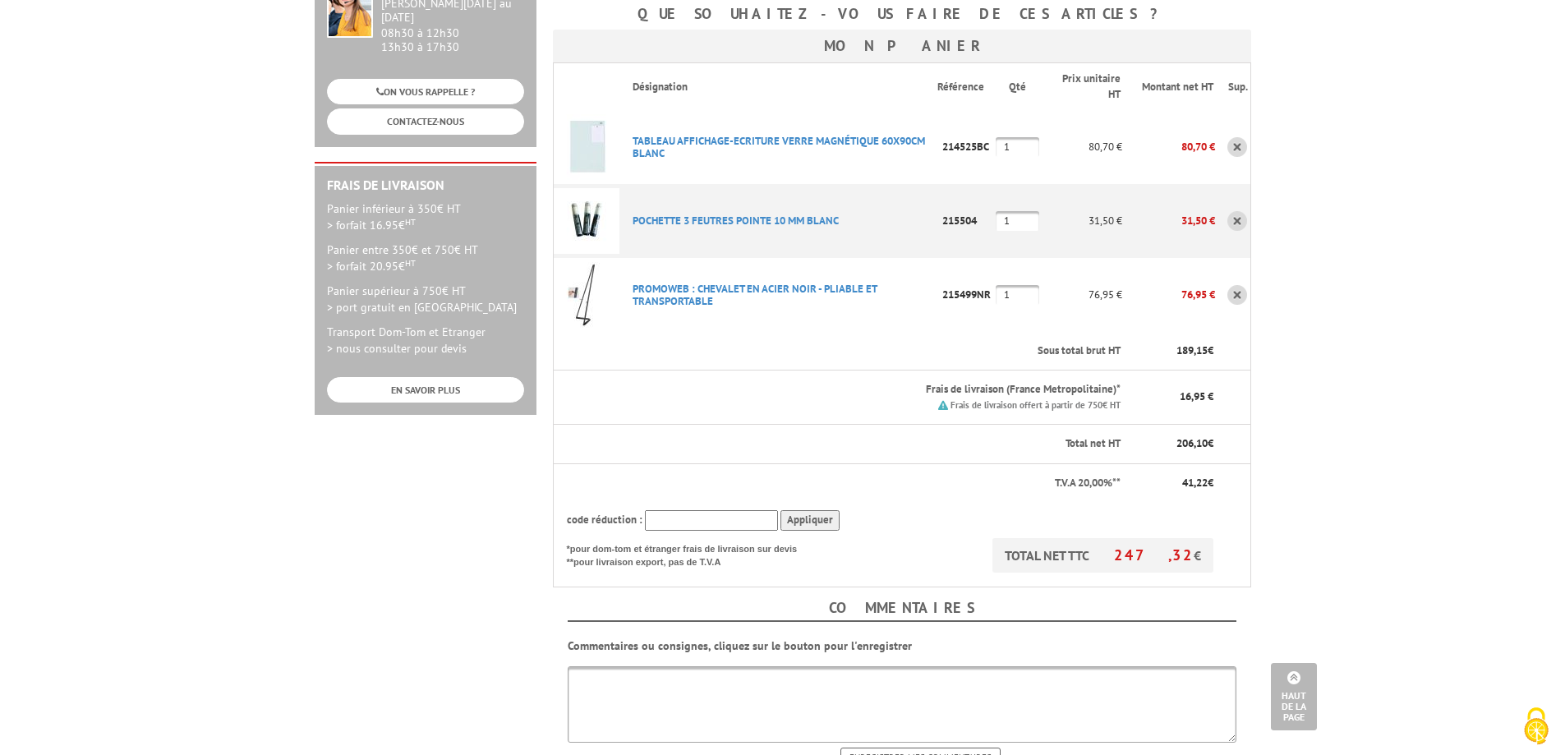
scroll to position [493, 0]
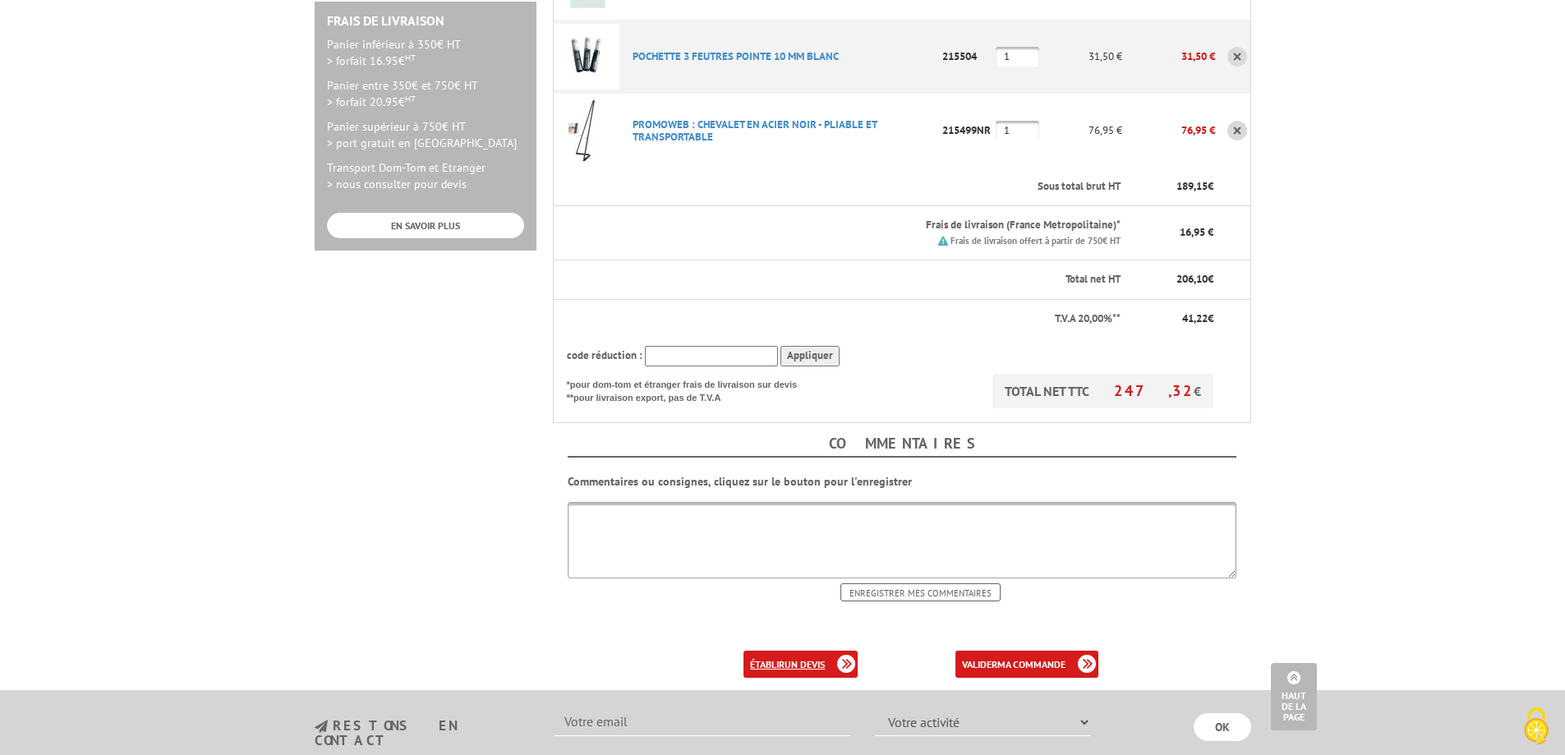
click at [805, 658] on b "un devis" at bounding box center [804, 664] width 40 height 12
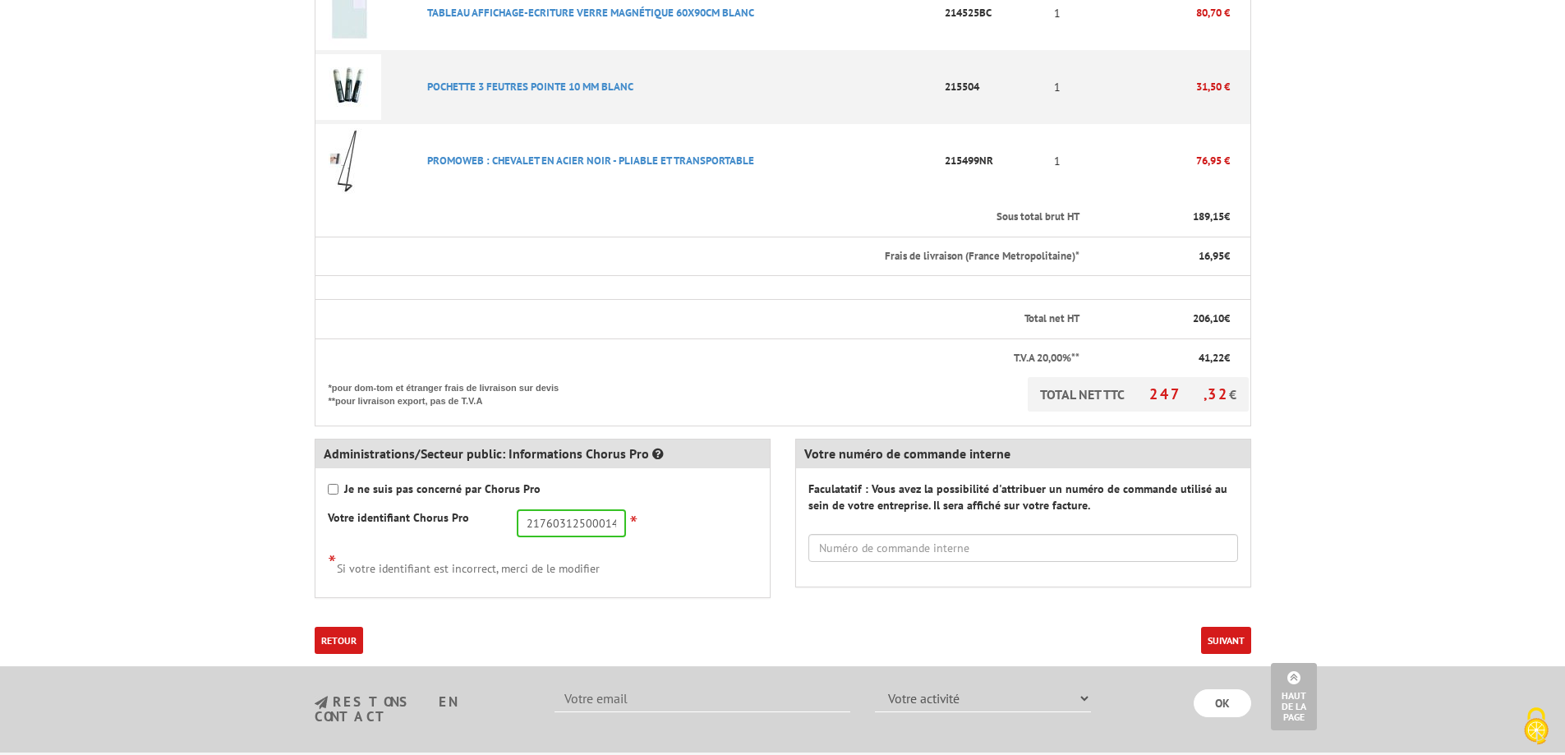
scroll to position [493, 0]
drag, startPoint x: 384, startPoint y: 483, endPoint x: 738, endPoint y: 567, distance: 363.8
click at [736, 567] on div "Je ne suis pas concerné par Chorus Pro Votre identifiant Chorus Pro 21760312500…" at bounding box center [542, 531] width 454 height 129
click at [740, 566] on div "* Si votre identifiant est incorrect, merci de le modifier" at bounding box center [543, 561] width 430 height 27
click at [1221, 634] on button "Suivant" at bounding box center [1226, 638] width 50 height 27
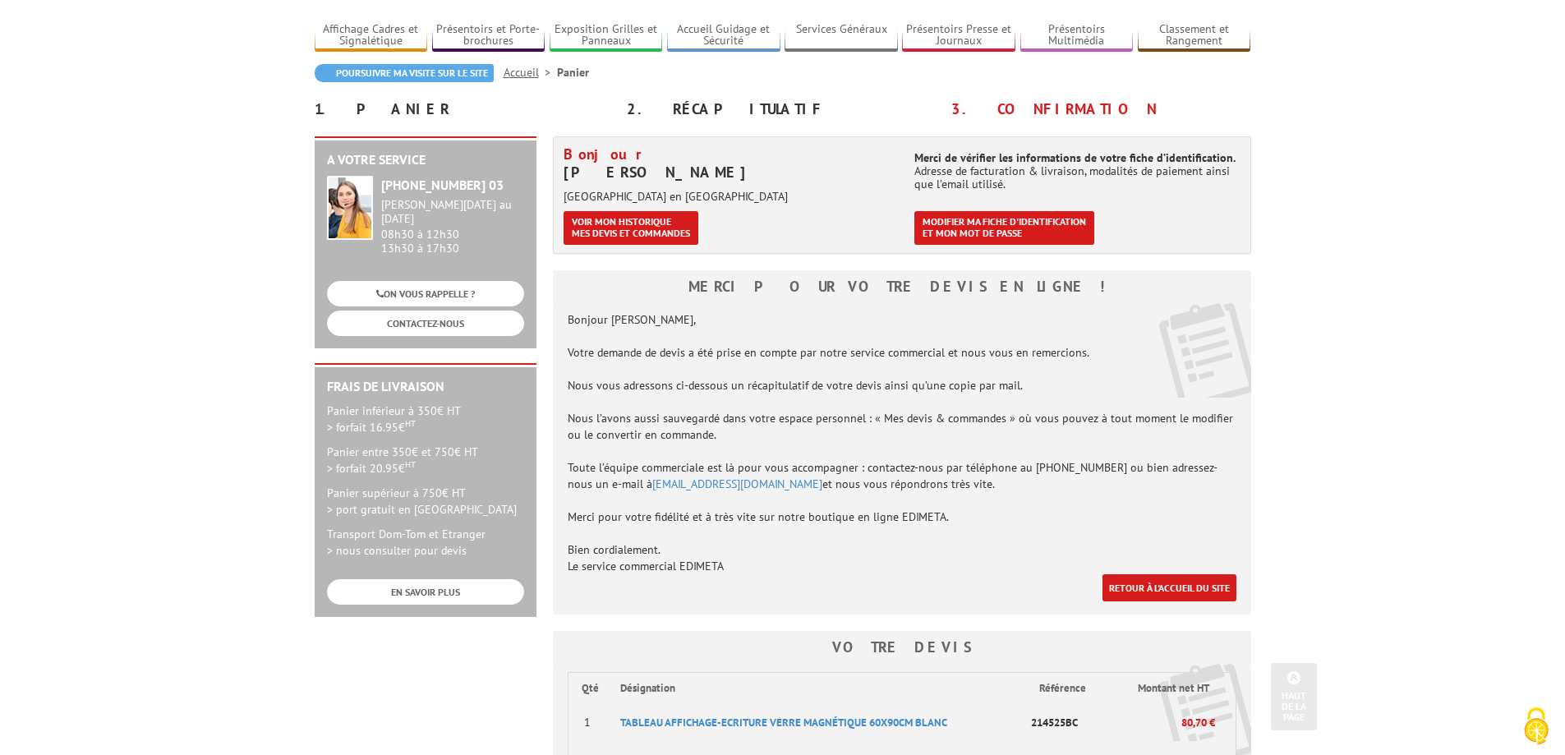
scroll to position [82, 0]
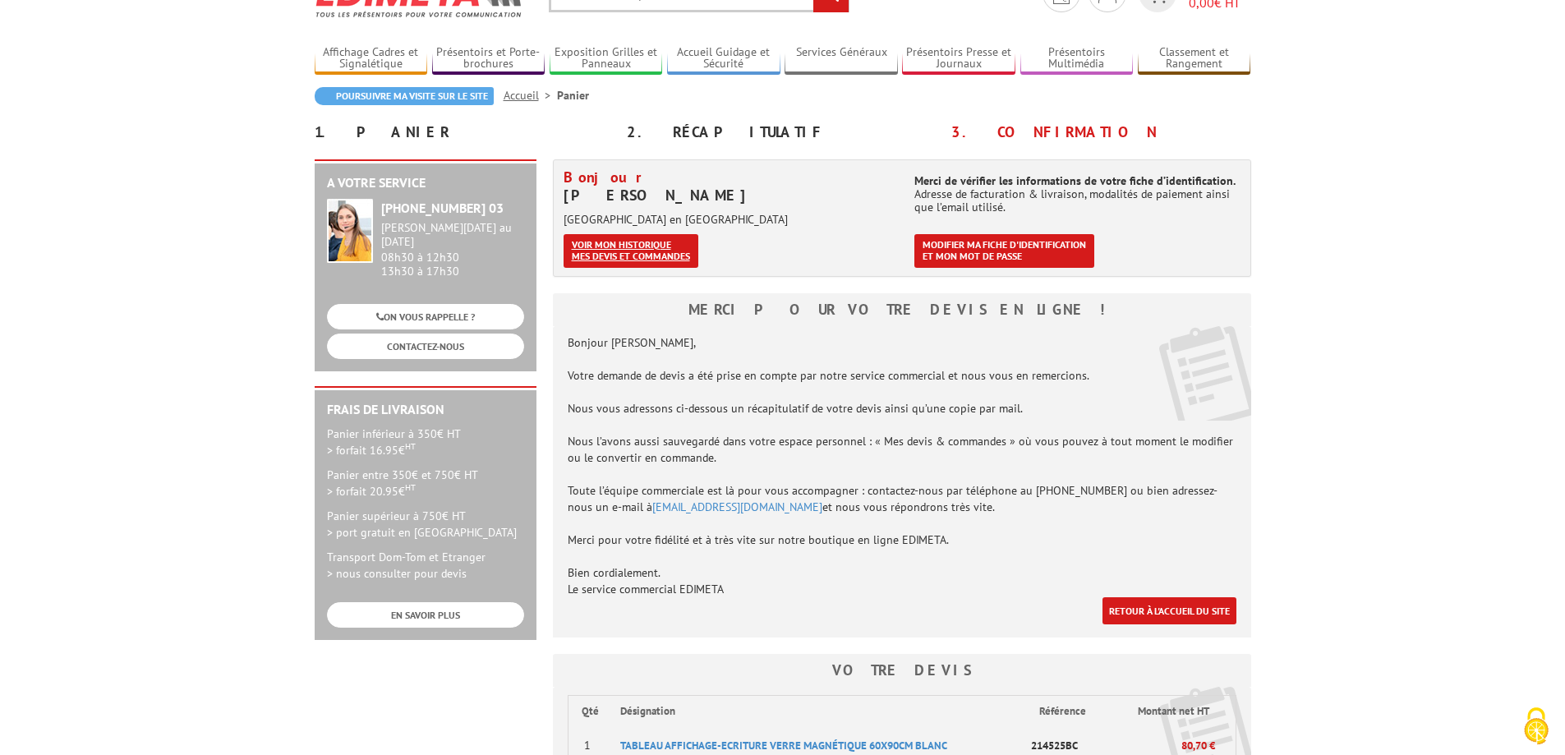
click at [637, 249] on link "Voir mon historique mes devis et commandes" at bounding box center [630, 251] width 135 height 34
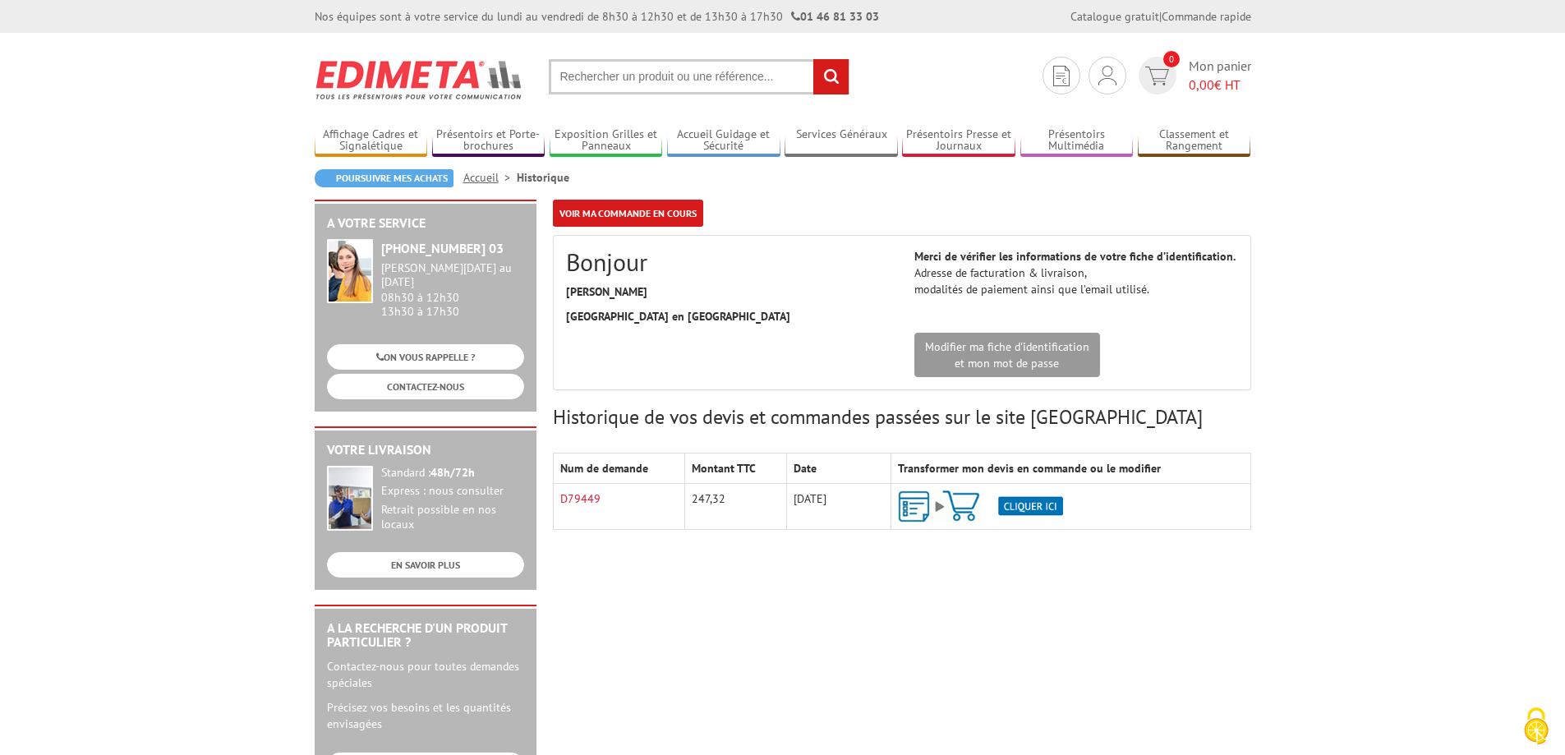
click at [1028, 499] on img at bounding box center [980, 506] width 165 height 32
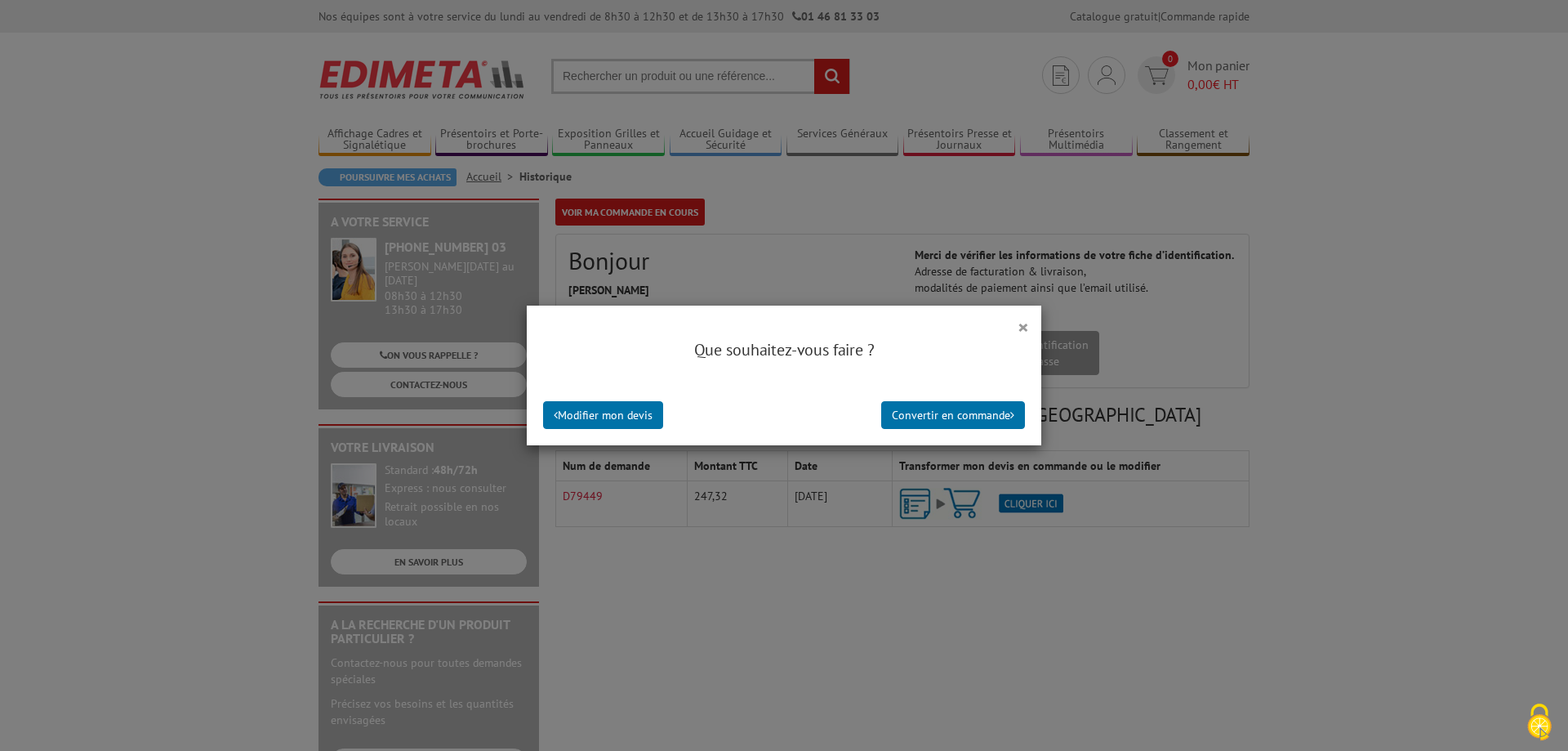
click at [606, 508] on div "× Que souhaitez-vous faire ? Modifier mon devis Convertir en commande" at bounding box center [784, 375] width 1568 height 751
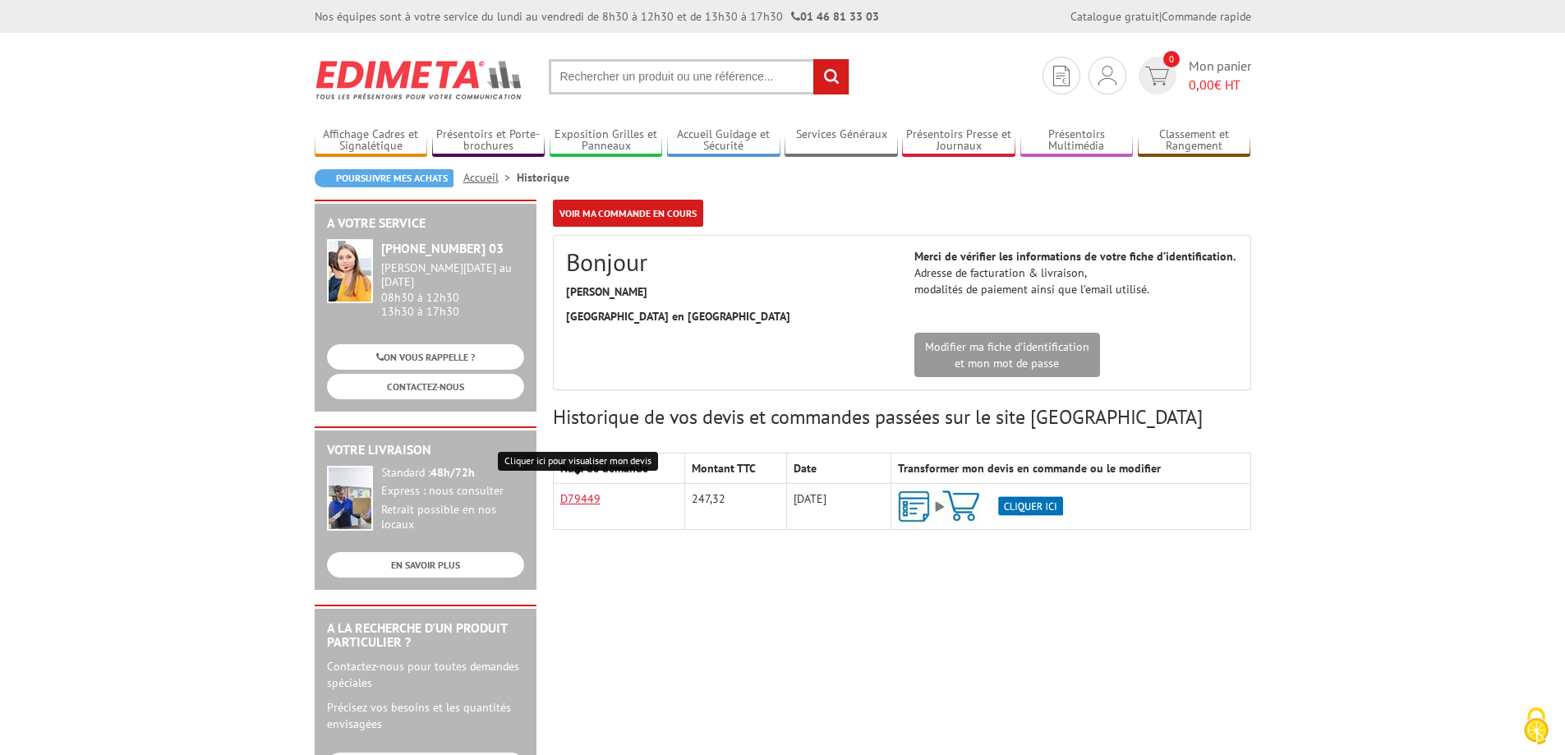
click at [584, 496] on link "D79449" at bounding box center [580, 498] width 40 height 15
